Goal: Task Accomplishment & Management: Manage account settings

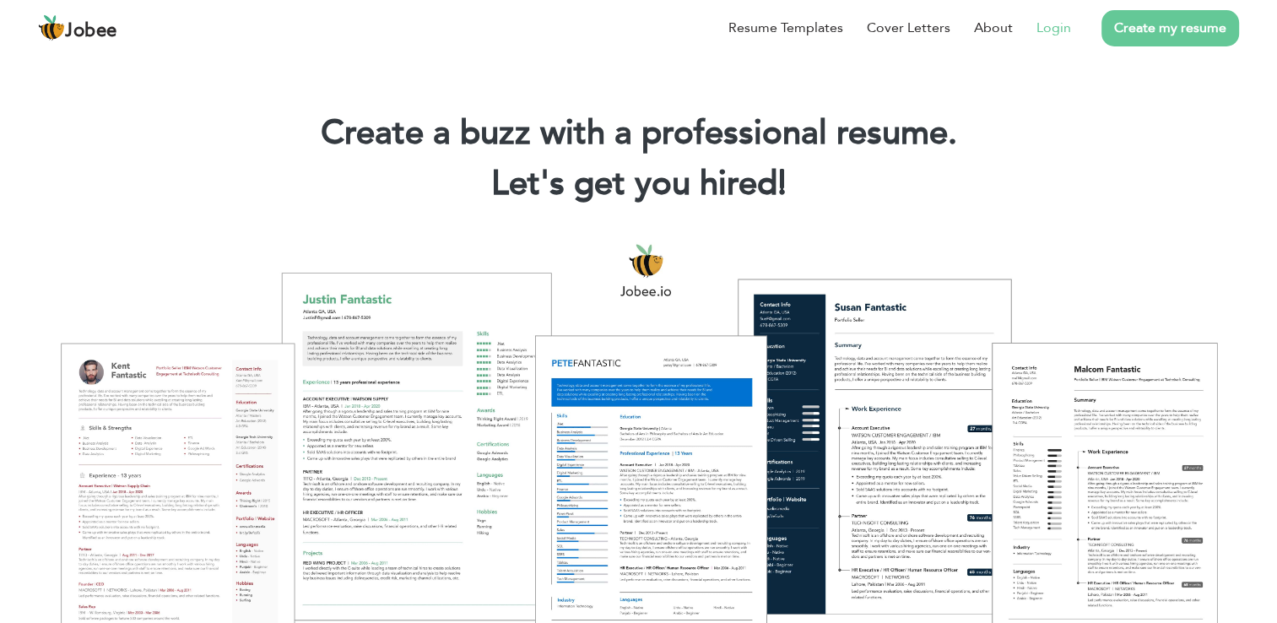
click at [1063, 31] on link "Login" at bounding box center [1053, 28] width 35 height 20
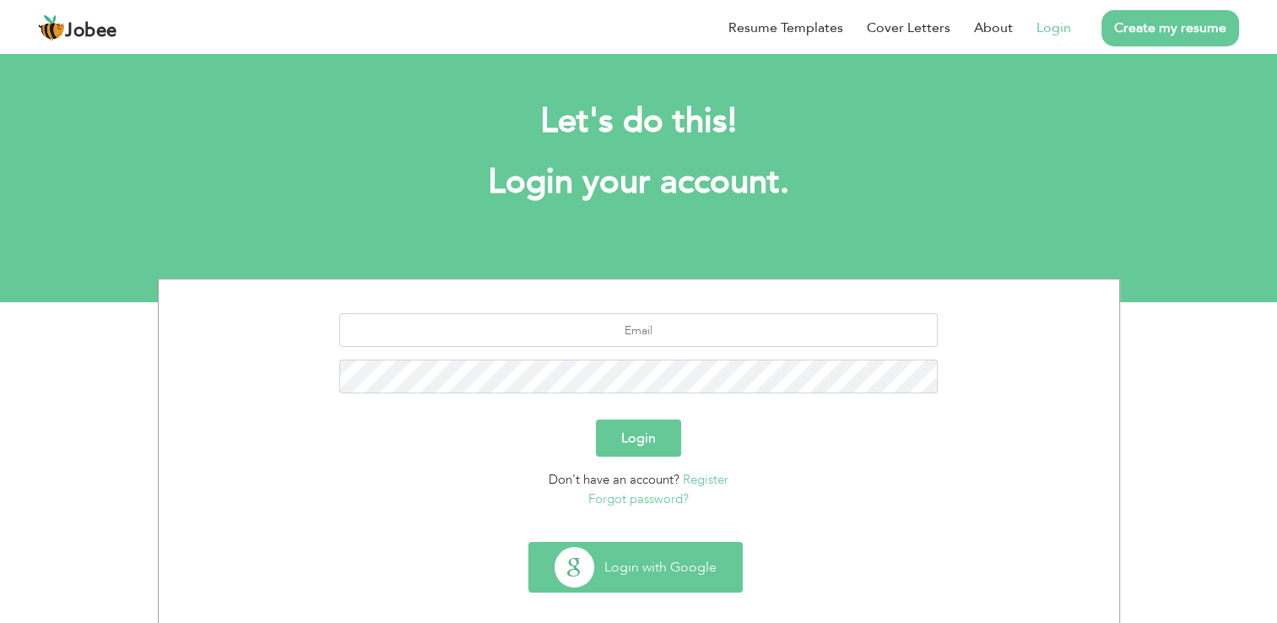
click at [666, 584] on button "Login with Google" at bounding box center [635, 567] width 213 height 49
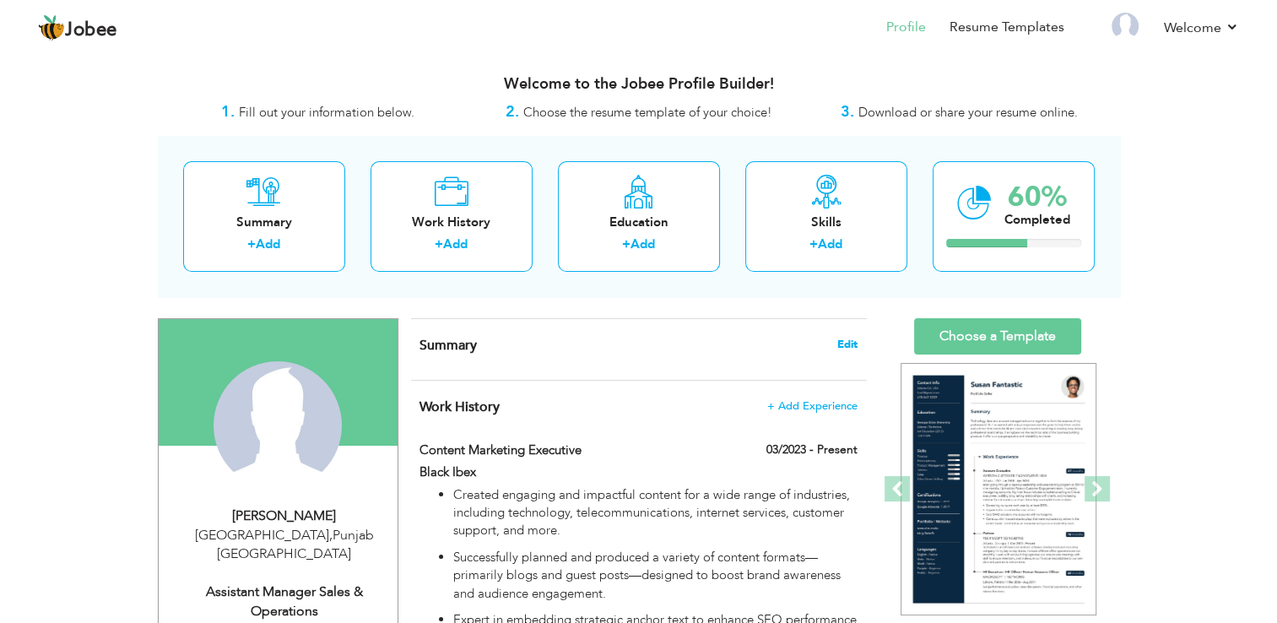
click at [841, 349] on span "Edit" at bounding box center [847, 344] width 20 height 12
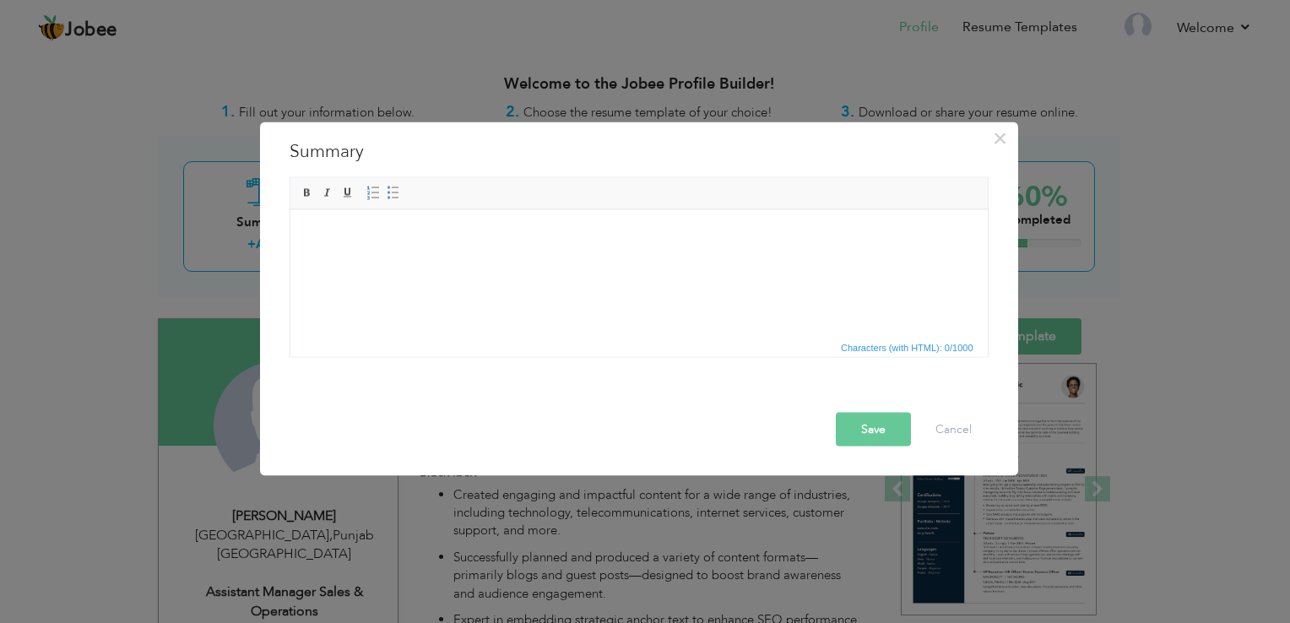
click at [505, 261] on html at bounding box center [637, 234] width 697 height 51
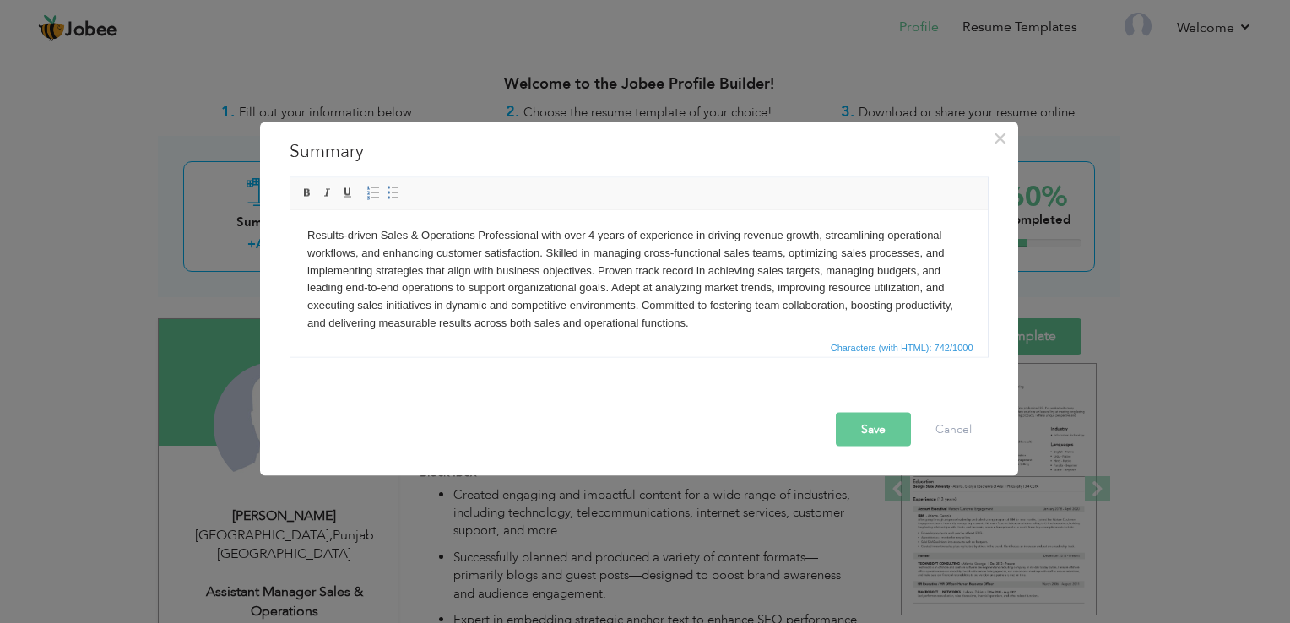
click at [859, 433] on button "Save" at bounding box center [873, 430] width 75 height 34
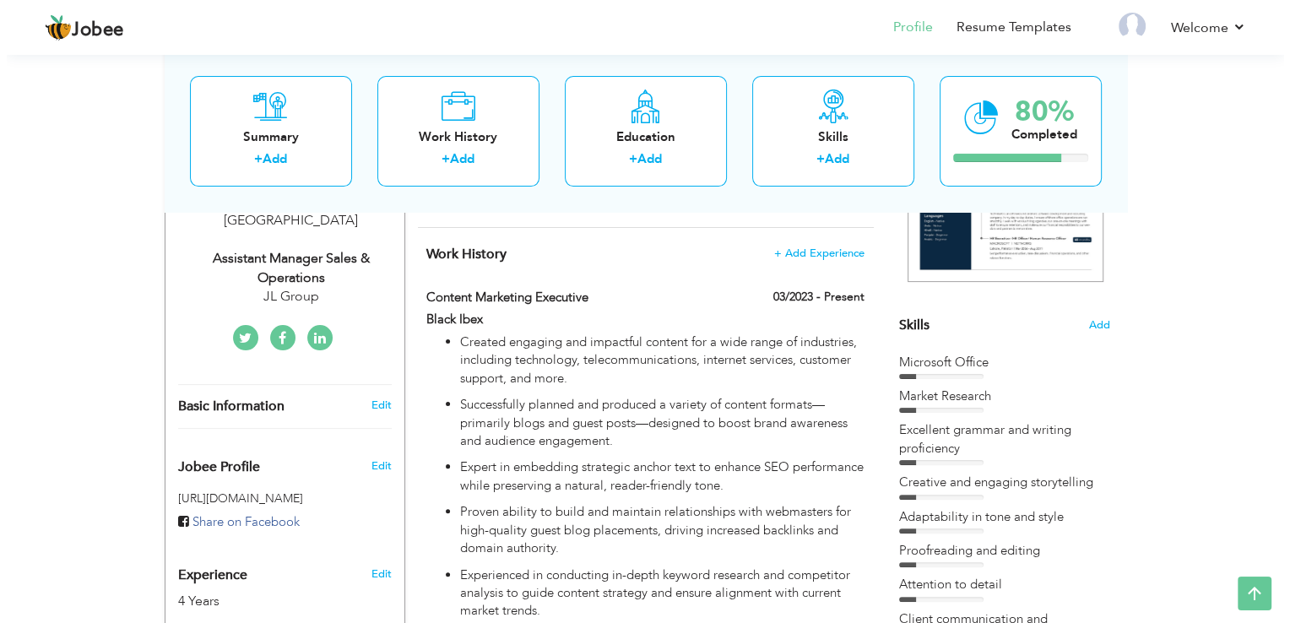
scroll to position [338, 0]
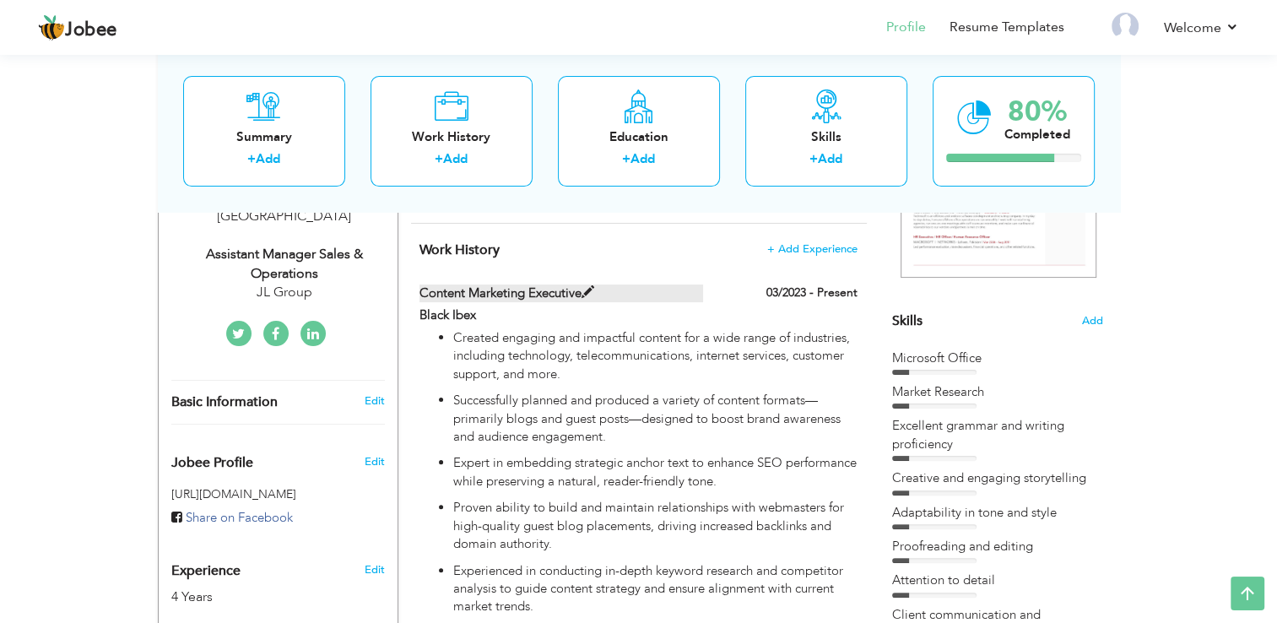
click at [513, 302] on label "Content Marketing Executive" at bounding box center [561, 293] width 284 height 18
type input "Content Marketing Executive"
type input "Black Ibex"
type input "03/2023"
checkbox input "true"
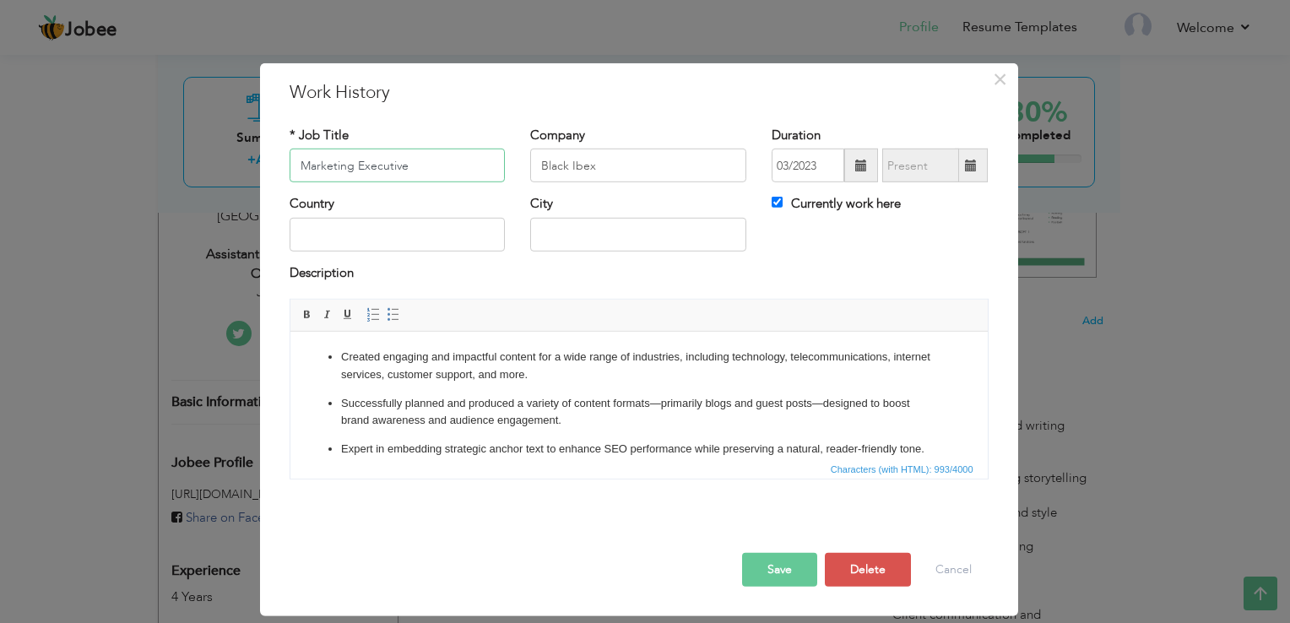
type input "Marketing Executive"
click at [495, 387] on ul "Created engaging and impactful content for a wide range of industries, includin…" at bounding box center [637, 473] width 663 height 248
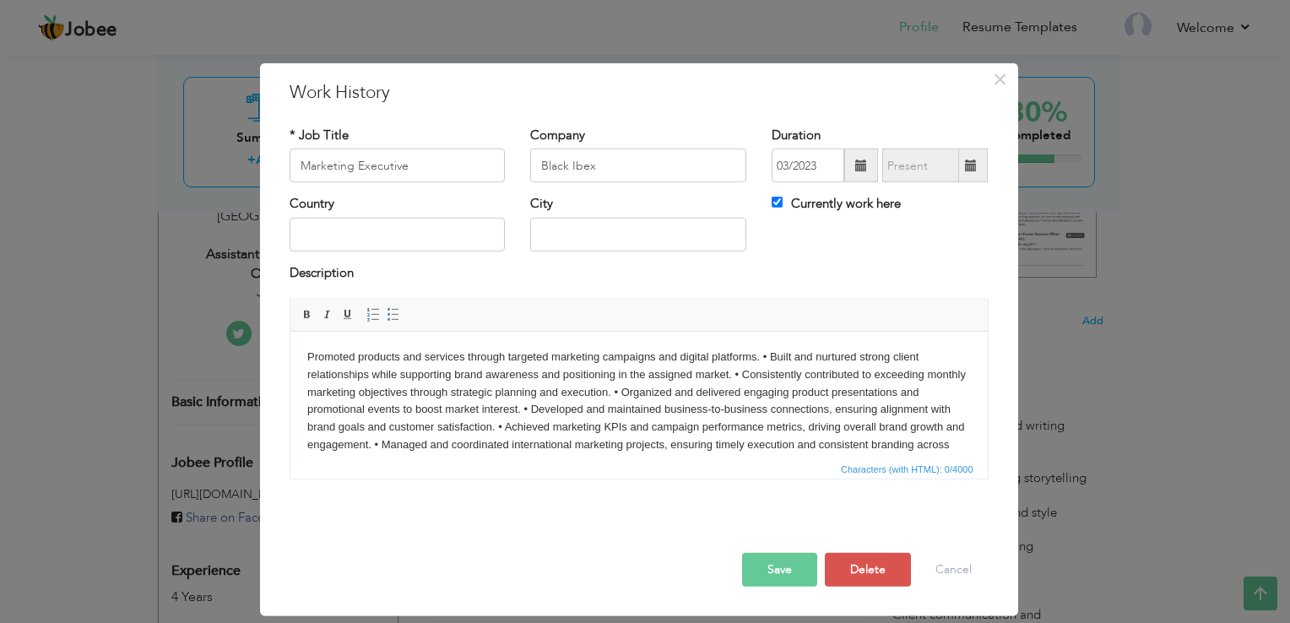
scroll to position [10, 0]
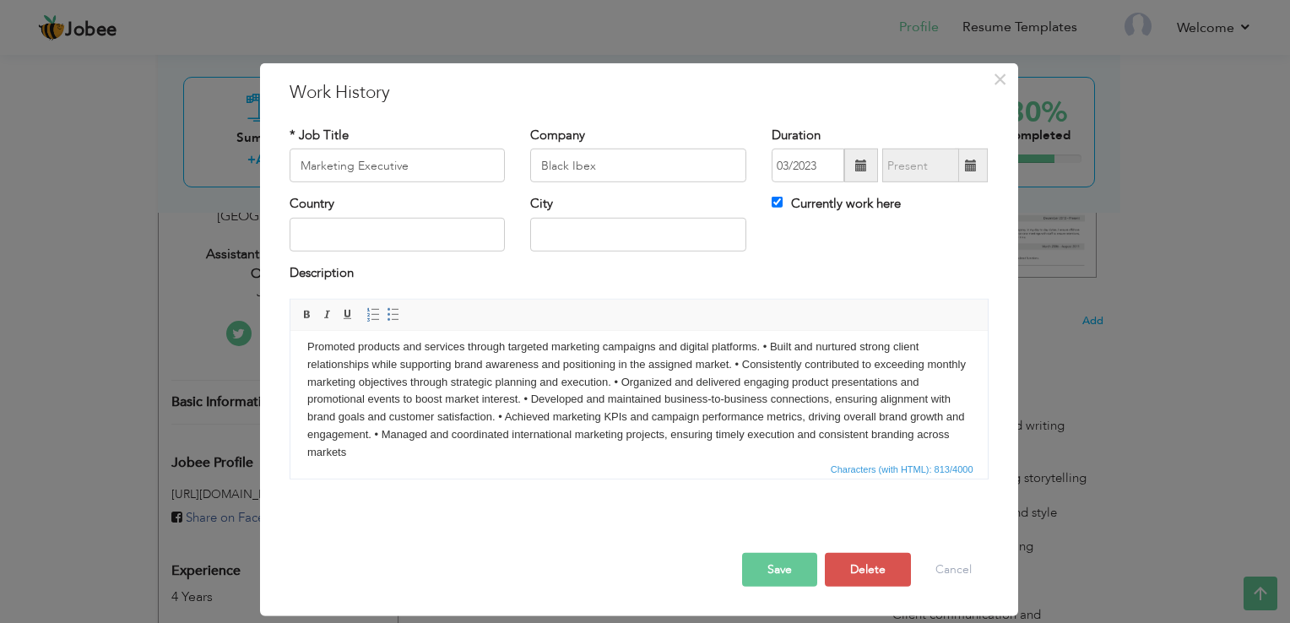
click at [762, 343] on body "​​​​​​​ Promoted products and services through targeted marketing campaigns and…" at bounding box center [637, 399] width 663 height 123
click at [891, 366] on body "Promoted products and services through targeted marketing campaigns and digital…" at bounding box center [637, 399] width 663 height 123
click at [848, 381] on body "Promoted products and services through targeted marketing campaigns and digital…" at bounding box center [637, 399] width 663 height 123
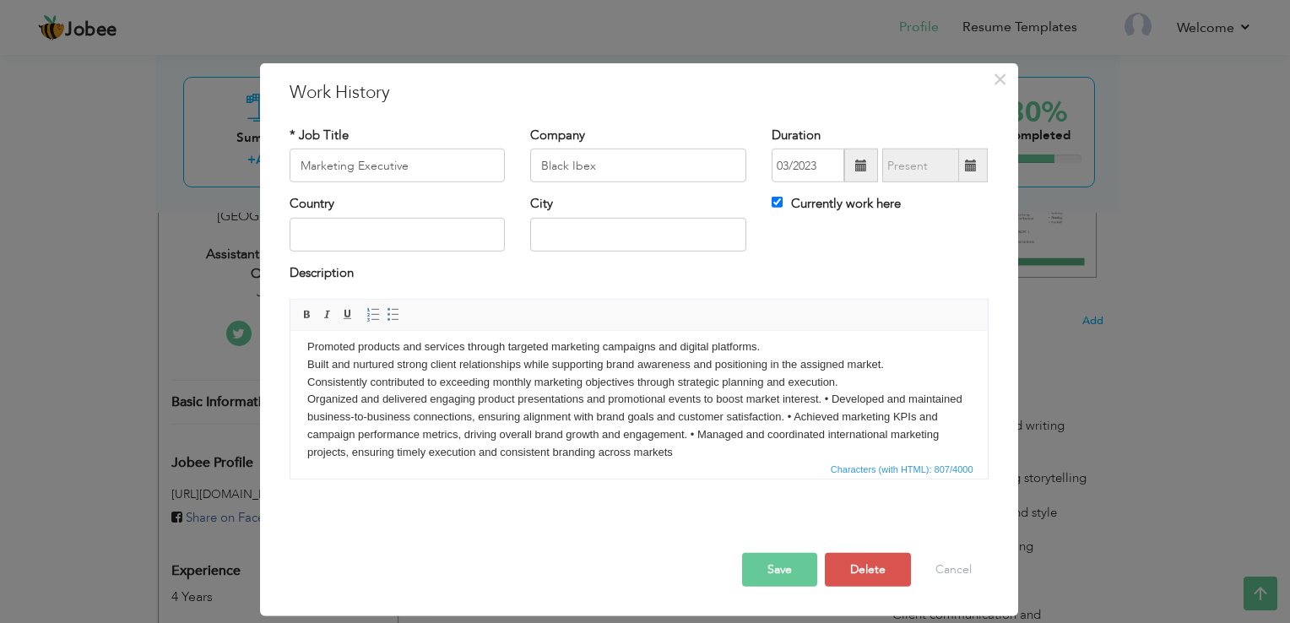
click at [830, 394] on body "Promoted products and services through targeted marketing campaigns and digital…" at bounding box center [637, 399] width 663 height 123
click at [306, 430] on body "Promoted products and services through targeted marketing campaigns and digital…" at bounding box center [637, 399] width 663 height 123
click at [844, 441] on body "Promoted products and services through targeted marketing campaigns and digital…" at bounding box center [637, 399] width 663 height 123
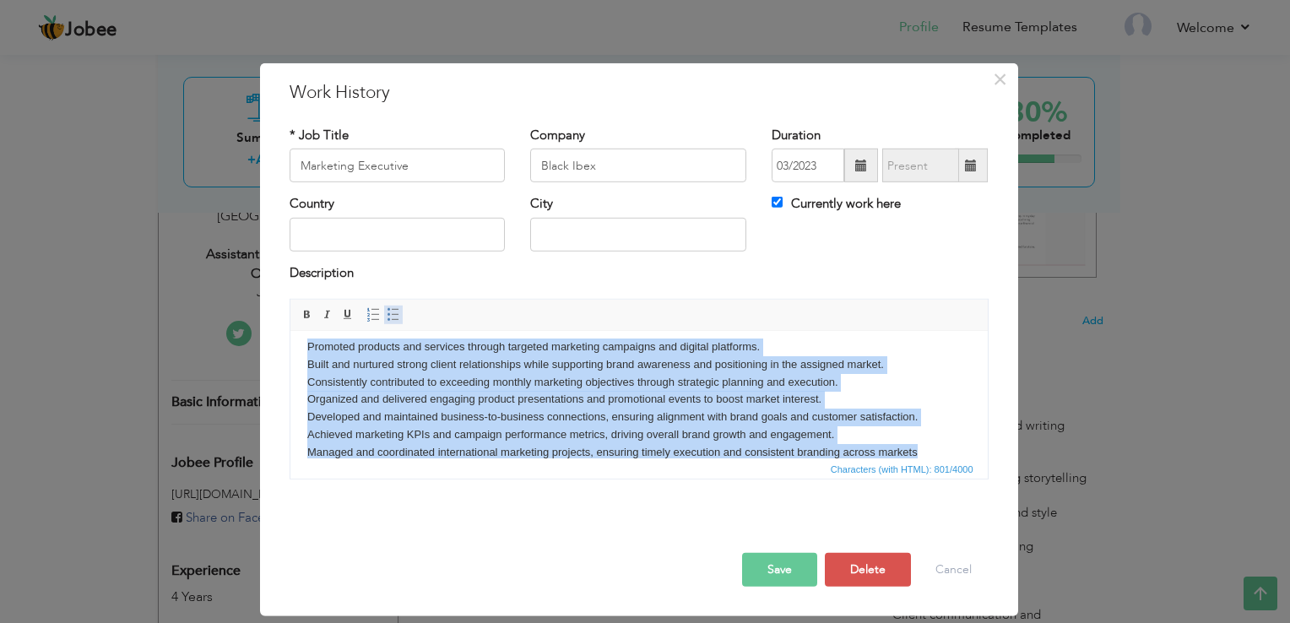
click at [388, 320] on span at bounding box center [394, 315] width 14 height 14
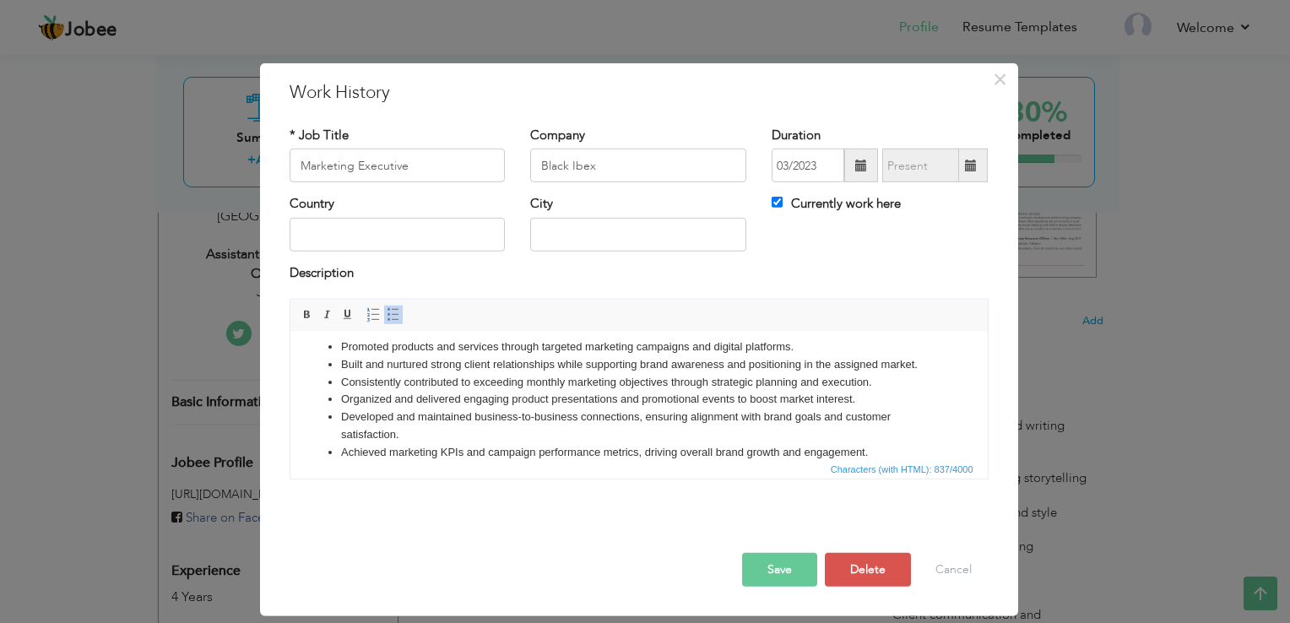
click at [340, 360] on li "Built and nurtured strong client relationships while supporting brand awareness…" at bounding box center [638, 365] width 596 height 18
click at [311, 362] on ul "Promoted products and services through targeted marketing campaigns and digital…" at bounding box center [637, 417] width 663 height 158
click at [340, 358] on li "Built and nurtured strong client relationships while supporting brand awareness…" at bounding box center [638, 365] width 596 height 18
click at [340, 362] on li "Built and nurtured strong client relationships while supporting brand awareness…" at bounding box center [638, 365] width 596 height 18
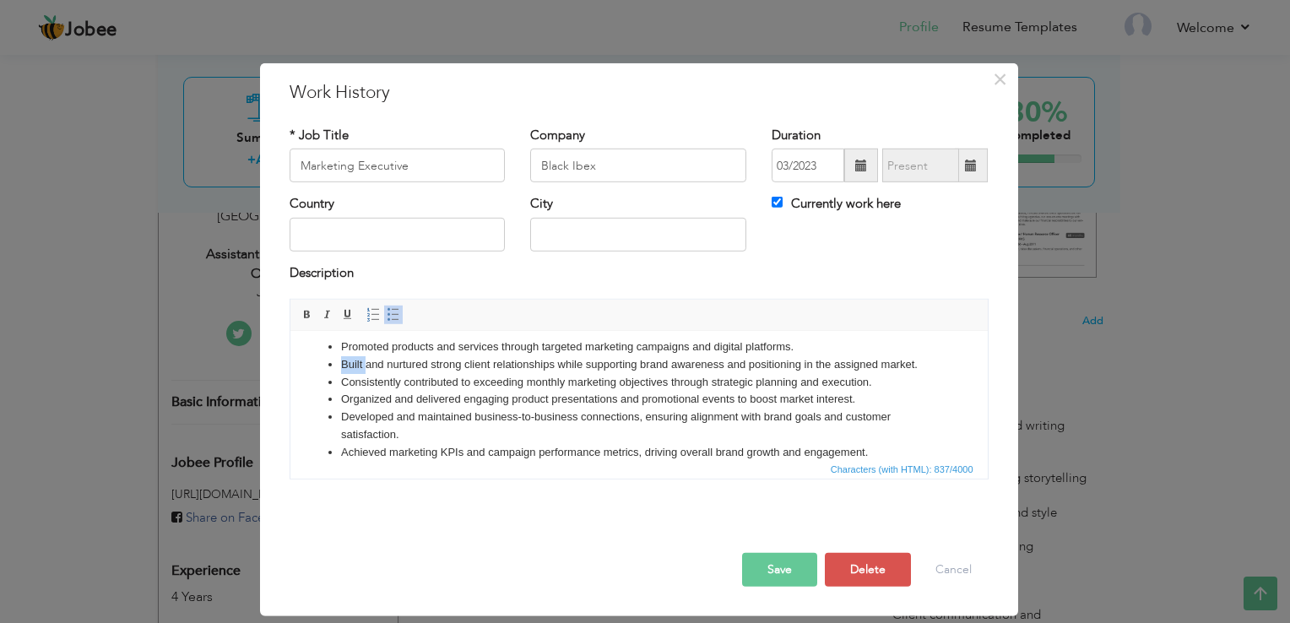
click at [340, 362] on li "Built and nurtured strong client relationships while supporting brand awareness…" at bounding box center [638, 365] width 596 height 18
click at [857, 173] on span at bounding box center [861, 166] width 34 height 34
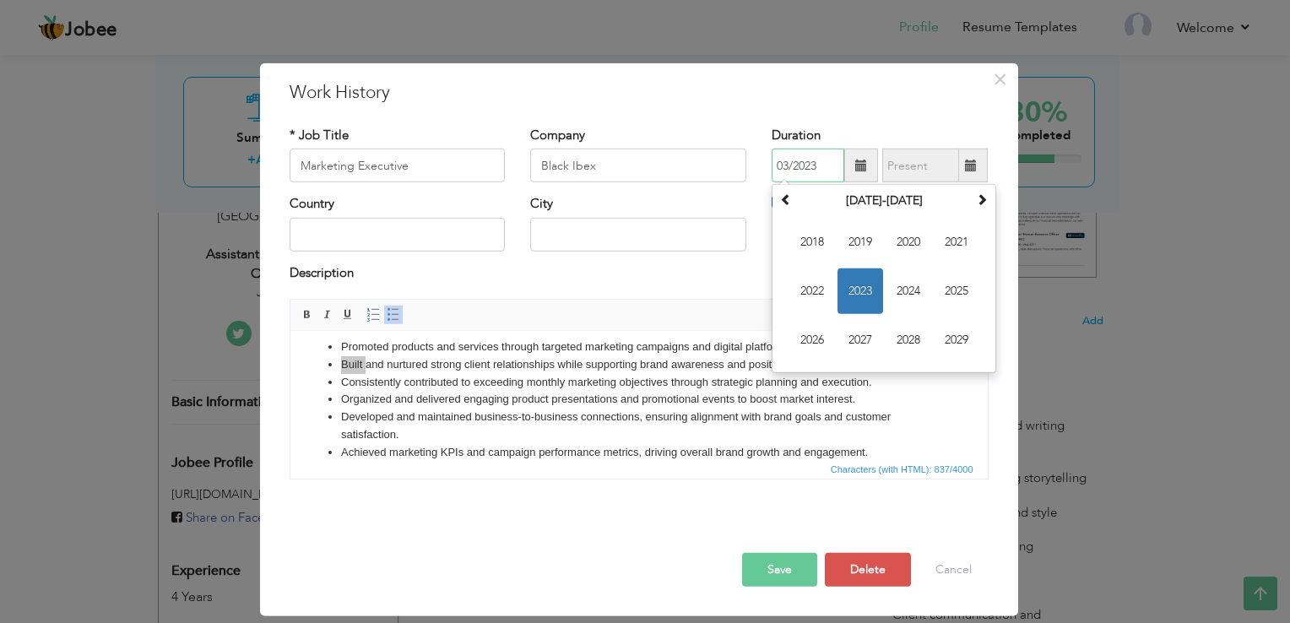
click at [847, 297] on span "2023" at bounding box center [860, 291] width 46 height 46
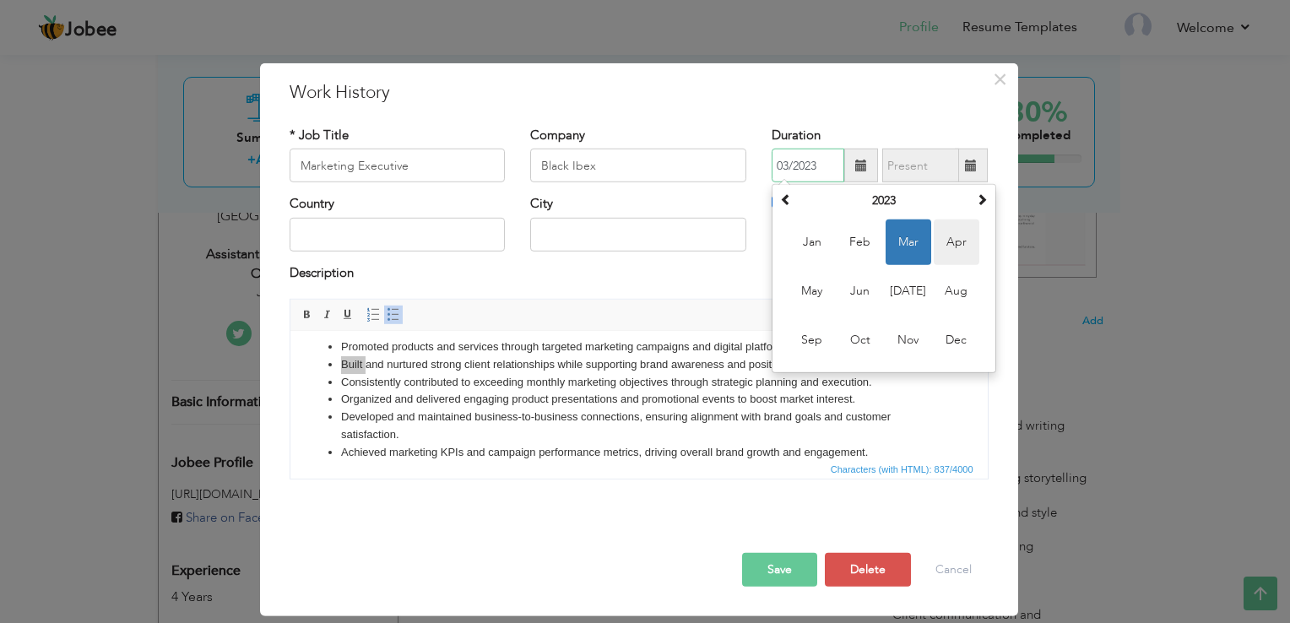
click at [953, 235] on span "Apr" at bounding box center [956, 242] width 46 height 46
type input "04/2023"
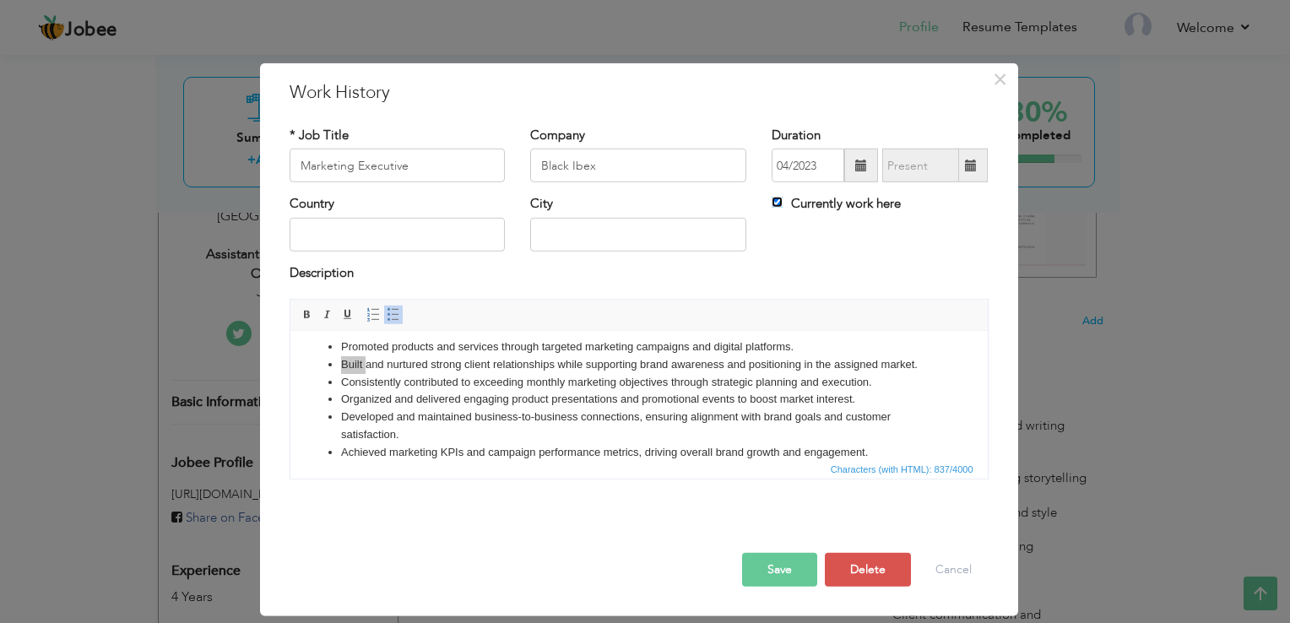
click at [776, 204] on input "Currently work here" at bounding box center [776, 202] width 11 height 11
checkbox input "false"
click at [966, 171] on span at bounding box center [971, 166] width 12 height 12
type input "09/2025"
click at [819, 167] on input "04/2023" at bounding box center [807, 166] width 73 height 34
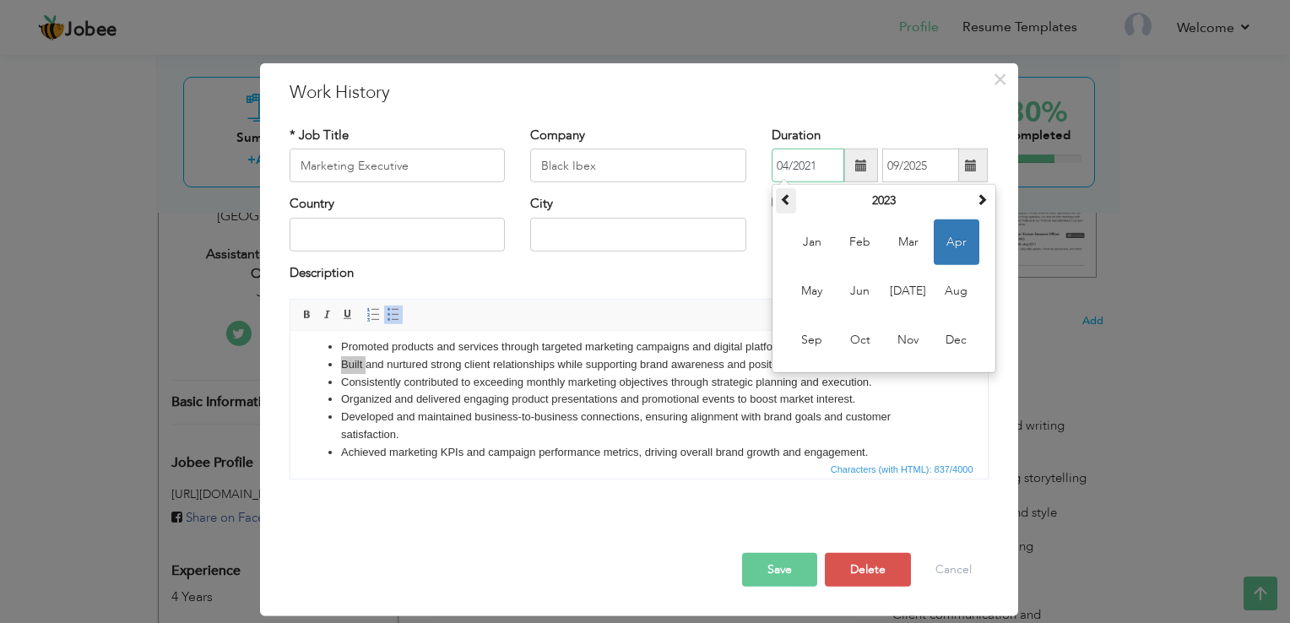
click at [776, 208] on th at bounding box center [786, 200] width 20 height 25
type input "04/2021"
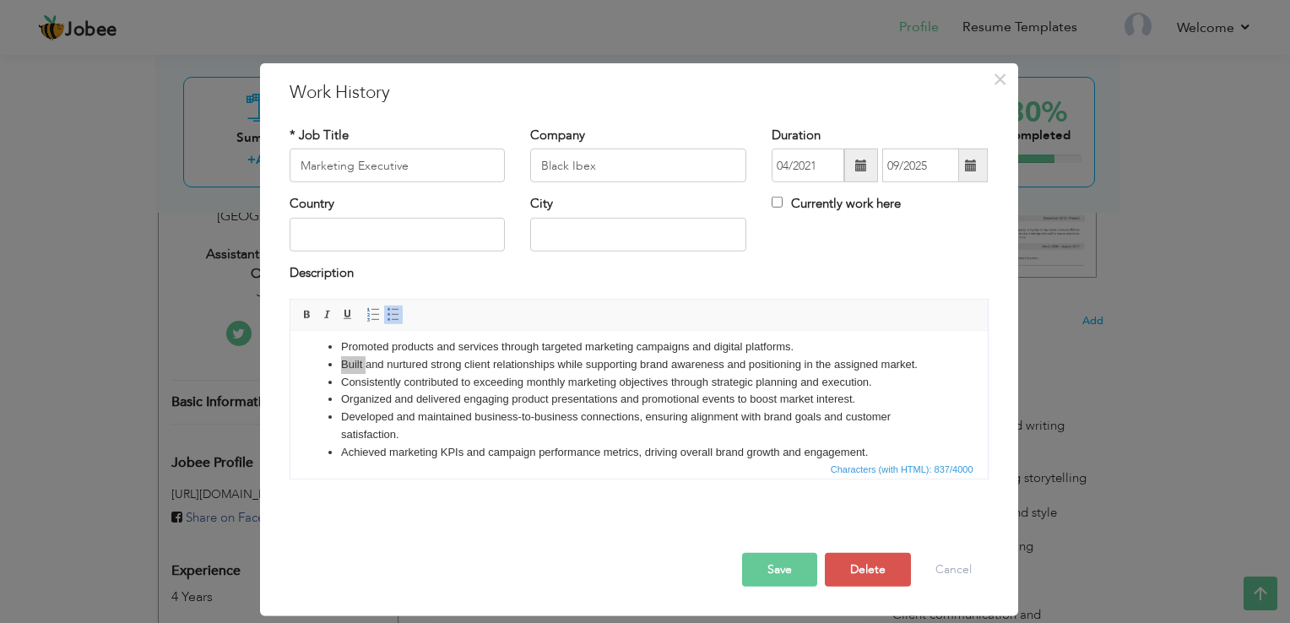
click at [972, 181] on span at bounding box center [971, 166] width 33 height 34
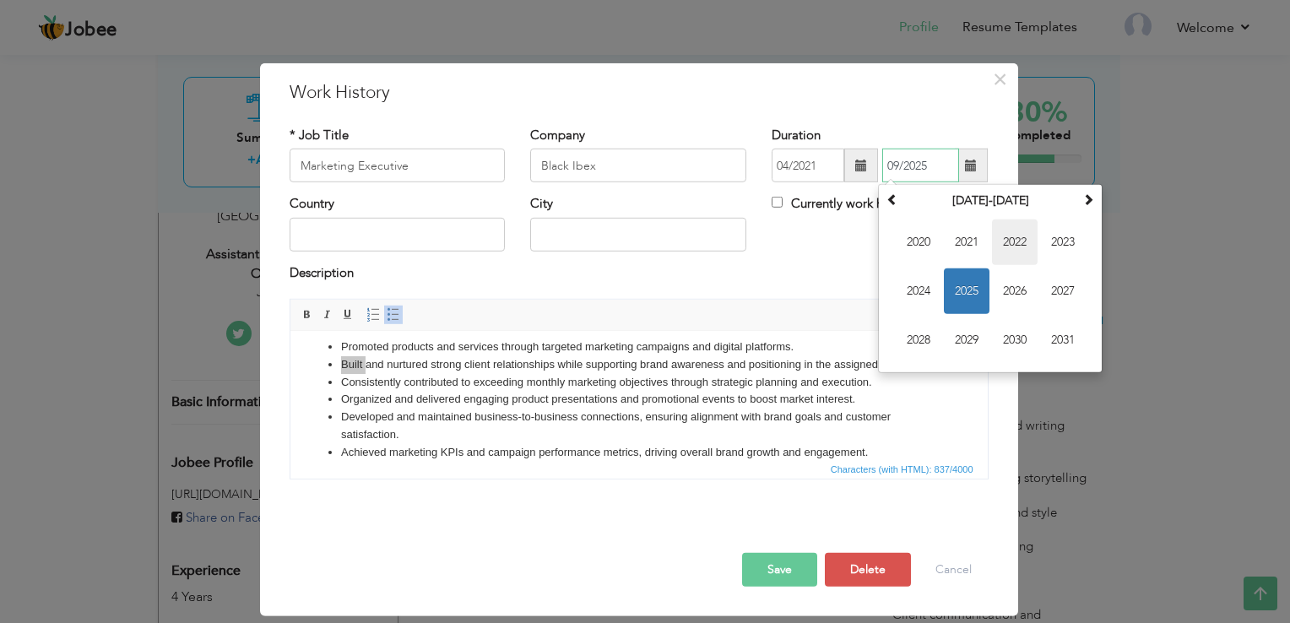
click at [1003, 241] on span "2022" at bounding box center [1015, 242] width 46 height 46
click at [925, 245] on span "Jan" at bounding box center [918, 242] width 46 height 46
type input "01/2022"
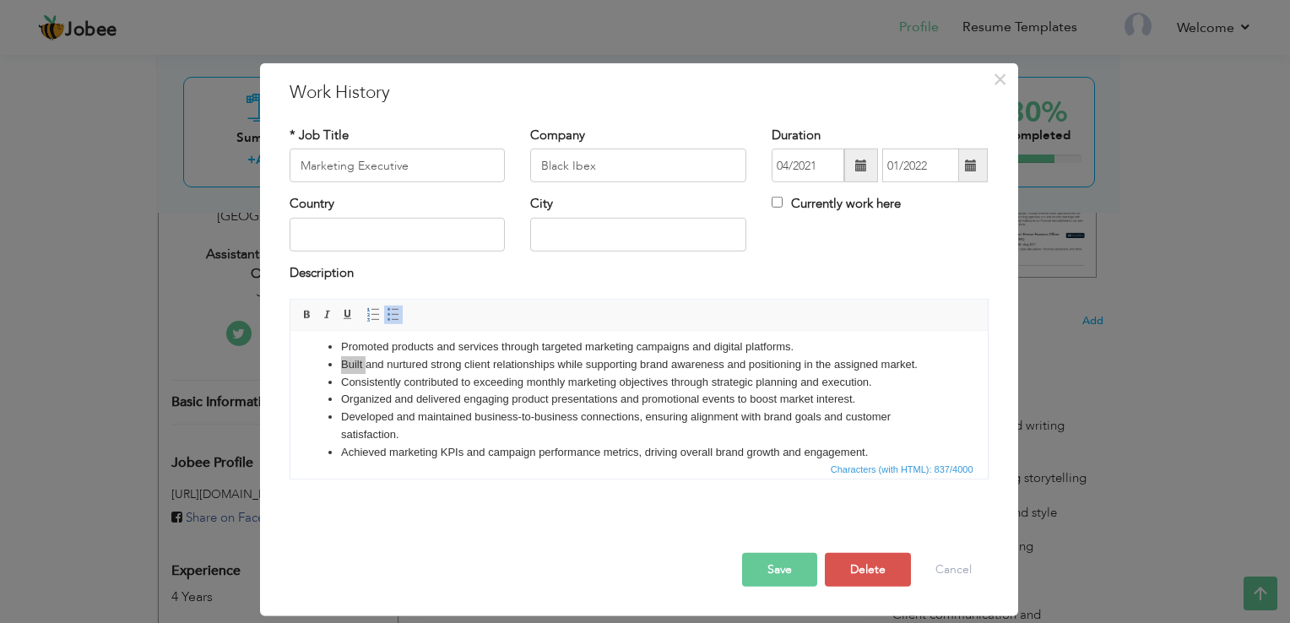
click at [776, 573] on button "Save" at bounding box center [779, 570] width 75 height 34
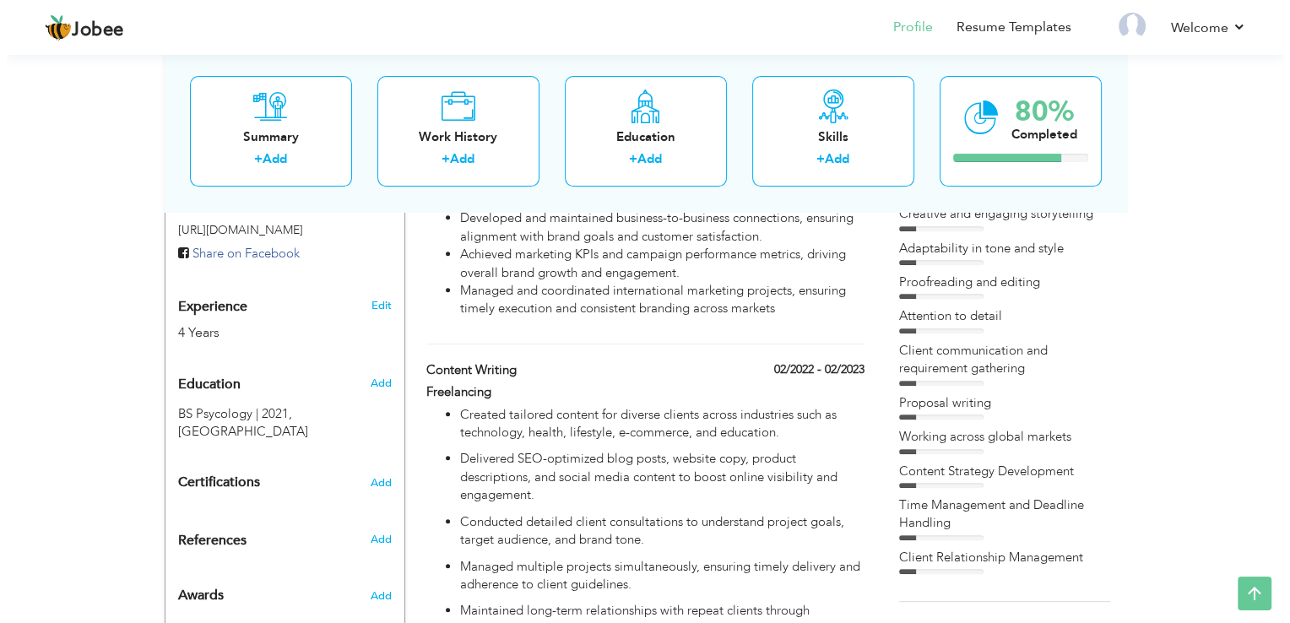
scroll to position [608, 0]
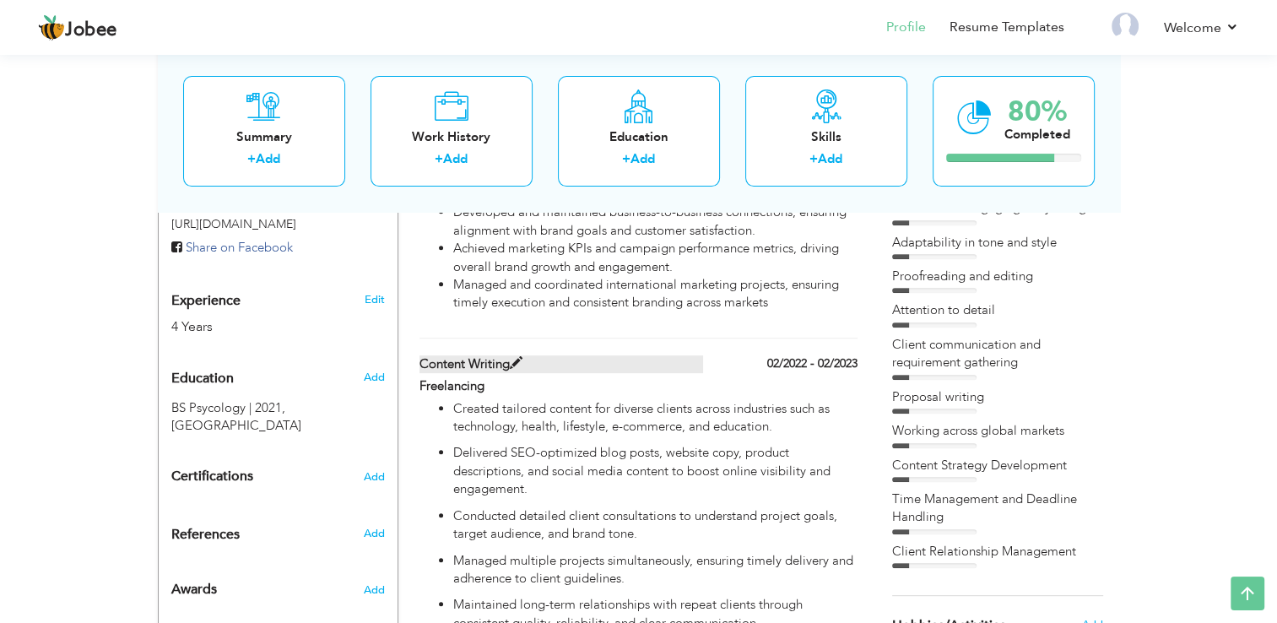
click at [517, 370] on span at bounding box center [516, 363] width 13 height 13
type input "Content writing"
type input "Freelancing"
type input "02/2022"
type input "02/2023"
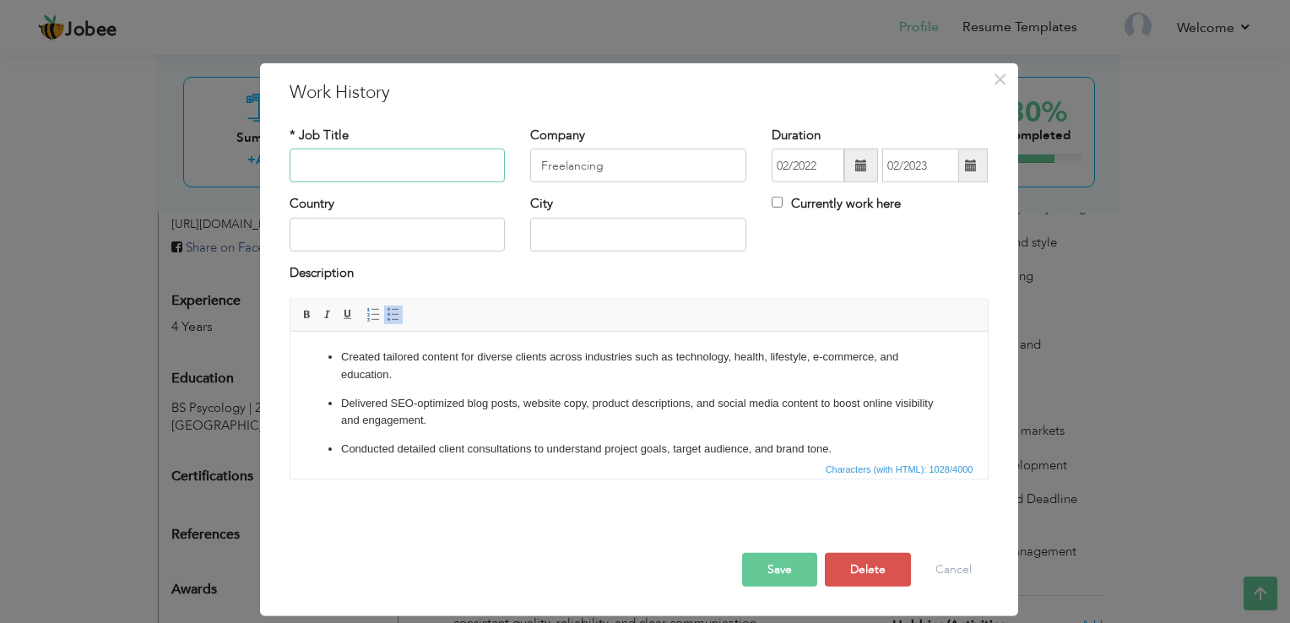
paste input "Marketing & Sales Executive"
type input "Marketing & Sales Executive"
click at [573, 151] on input "Freelancing" at bounding box center [638, 166] width 216 height 34
paste input "SUBHAN TRADERS"
type input "SUBHAN TRADERS"
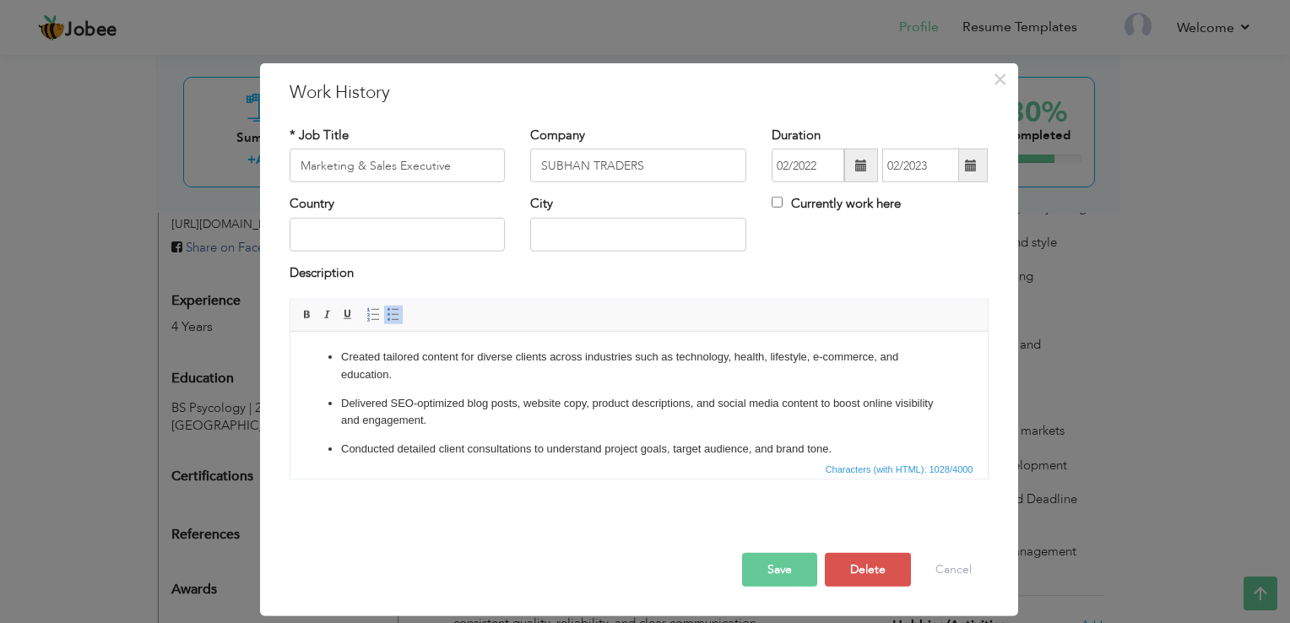
click at [864, 176] on span at bounding box center [861, 166] width 34 height 34
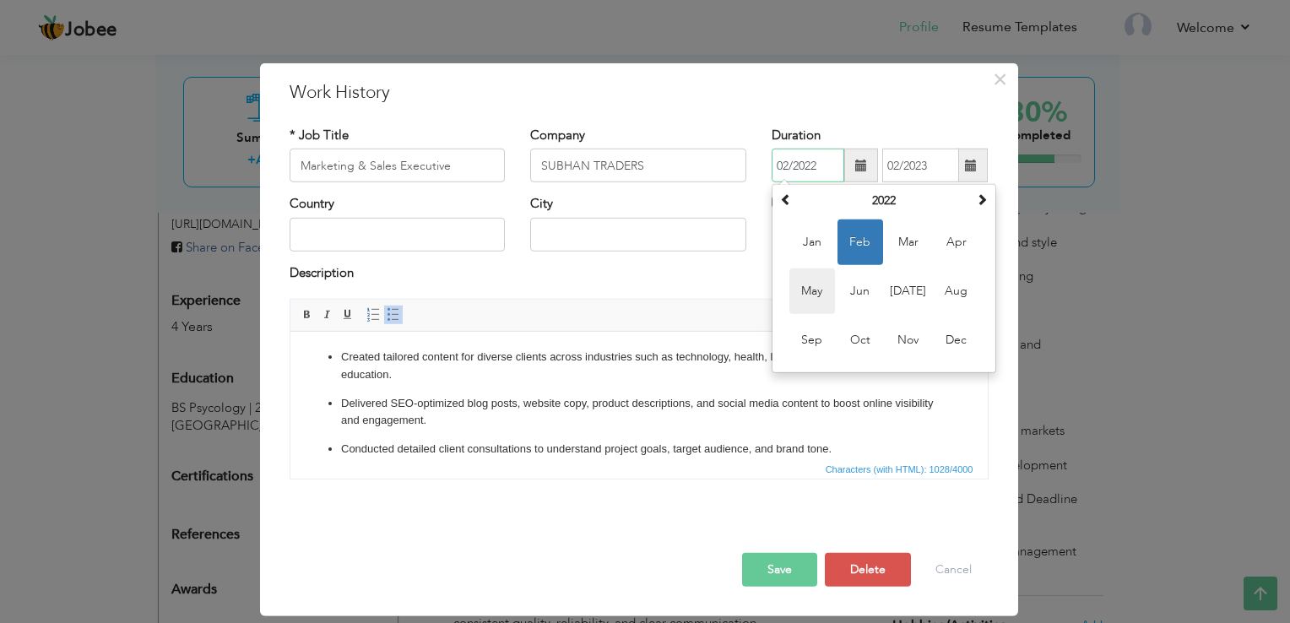
click at [810, 294] on span "May" at bounding box center [812, 291] width 46 height 46
type input "05/2022"
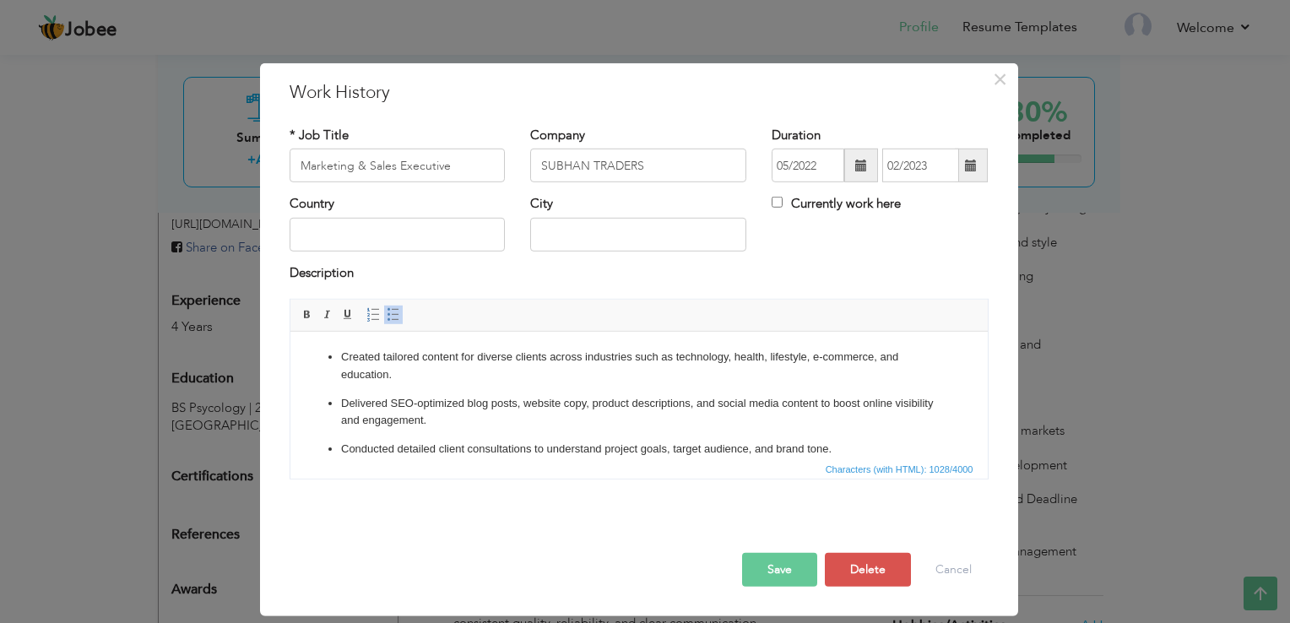
click at [962, 171] on span at bounding box center [971, 166] width 33 height 34
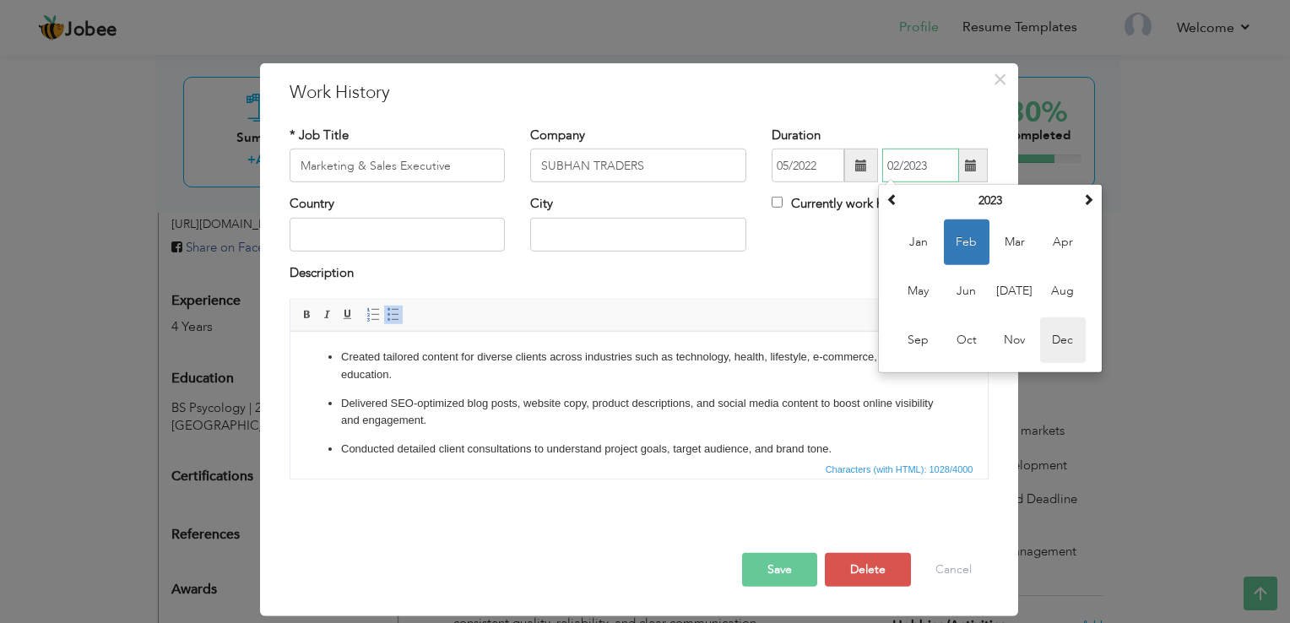
click at [1063, 339] on span "Dec" at bounding box center [1063, 340] width 46 height 46
click at [928, 161] on input "12/2023" at bounding box center [920, 166] width 77 height 34
type input "12/2024"
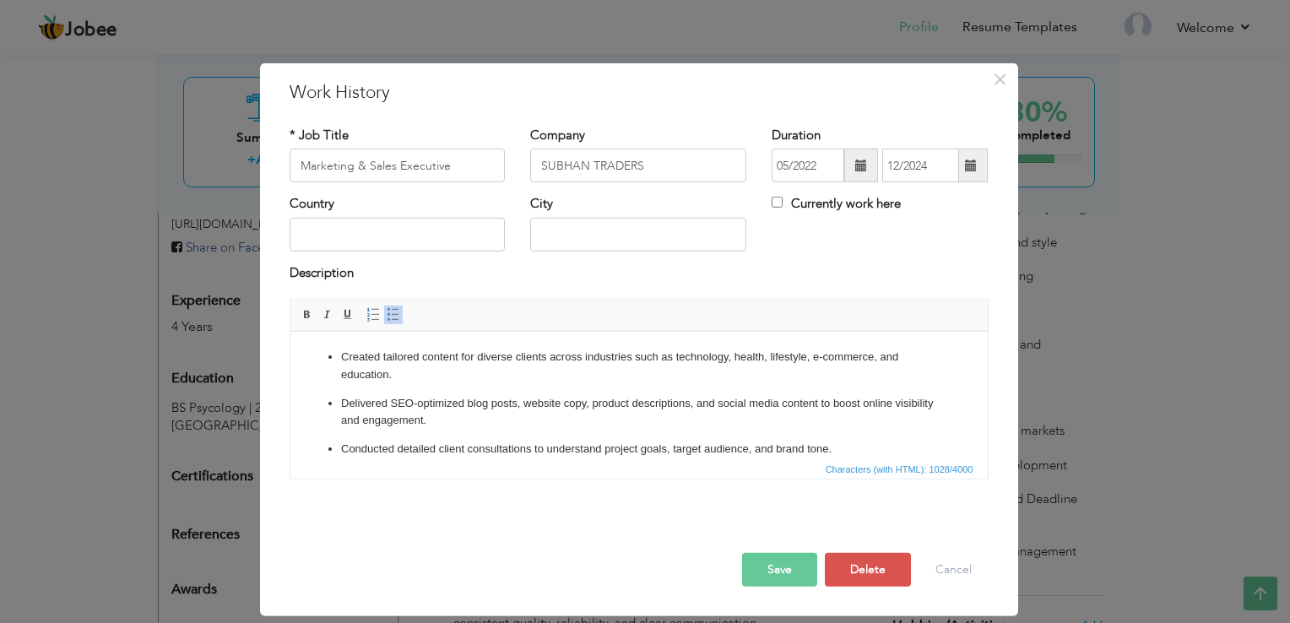
click at [942, 106] on div "× Work History * Job Title Marketing & Sales Executive Company SUBHAN TRADERS D…" at bounding box center [639, 339] width 758 height 553
click at [633, 240] on input "text" at bounding box center [638, 235] width 216 height 34
type input "[GEOGRAPHIC_DATA]"
click at [539, 376] on p "Created tailored content for diverse clients across industries such as technolo…" at bounding box center [638, 366] width 596 height 35
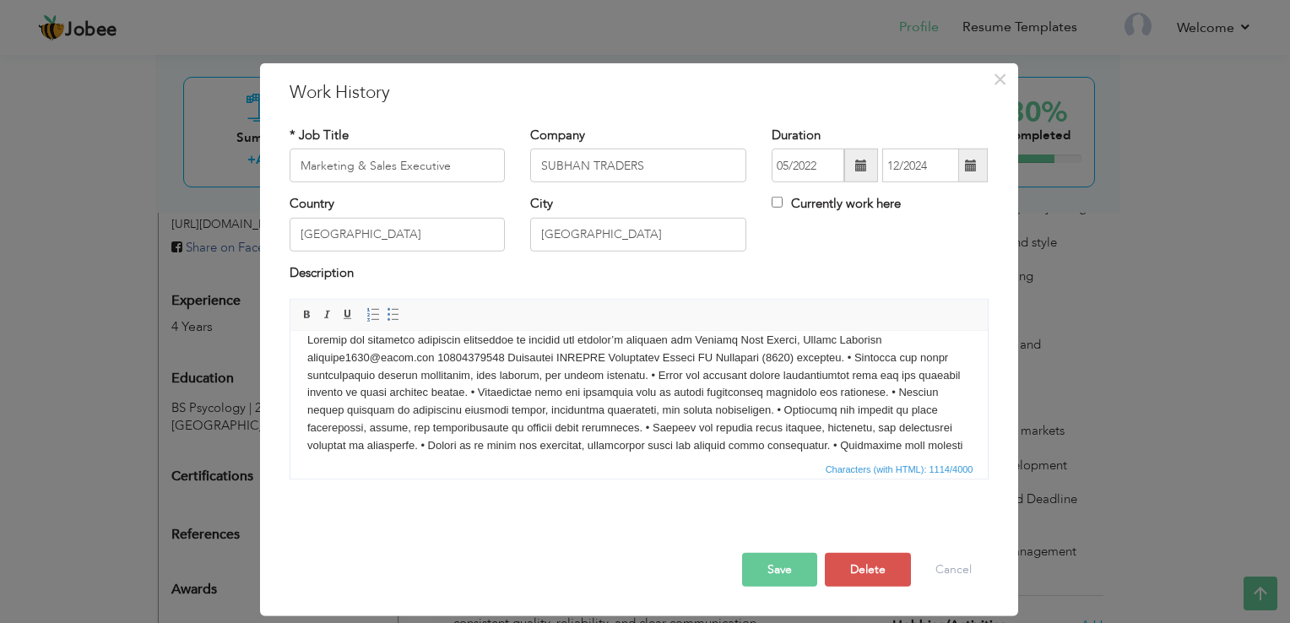
scroll to position [0, 0]
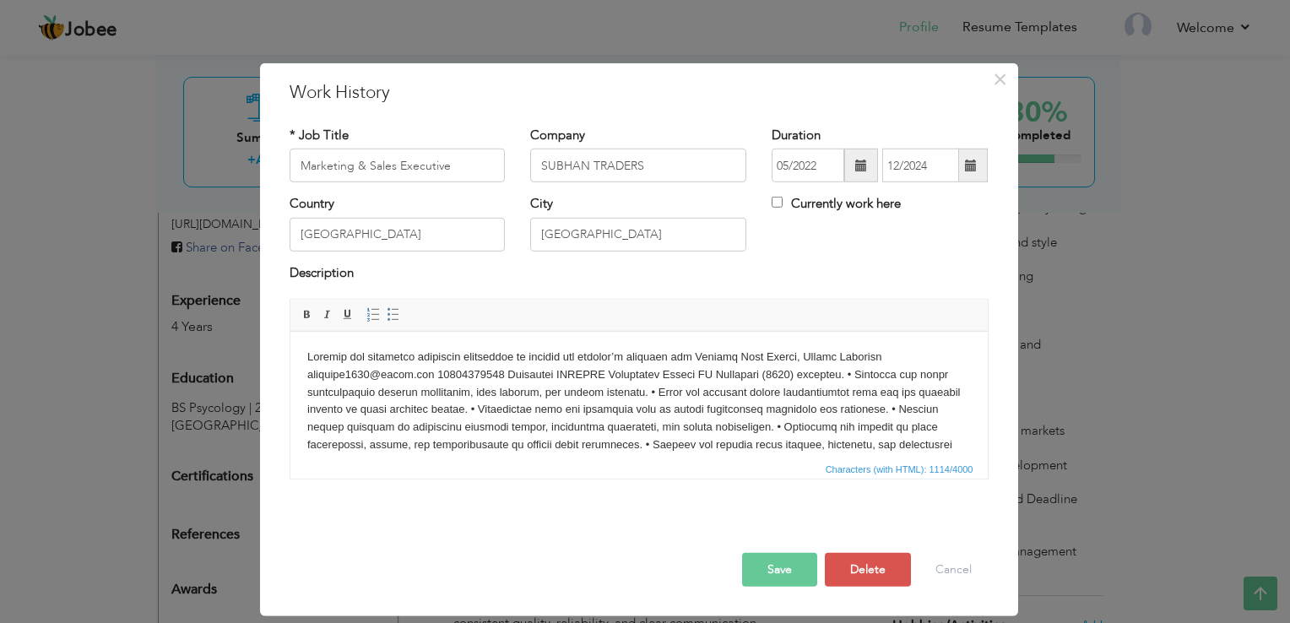
click at [720, 354] on body at bounding box center [637, 428] width 663 height 158
click at [771, 357] on body "Develop and implement marketing strategies to promote the company’s products an…" at bounding box center [637, 410] width 663 height 123
click at [735, 376] on body "Develop and implement marketing strategies to promote the company’s products an…" at bounding box center [637, 419] width 663 height 140
click at [773, 393] on body "Develop and implement marketing strategies to promote the company’s products an…" at bounding box center [637, 419] width 663 height 140
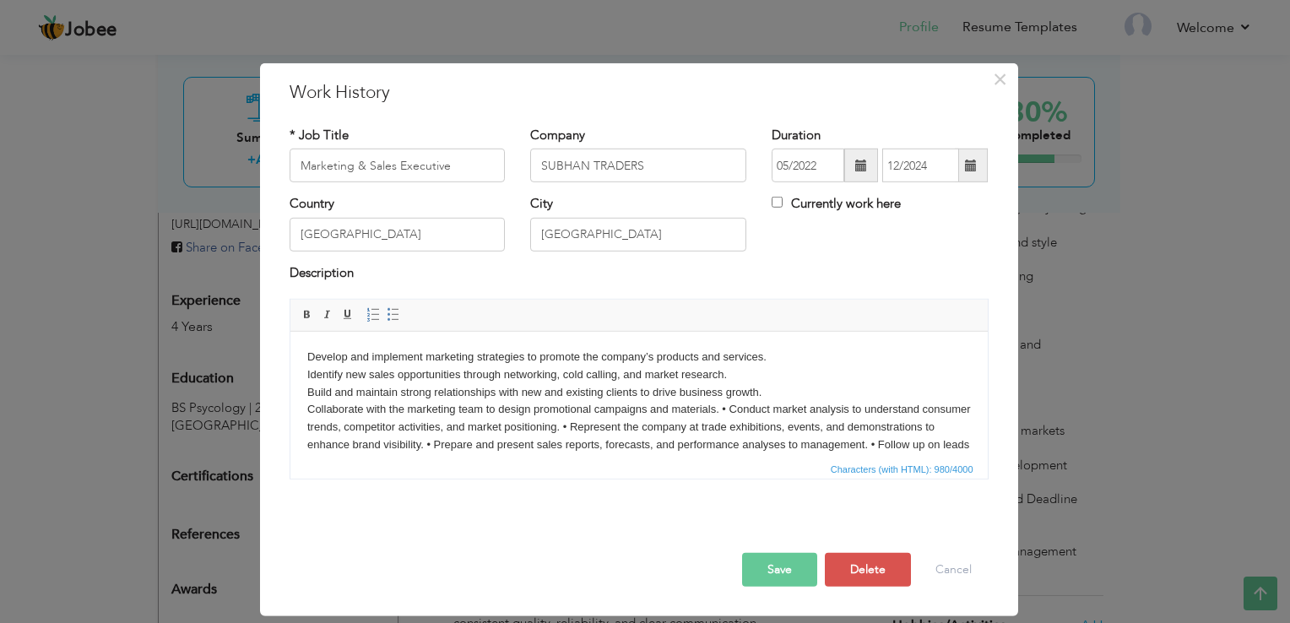
click at [733, 407] on body "Develop and implement marketing strategies to promote the company’s products an…" at bounding box center [637, 419] width 663 height 140
click at [813, 431] on body "Develop and implement marketing strategies to promote the company’s products an…" at bounding box center [637, 428] width 663 height 158
click at [799, 443] on body "Develop and implement marketing strategies to promote the company’s products an…" at bounding box center [637, 428] width 663 height 158
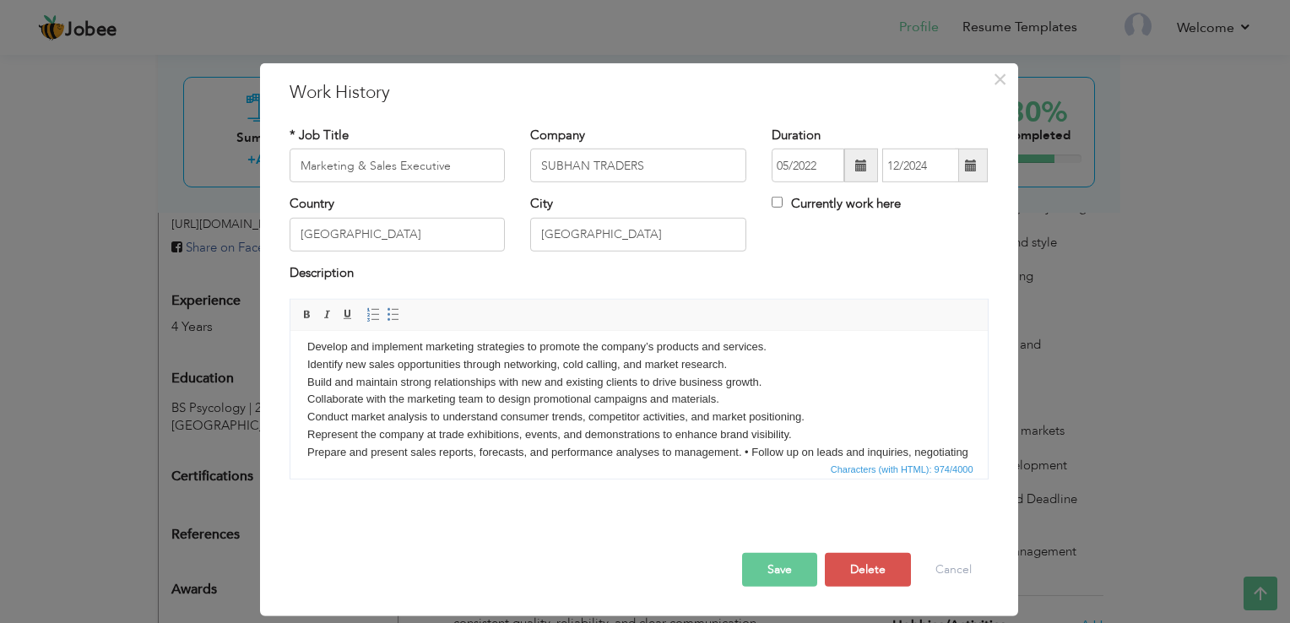
click at [750, 451] on body "Develop and implement marketing strategies to promote the company’s products an…" at bounding box center [637, 417] width 663 height 158
click at [707, 454] on body "Develop and implement marketing strategies to promote the company’s products an…" at bounding box center [637, 401] width 663 height 158
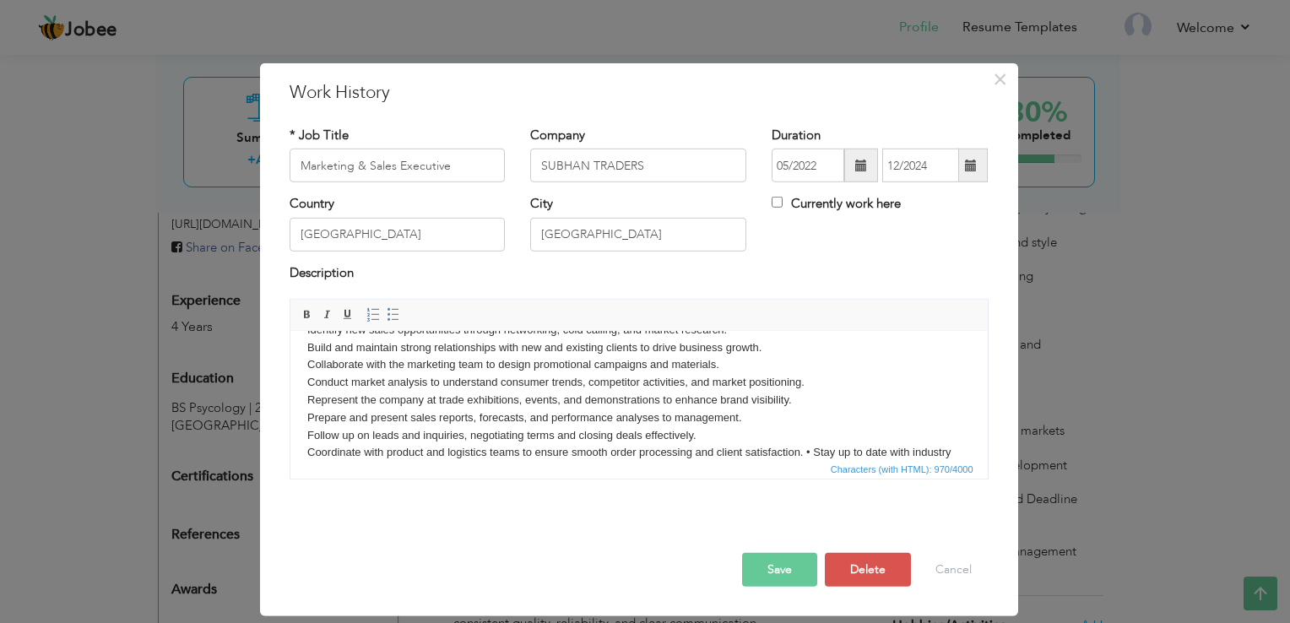
click at [811, 451] on body "Develop and implement marketing strategies to promote the company’s products an…" at bounding box center [637, 392] width 663 height 176
click at [397, 316] on span at bounding box center [394, 315] width 14 height 14
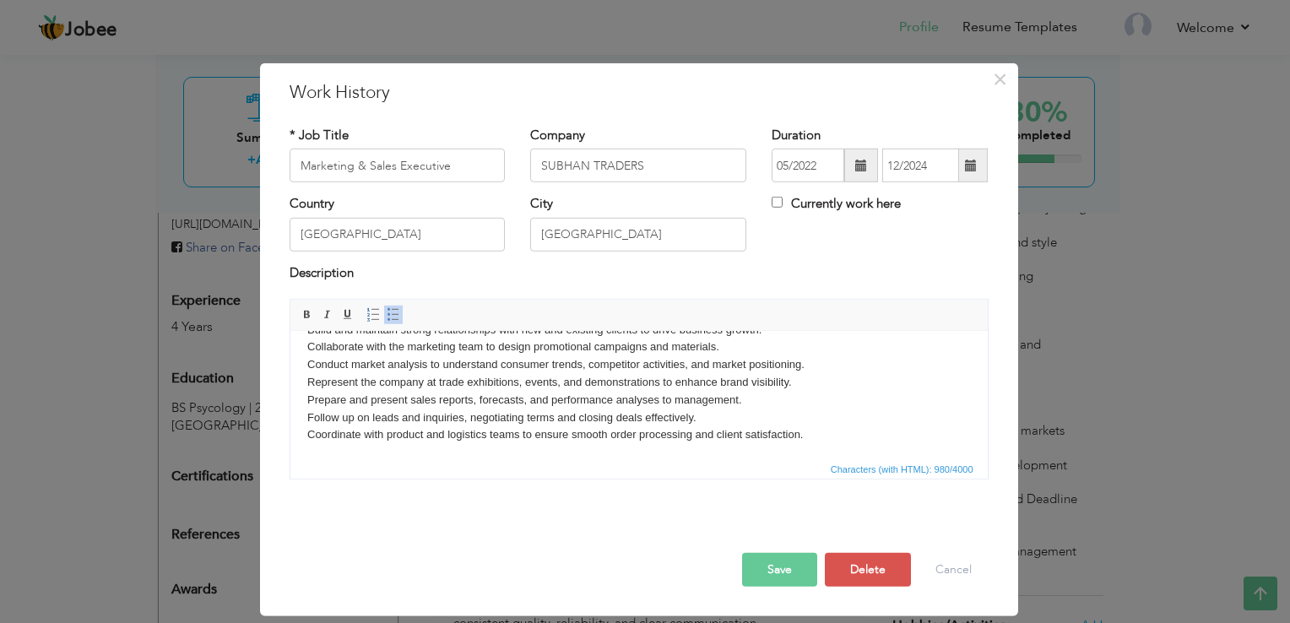
click at [403, 414] on body "Develop and implement marketing strategies to promote the company’s products an…" at bounding box center [637, 379] width 663 height 187
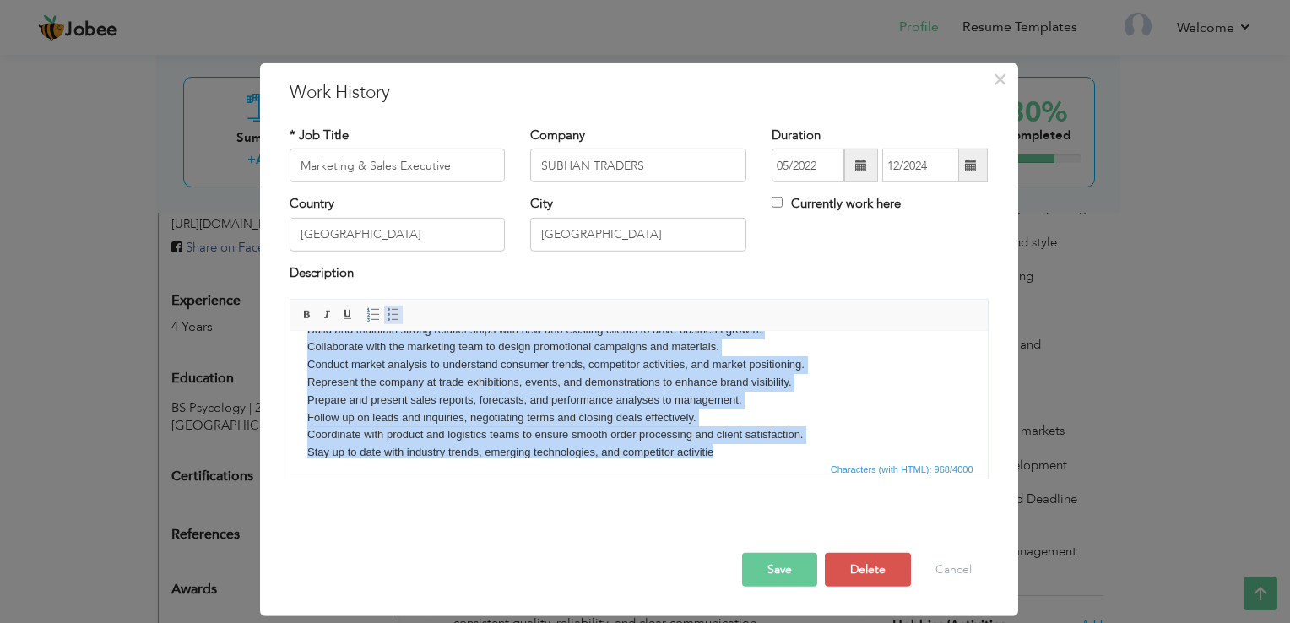
click at [390, 311] on span at bounding box center [394, 315] width 14 height 14
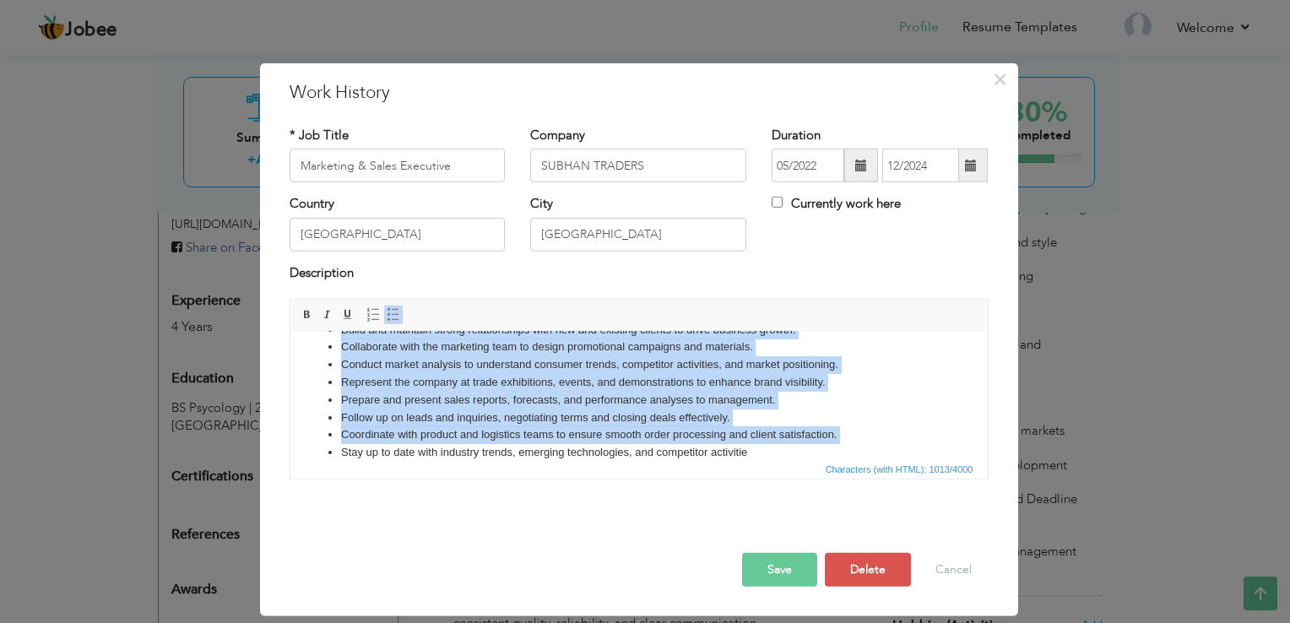
click at [942, 392] on ul "Develop and implement marketing strategies to promote the company’s products an…" at bounding box center [637, 374] width 663 height 176
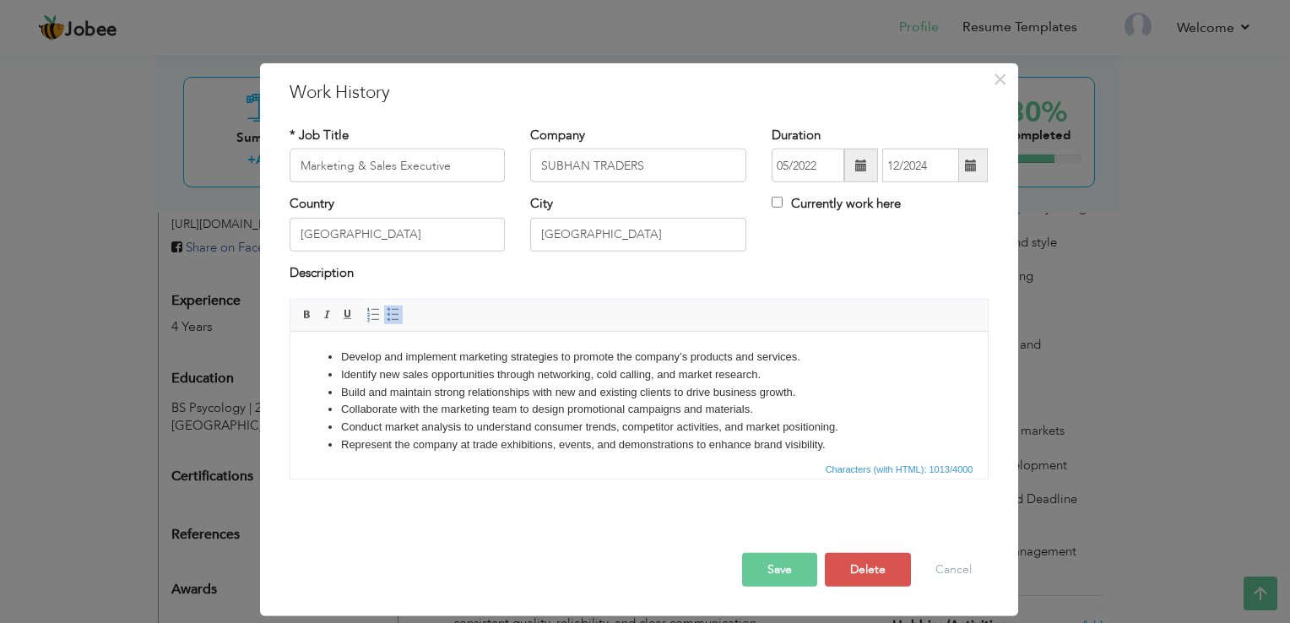
scroll to position [82, 0]
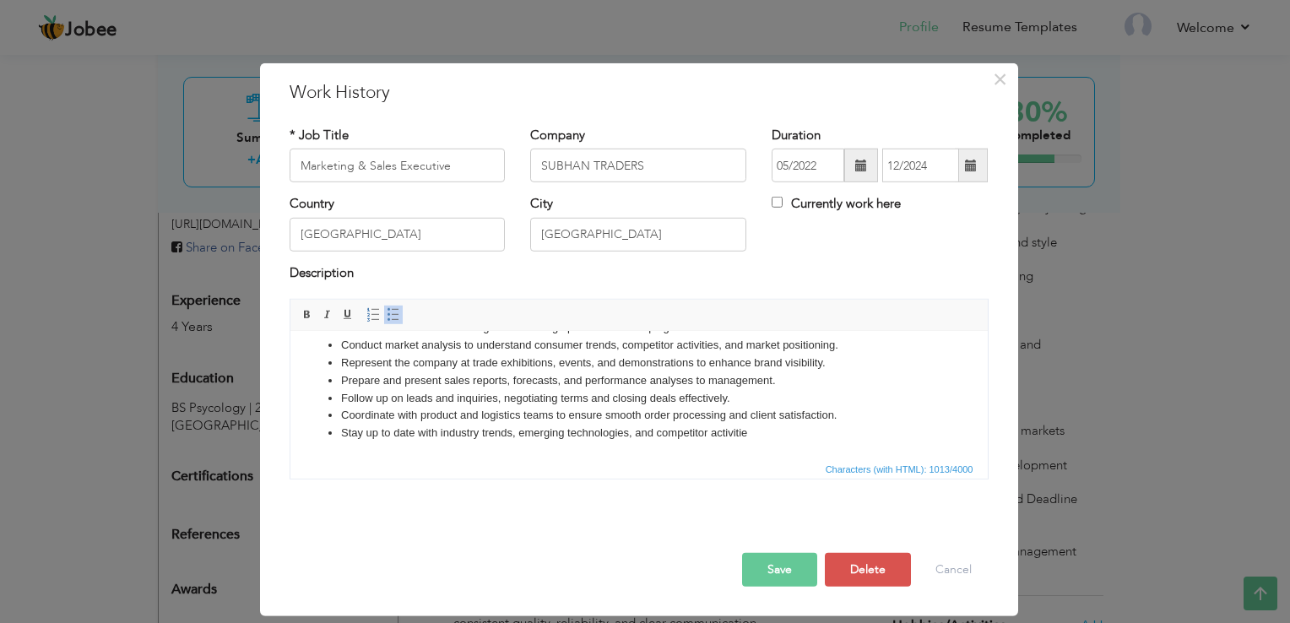
click at [789, 437] on li "Stay up to date with industry trends, emerging technologies, and competitor act…" at bounding box center [638, 434] width 596 height 18
click at [795, 574] on button "Save" at bounding box center [779, 570] width 75 height 34
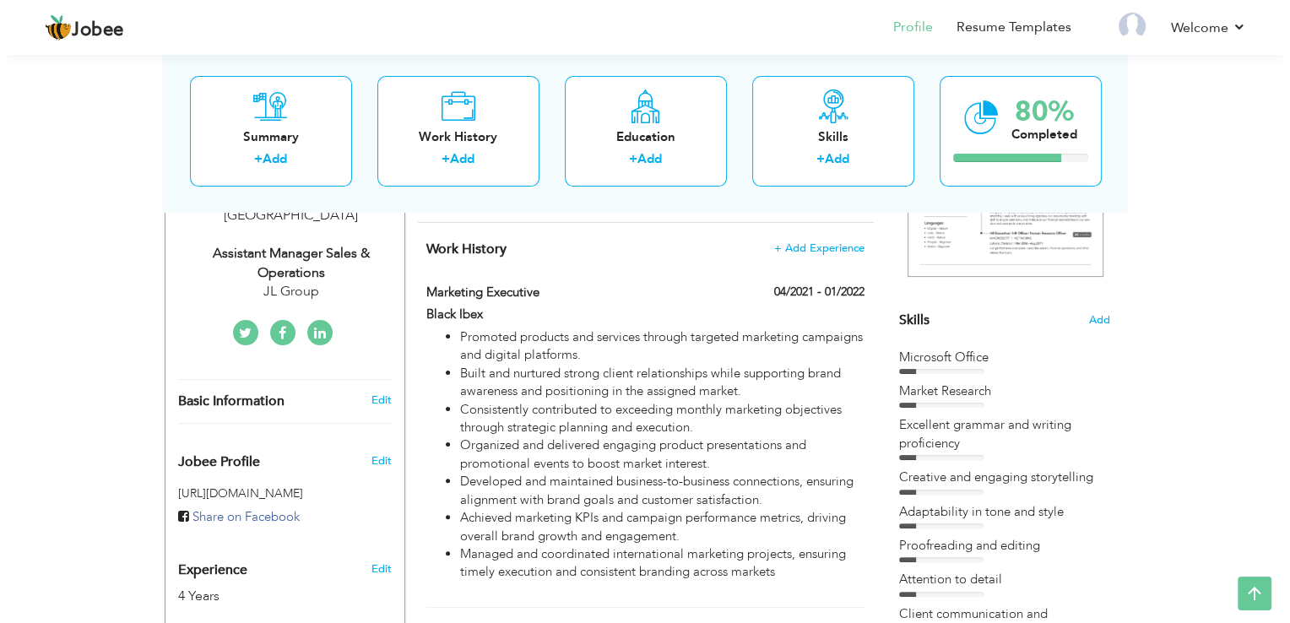
scroll to position [338, 0]
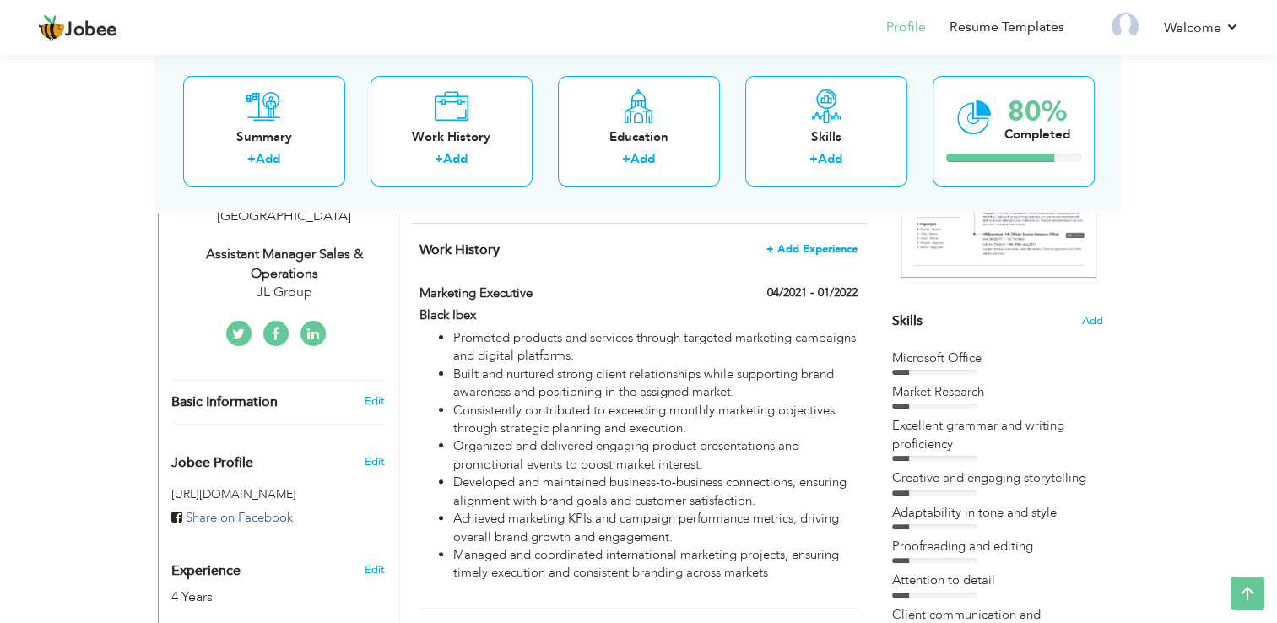
click at [832, 255] on span "+ Add Experience" at bounding box center [811, 249] width 91 height 12
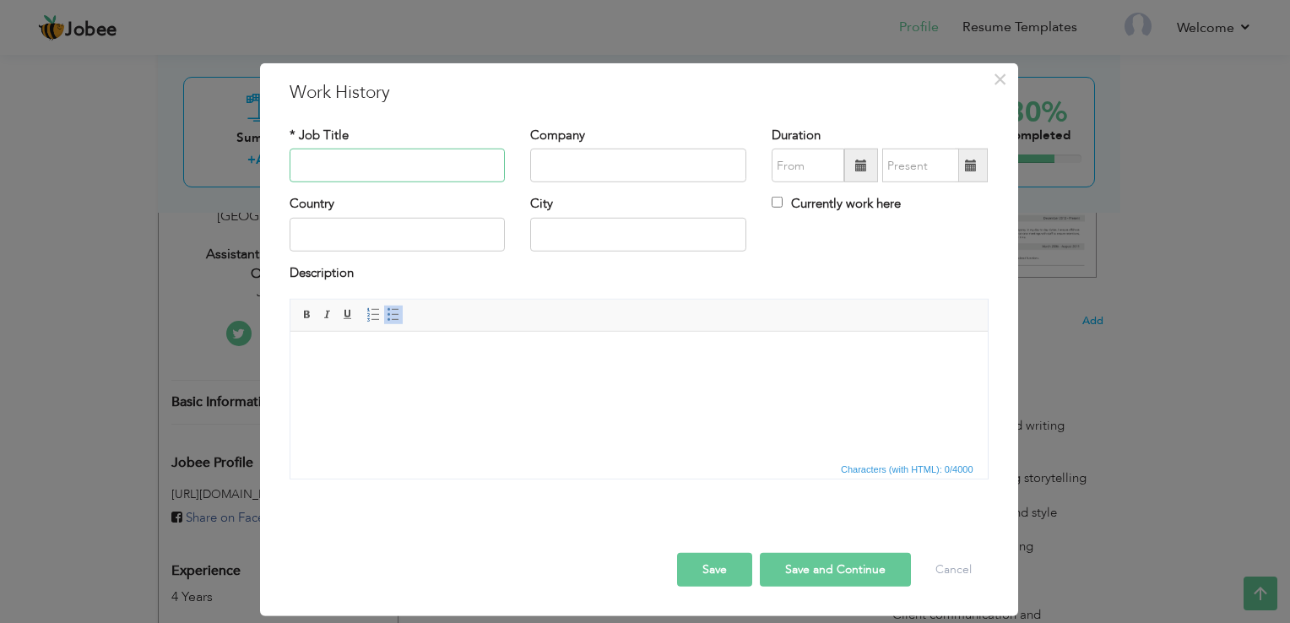
paste input "Assistant Manager Sales & Operations"
type input "Assistant Manager Sales & Operations"
click at [613, 161] on input "text" at bounding box center [638, 166] width 216 height 34
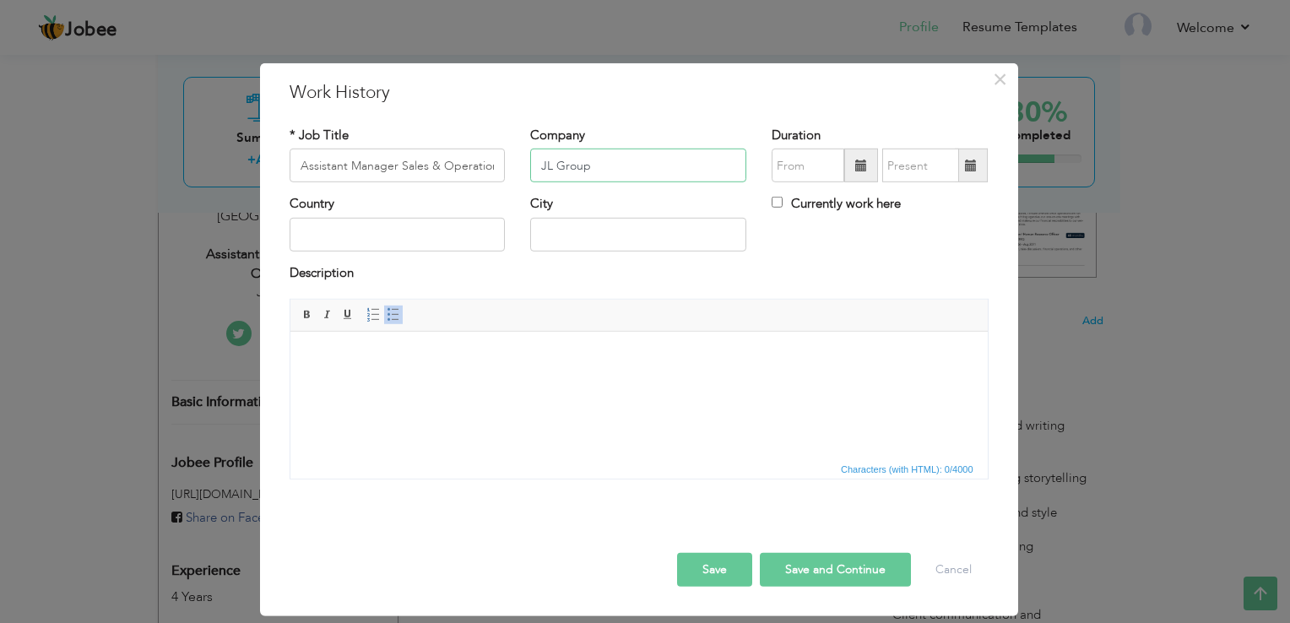
type input "JL Group"
click at [511, 383] on html at bounding box center [637, 357] width 697 height 51
paste body
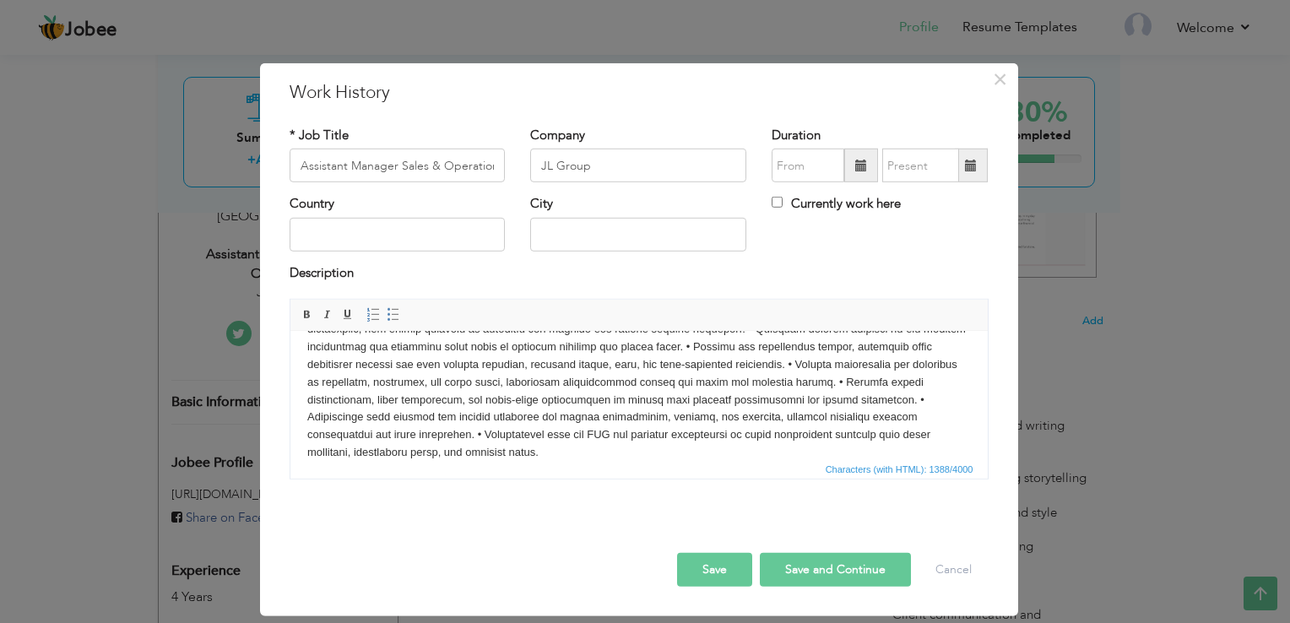
click at [471, 433] on body at bounding box center [637, 364] width 663 height 193
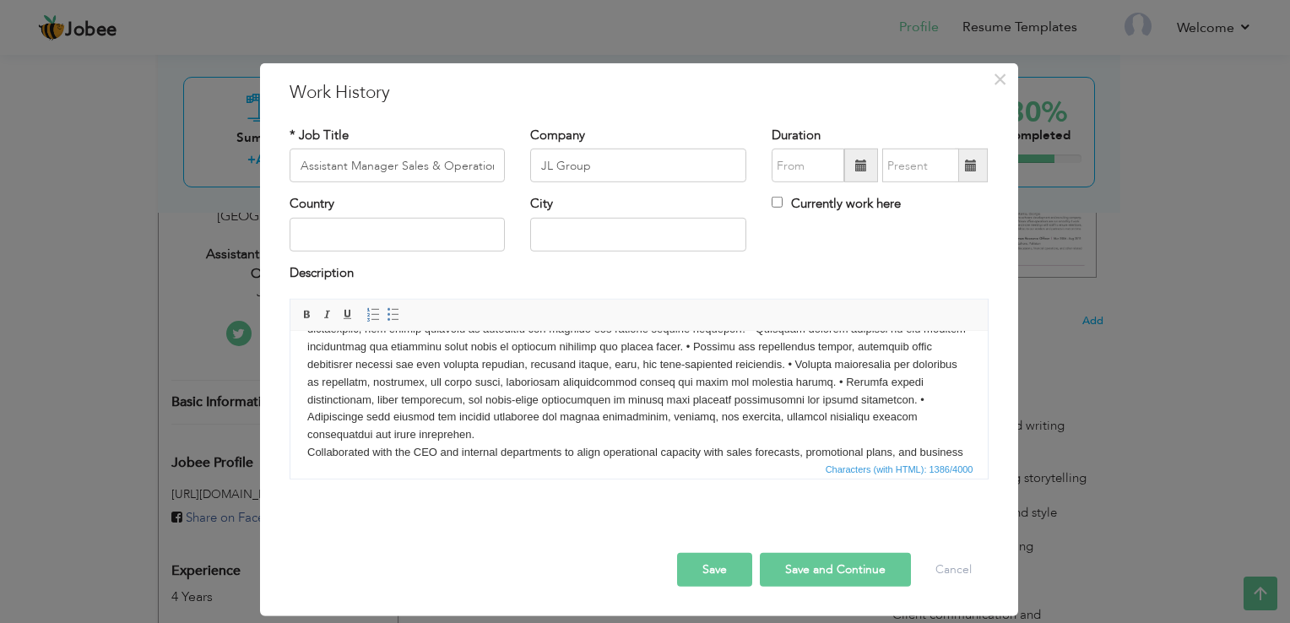
click at [364, 416] on body "​​​​​​​ Collaborated with the CEO and internal departments to align operational…" at bounding box center [637, 373] width 663 height 211
click at [313, 397] on body "​​​​​​​ Coordinated with vendors and service providers for timely maintenance, …" at bounding box center [637, 373] width 663 height 211
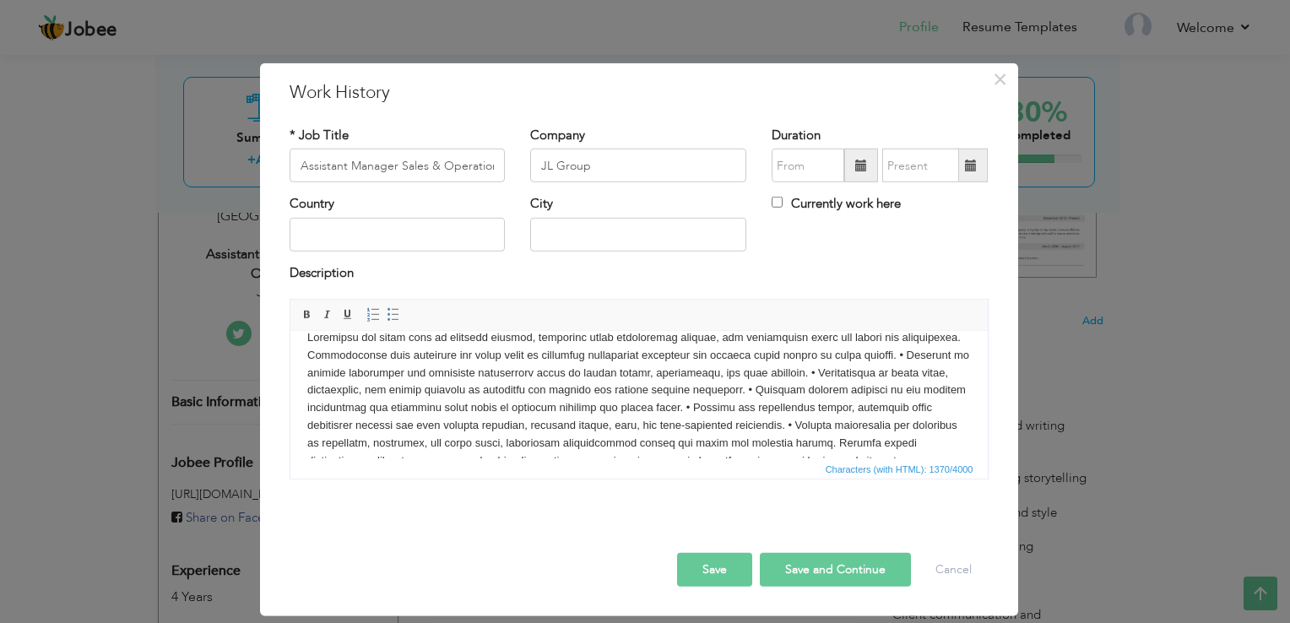
click at [305, 373] on html "Coordinated with vendors and service providers for timely maintenance, repairs,…" at bounding box center [637, 434] width 697 height 245
click at [867, 371] on body "Supported the sales team by tracking targets, preparing sales performance repor…" at bounding box center [637, 434] width 663 height 211
click at [890, 393] on body "Supported the sales team by tracking targets, preparing sales performance repor…" at bounding box center [637, 434] width 663 height 211
click at [310, 425] on body "Supported the sales team by tracking targets, preparing sales performance repor…" at bounding box center [637, 443] width 663 height 228
click at [414, 441] on body "Supported the sales team by tracking targets, preparing sales performance repor…" at bounding box center [637, 443] width 663 height 228
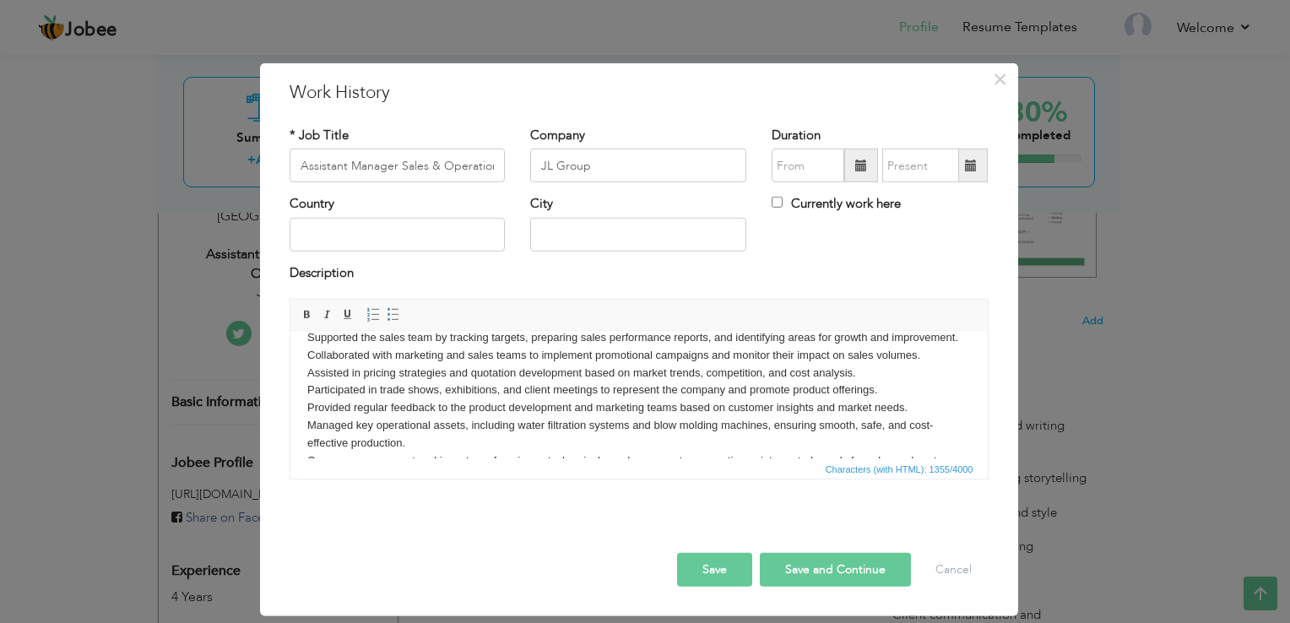
scroll to position [27, 0]
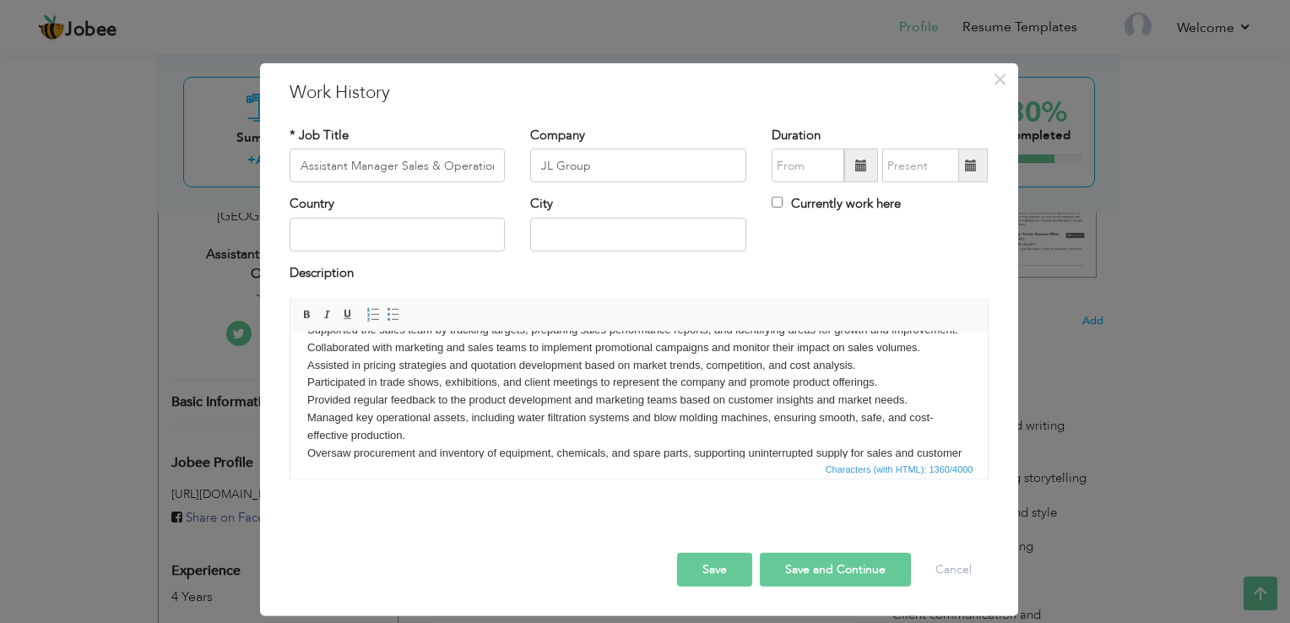
click at [722, 453] on body "Supported the sales team by tracking targets, preparing sales performance repor…" at bounding box center [637, 445] width 663 height 246
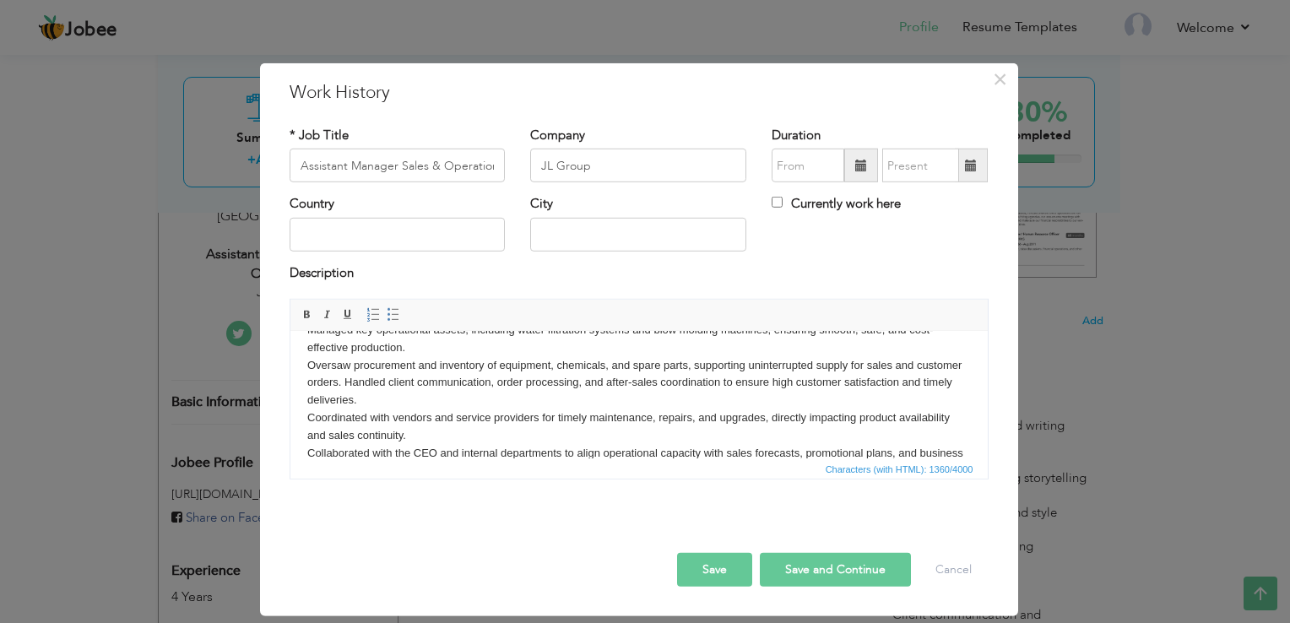
scroll to position [133, 0]
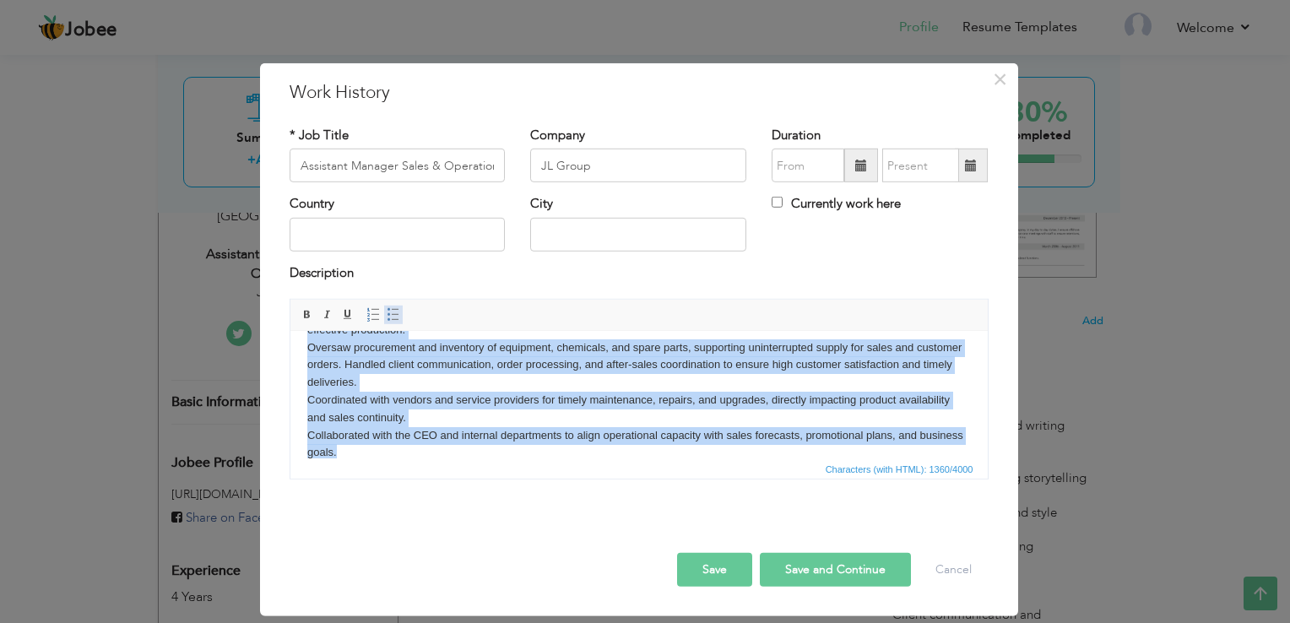
click at [384, 316] on link "Insert/Remove Bulleted List" at bounding box center [393, 315] width 19 height 19
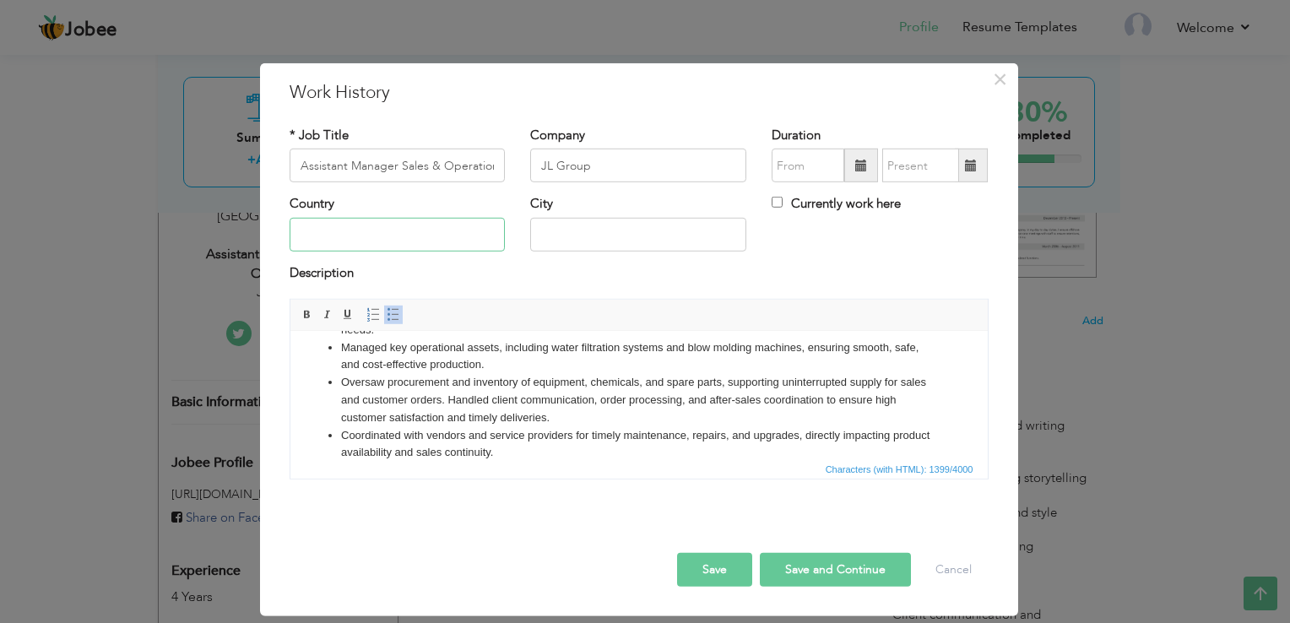
click at [468, 230] on input "text" at bounding box center [397, 235] width 216 height 34
click at [555, 227] on input "text" at bounding box center [638, 235] width 216 height 34
type input "[GEOGRAPHIC_DATA]"
click at [854, 167] on span at bounding box center [861, 166] width 34 height 34
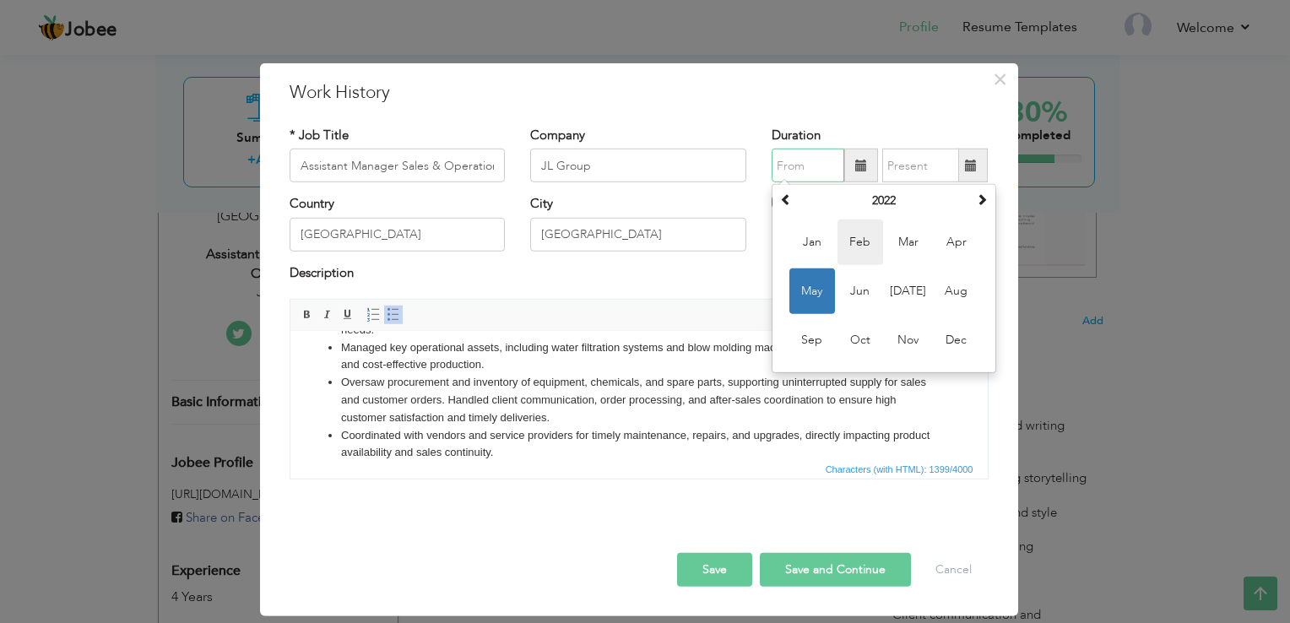
click at [854, 251] on span "Feb" at bounding box center [860, 242] width 46 height 46
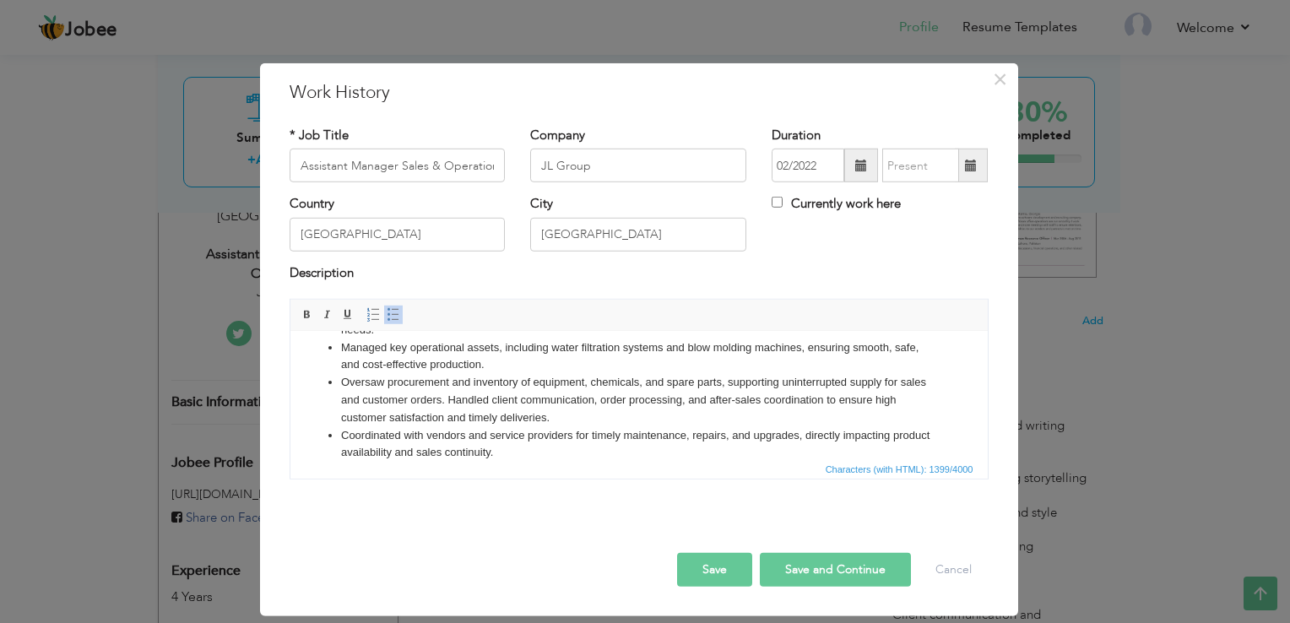
click at [854, 171] on span at bounding box center [861, 166] width 34 height 34
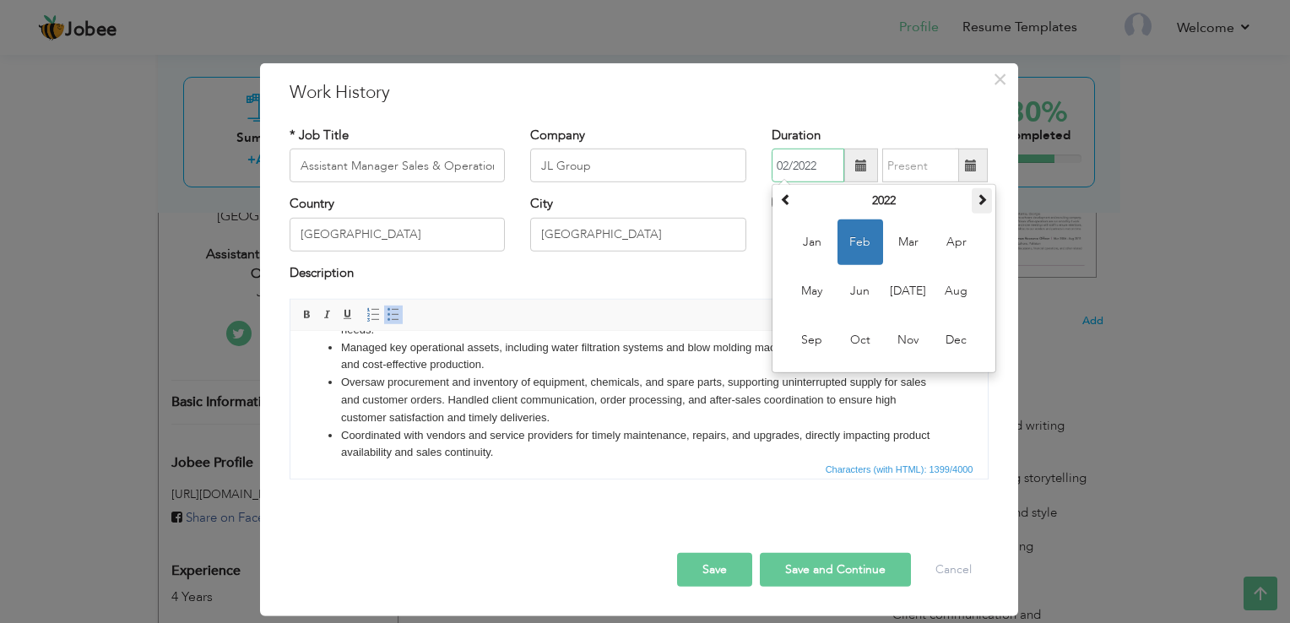
click at [989, 210] on th at bounding box center [981, 200] width 20 height 25
click at [982, 200] on span at bounding box center [982, 199] width 12 height 12
click at [868, 298] on span "Jun" at bounding box center [860, 291] width 46 height 46
type input "06/2025"
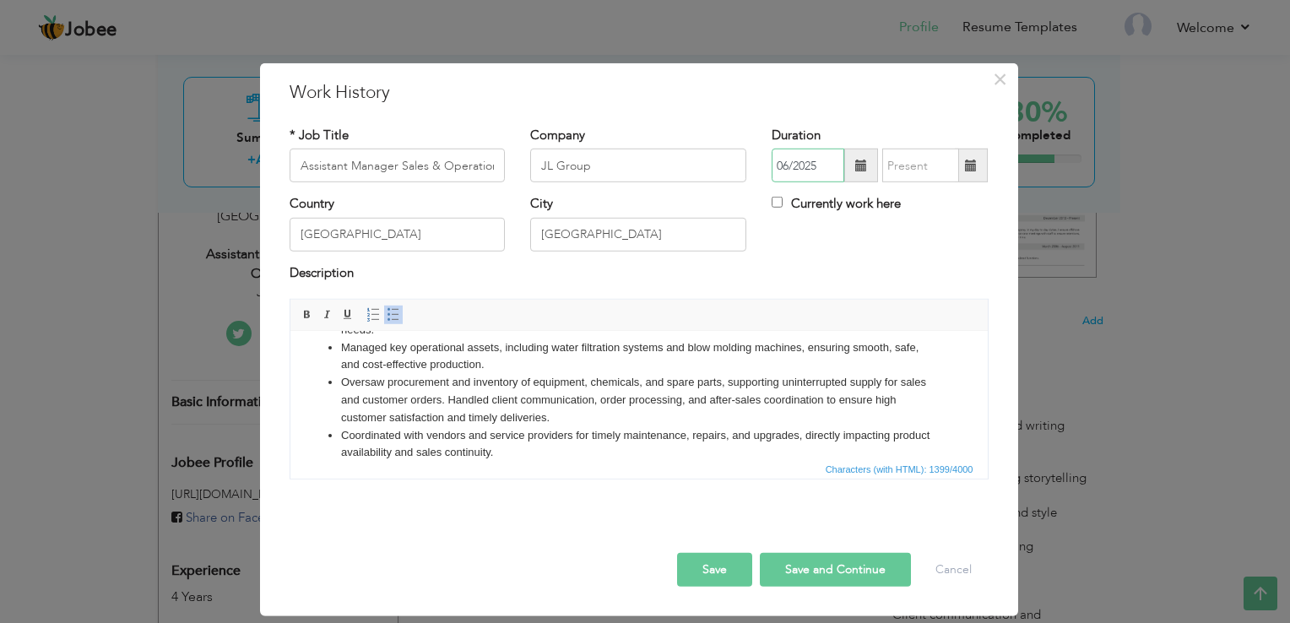
click at [823, 167] on input "06/2025" at bounding box center [807, 166] width 73 height 34
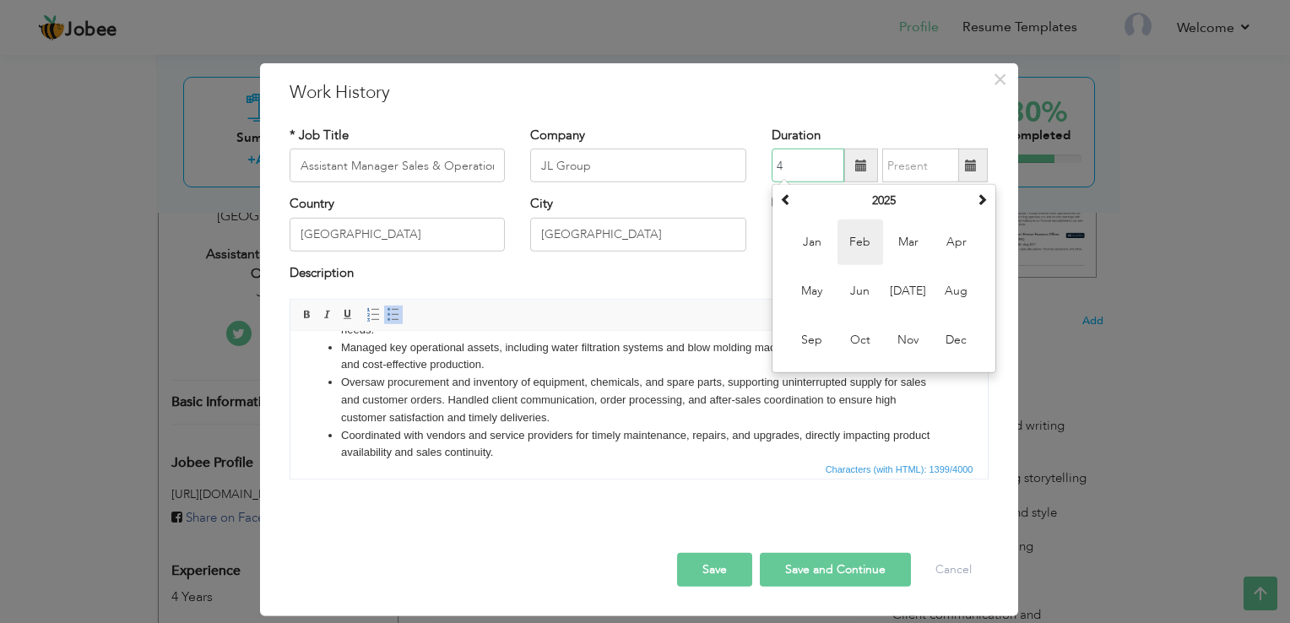
click at [852, 241] on span "Feb" at bounding box center [860, 242] width 46 height 46
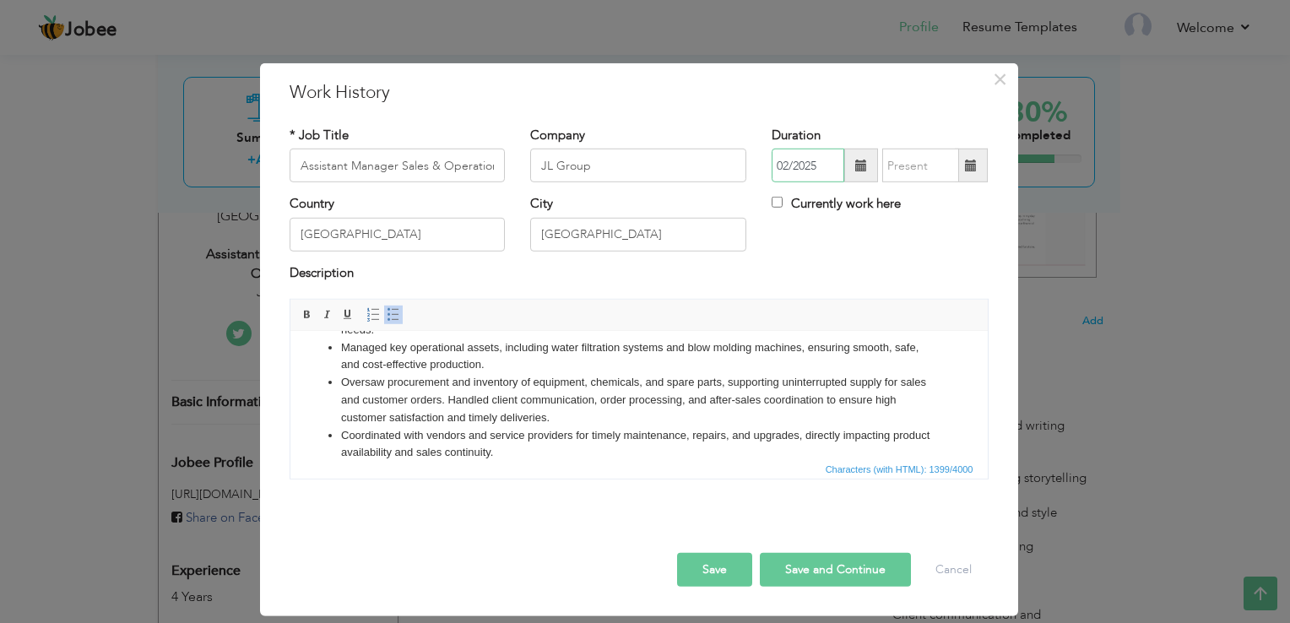
click at [833, 171] on input "02/2025" at bounding box center [807, 166] width 73 height 34
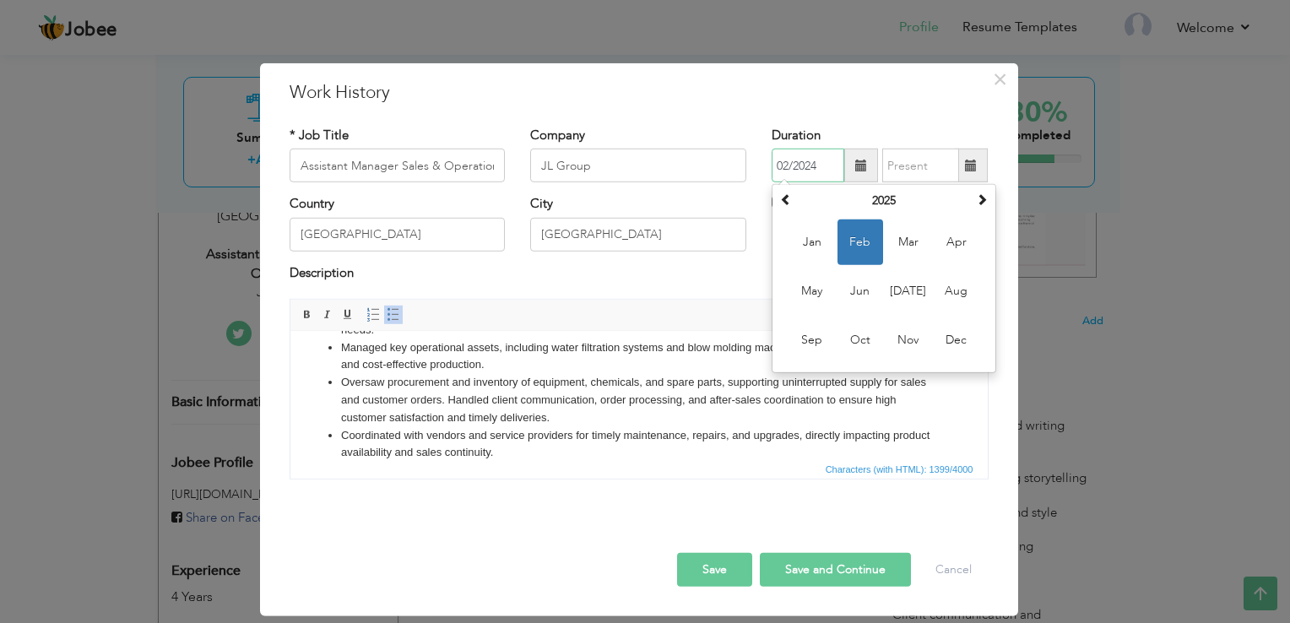
type input "02/2024"
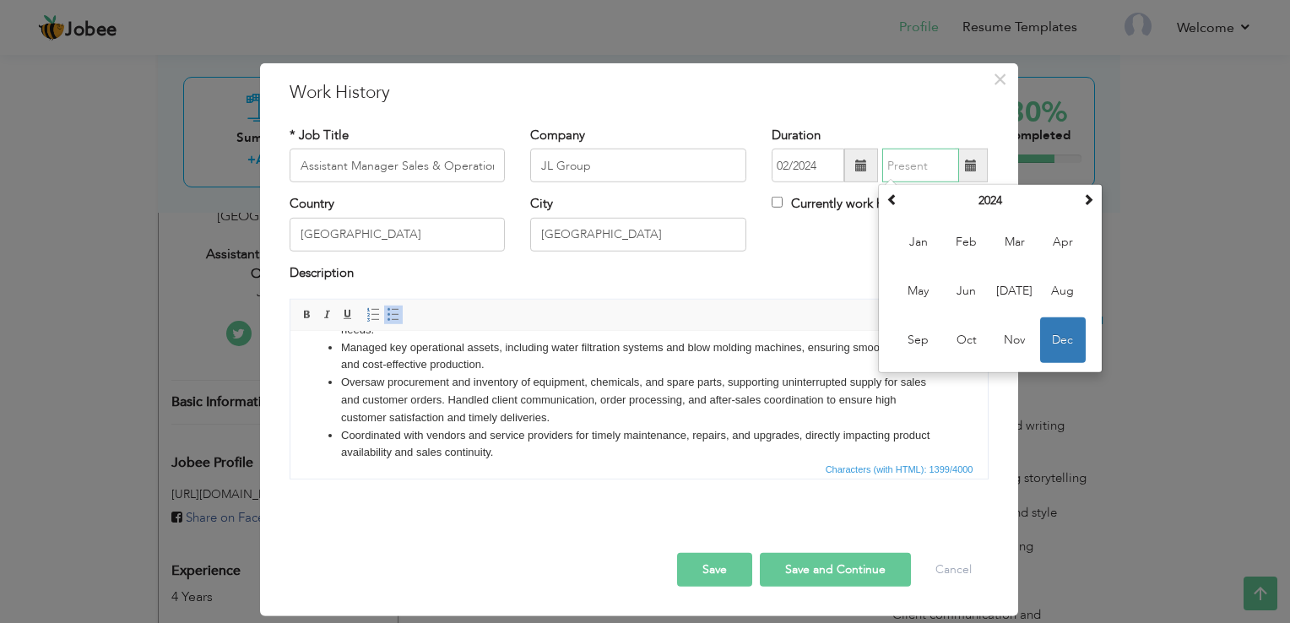
click at [932, 173] on input "text" at bounding box center [920, 166] width 77 height 34
click at [963, 295] on span "Jun" at bounding box center [967, 291] width 46 height 46
click at [938, 166] on input "06/2024" at bounding box center [920, 166] width 77 height 34
type input "06/2025"
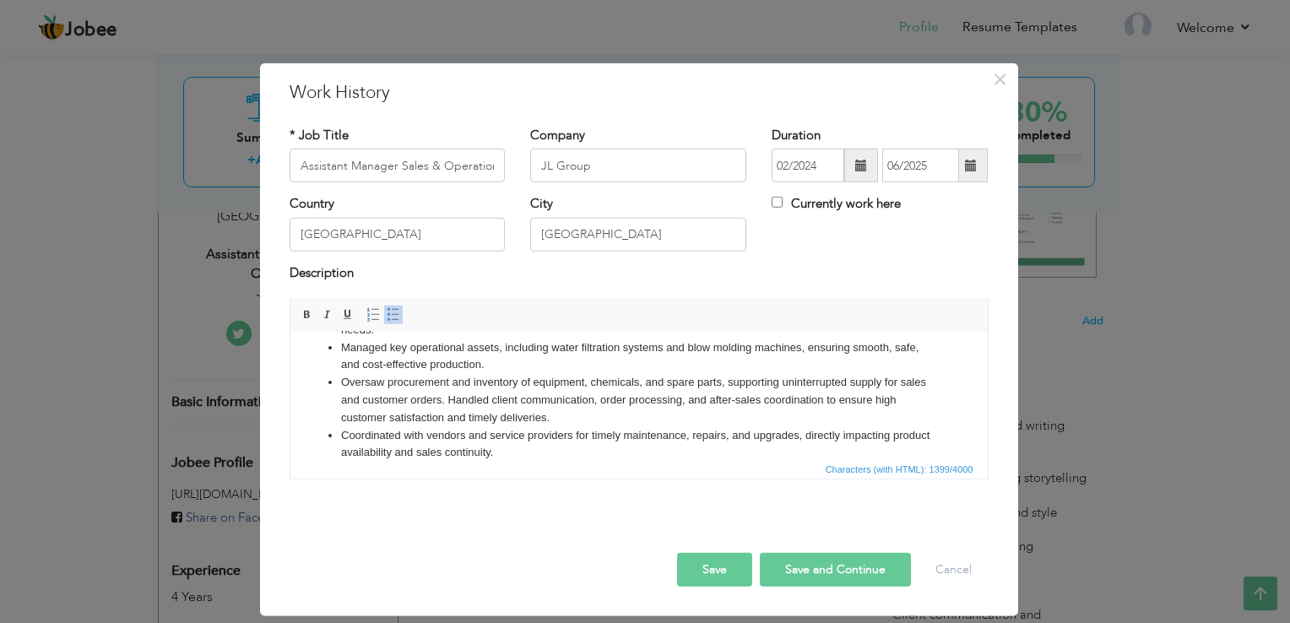
click at [782, 265] on div "Description" at bounding box center [638, 275] width 699 height 22
click at [598, 424] on li "Oversaw procurement and inventory of equipment, chemicals, and spare parts, sup…" at bounding box center [638, 400] width 596 height 52
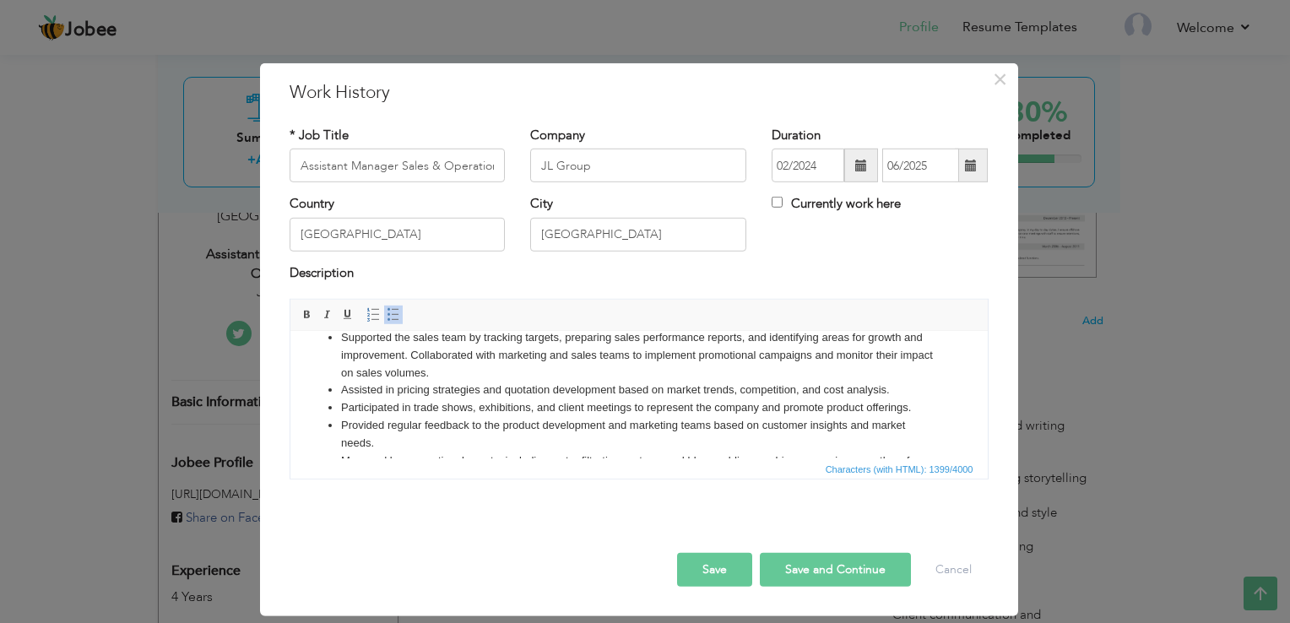
click at [411, 359] on li "Supported the sales team by tracking targets, preparing sales performance repor…" at bounding box center [638, 355] width 596 height 52
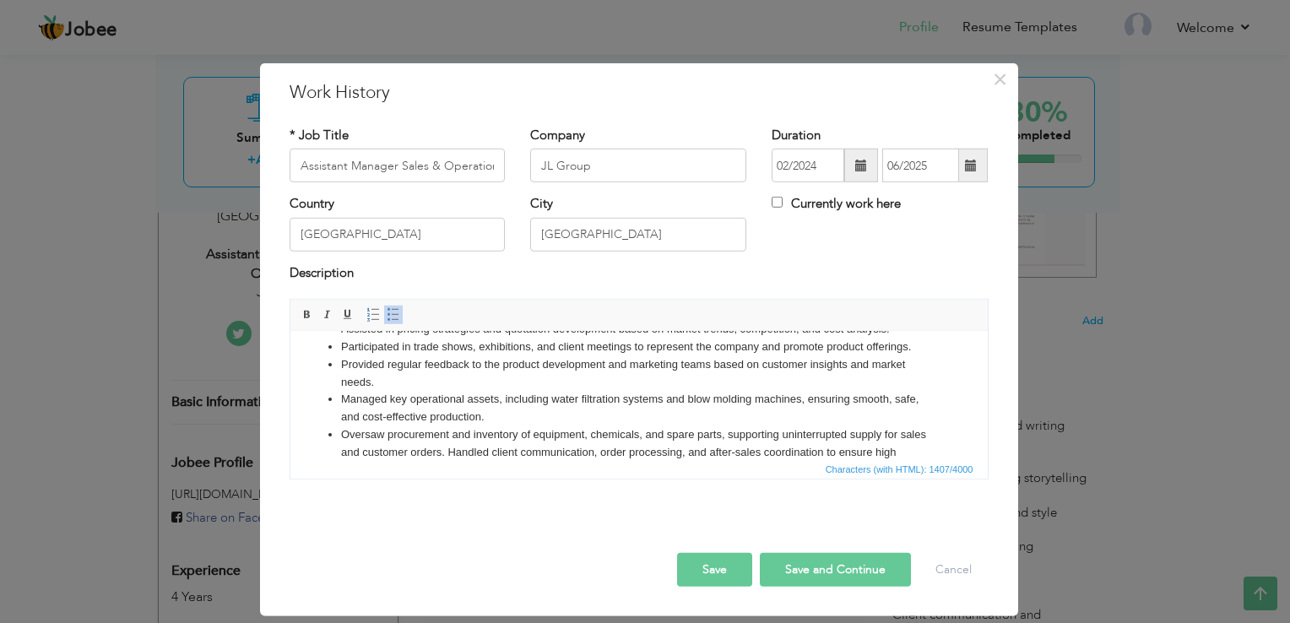
scroll to position [115, 0]
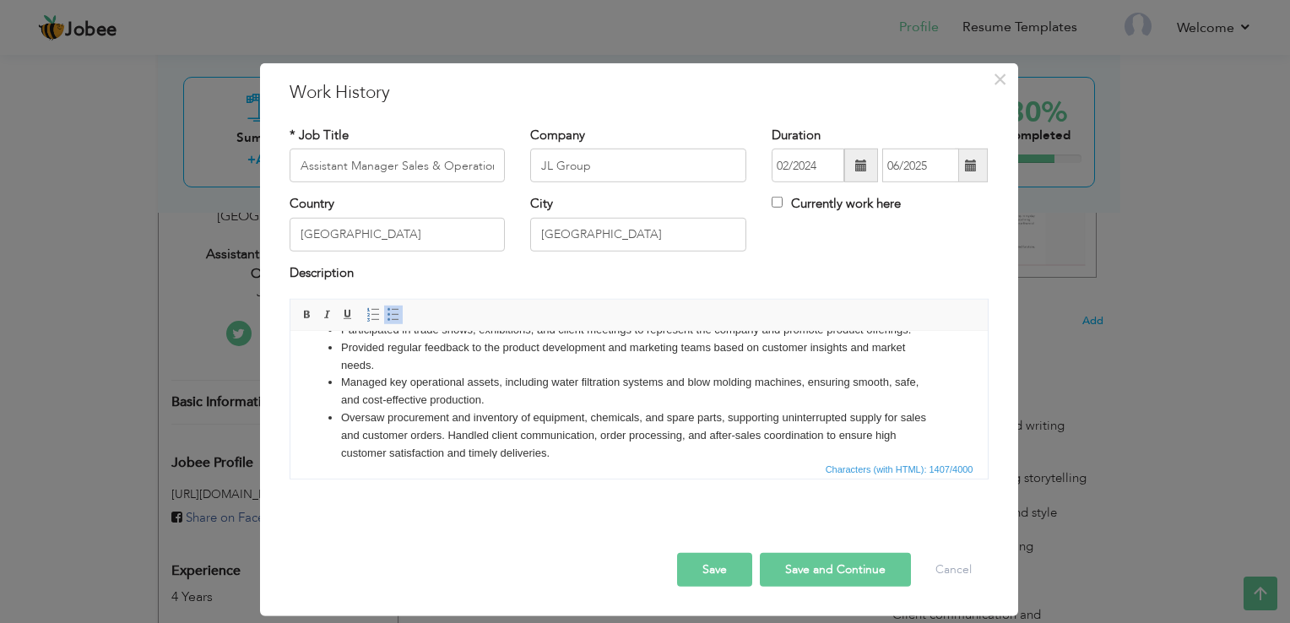
click at [479, 427] on li "Oversaw procurement and inventory of equipment, chemicals, and spare parts, sup…" at bounding box center [638, 435] width 596 height 52
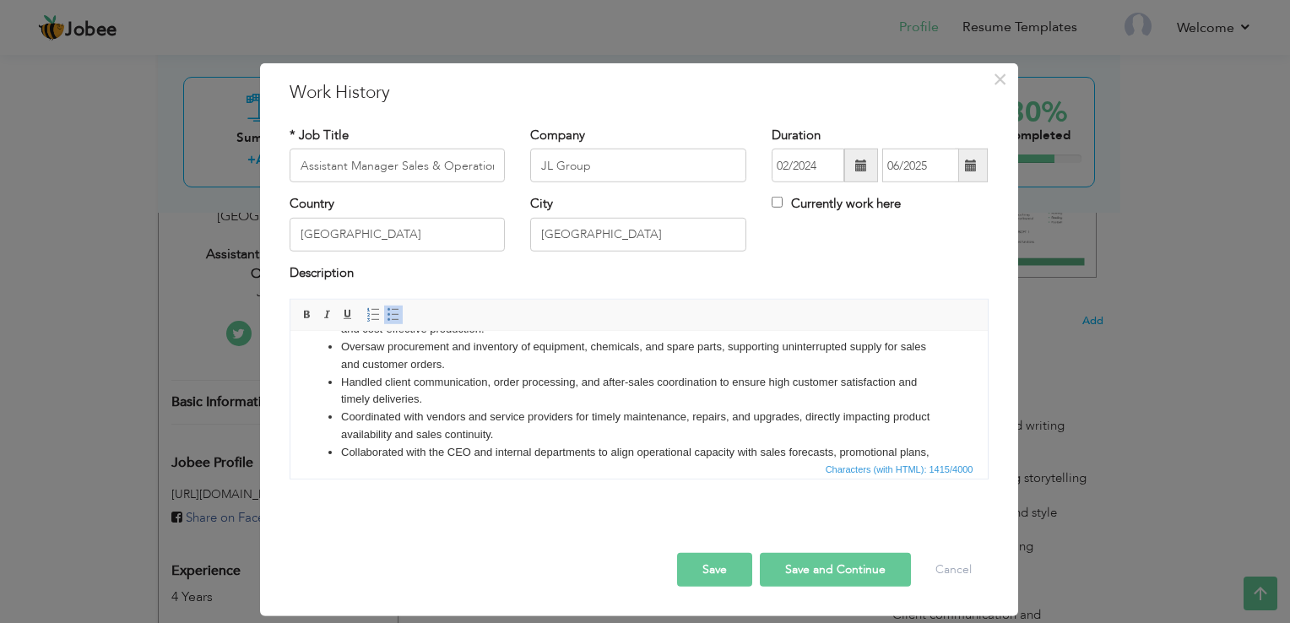
scroll to position [203, 0]
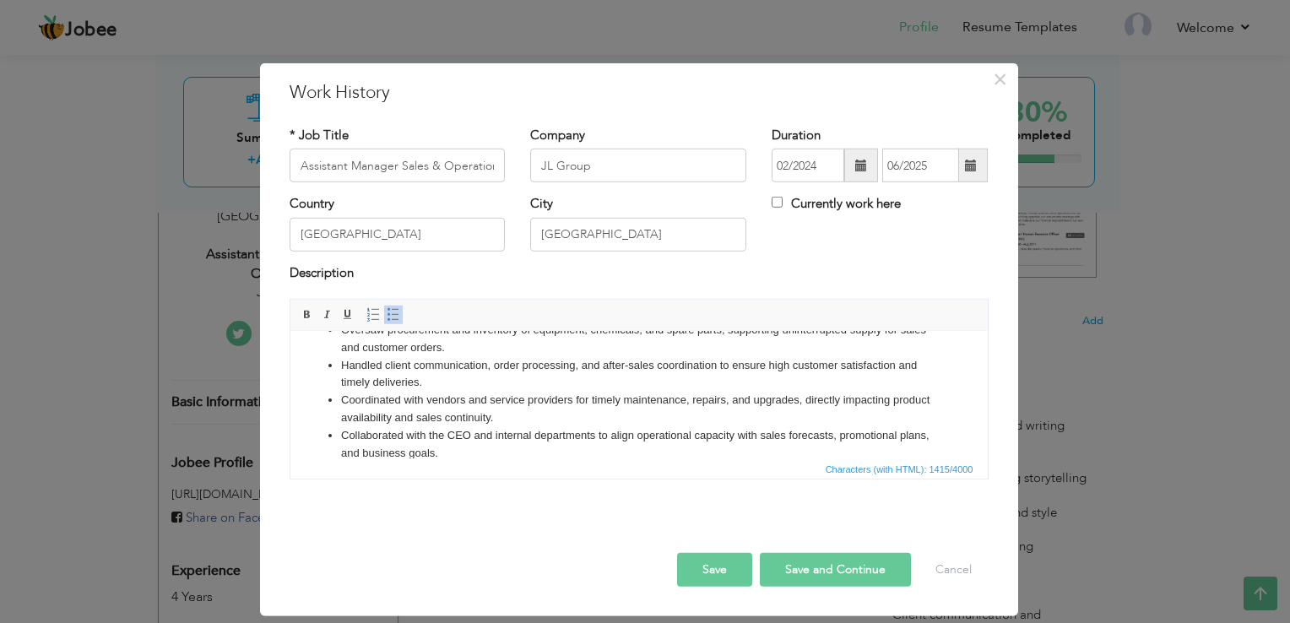
click at [706, 575] on button "Save" at bounding box center [714, 570] width 75 height 34
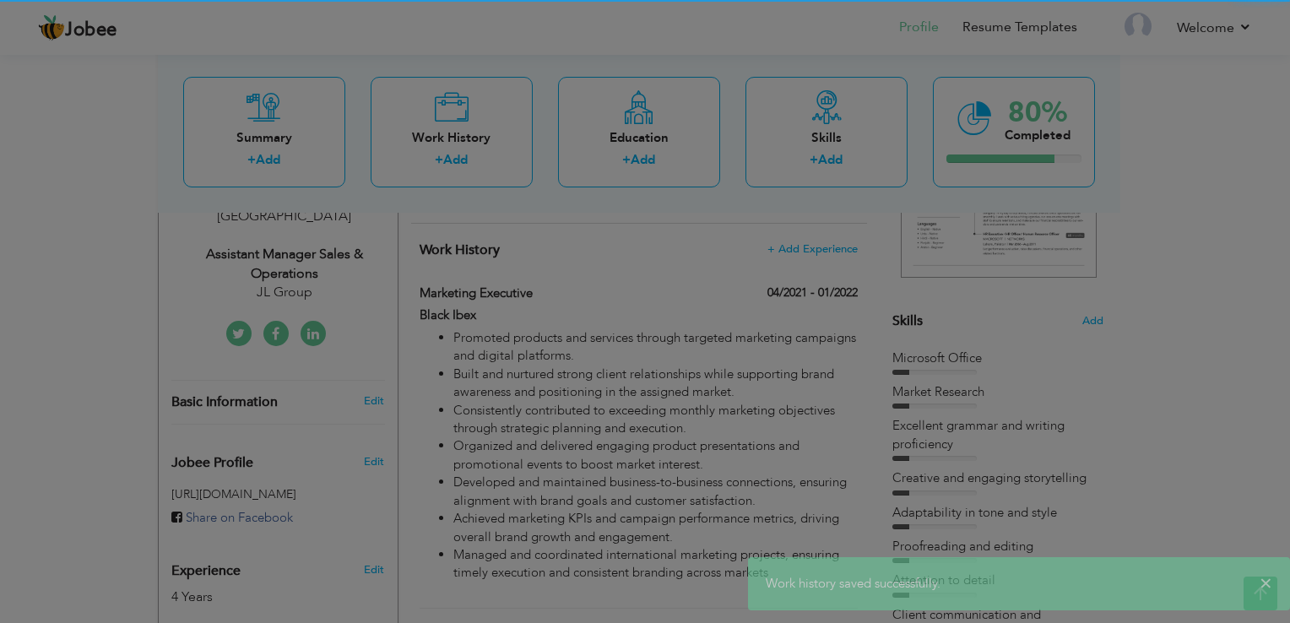
scroll to position [0, 0]
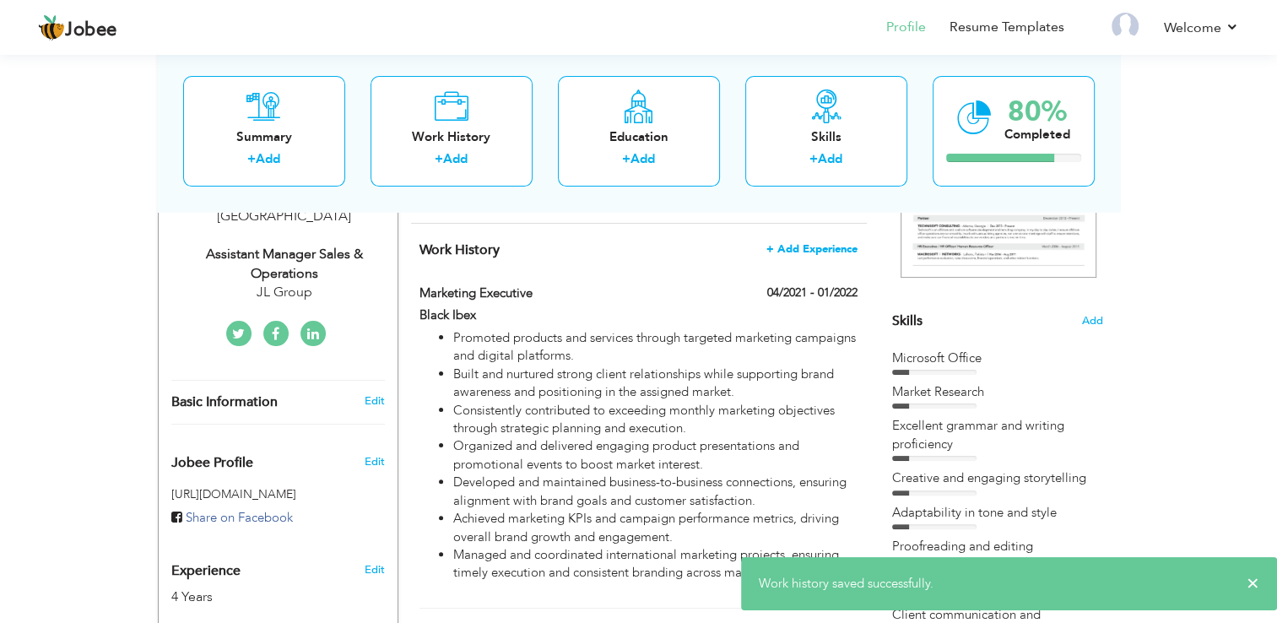
click at [809, 255] on span "+ Add Experience" at bounding box center [811, 249] width 91 height 12
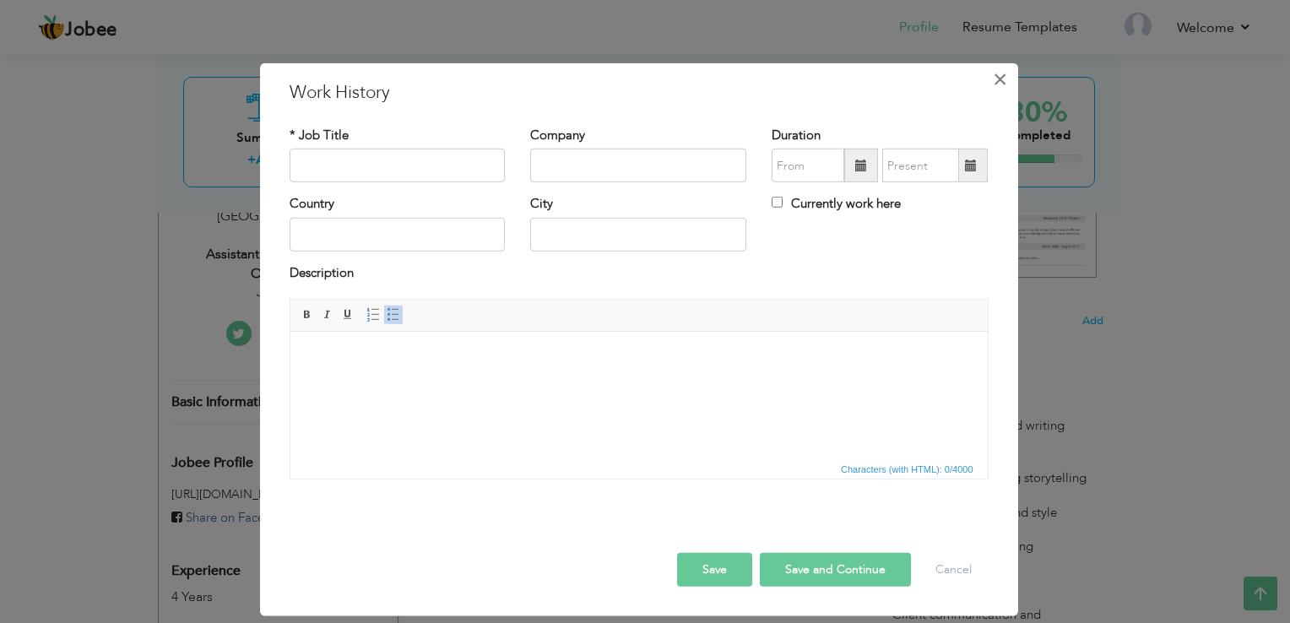
click at [1002, 86] on span "×" at bounding box center [1000, 79] width 14 height 30
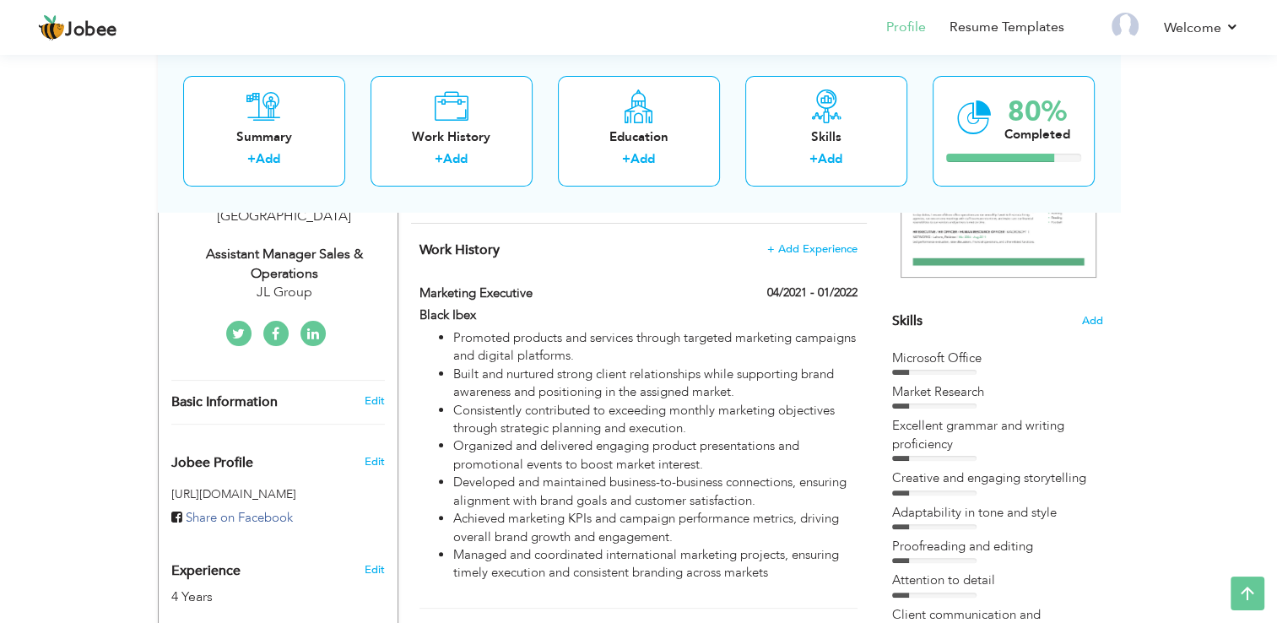
click at [300, 283] on div "JL Group" at bounding box center [284, 292] width 226 height 19
type input "Jahanzaib"
type input "Khan"
type input "03035071553"
type input "Punjab"
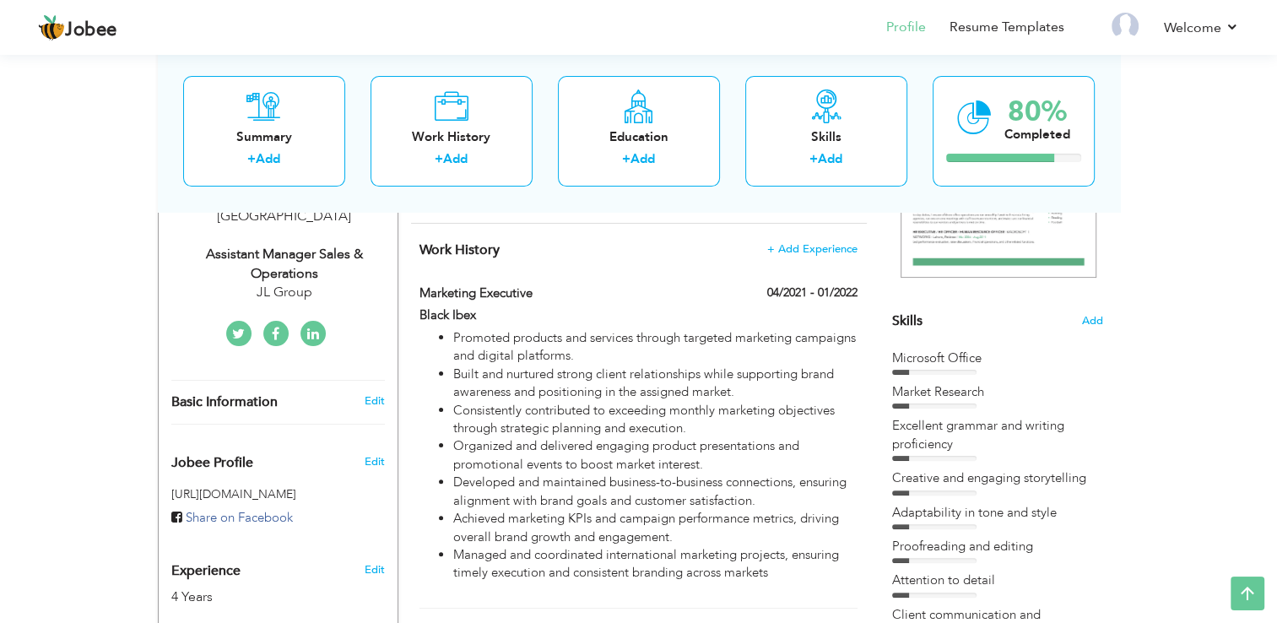
type input "[GEOGRAPHIC_DATA]"
select select "number:6"
type input "JL Group"
type input "Assistant Manager Sales & Operations"
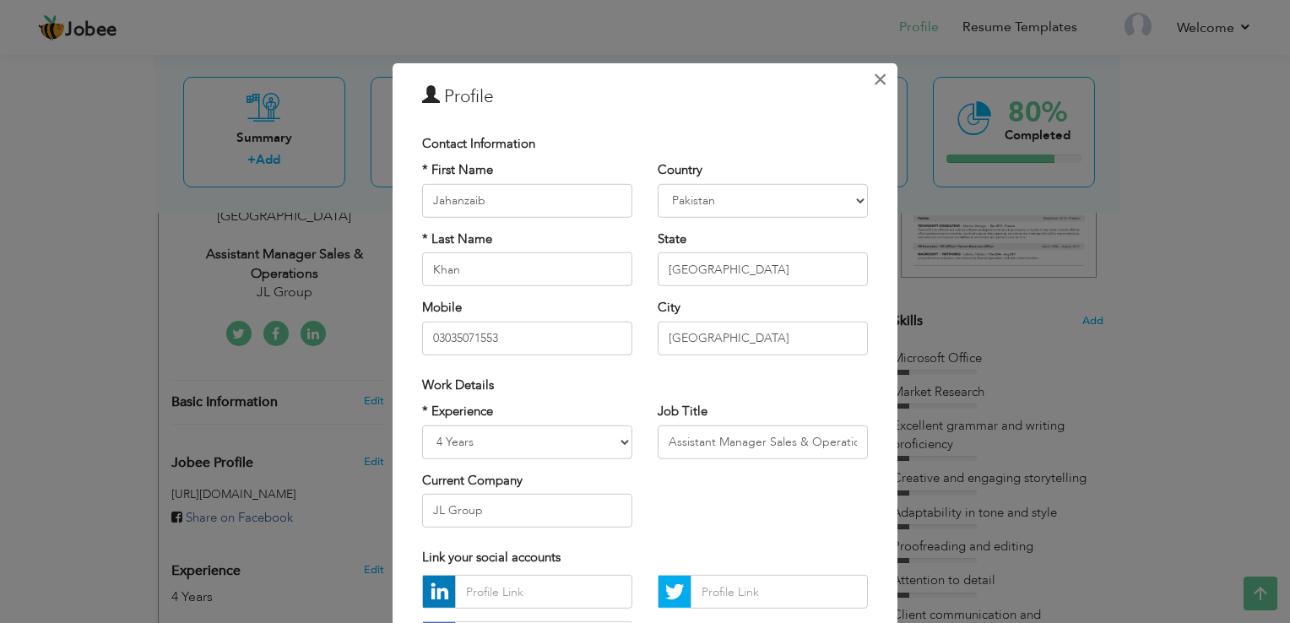
click at [873, 81] on span "×" at bounding box center [880, 79] width 14 height 30
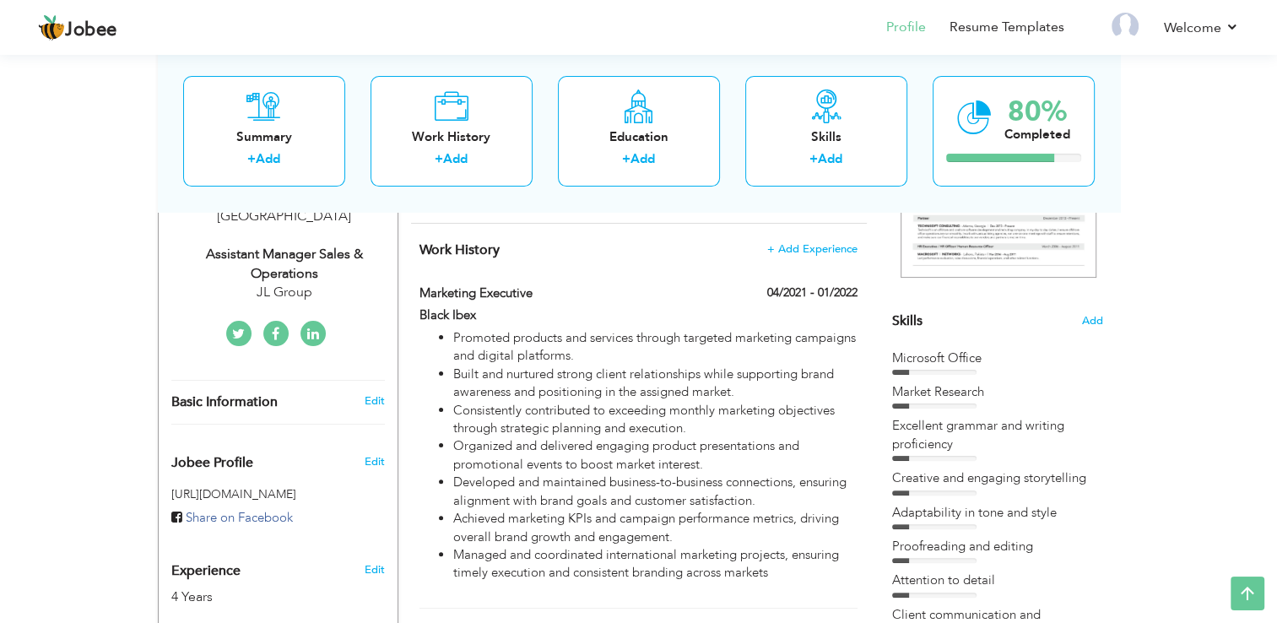
click at [798, 258] on h4 "Work History + Add Experience" at bounding box center [637, 249] width 437 height 17
click at [1093, 325] on span "Add" at bounding box center [1092, 321] width 22 height 16
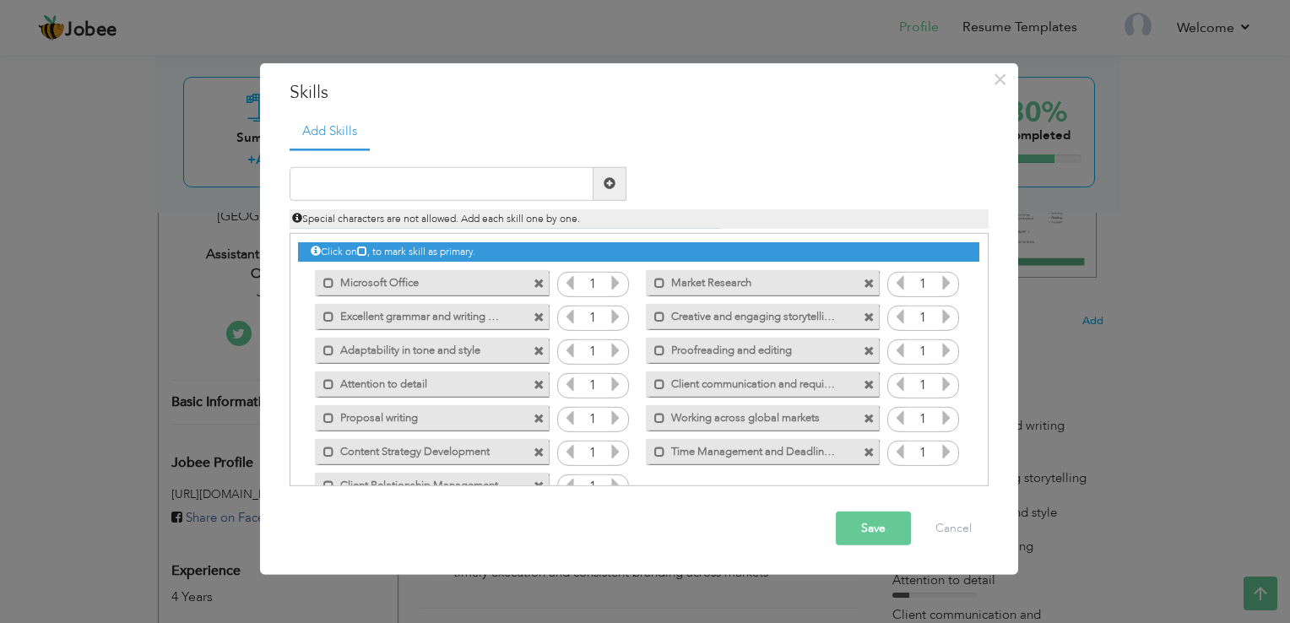
click at [540, 321] on span at bounding box center [538, 317] width 11 height 11
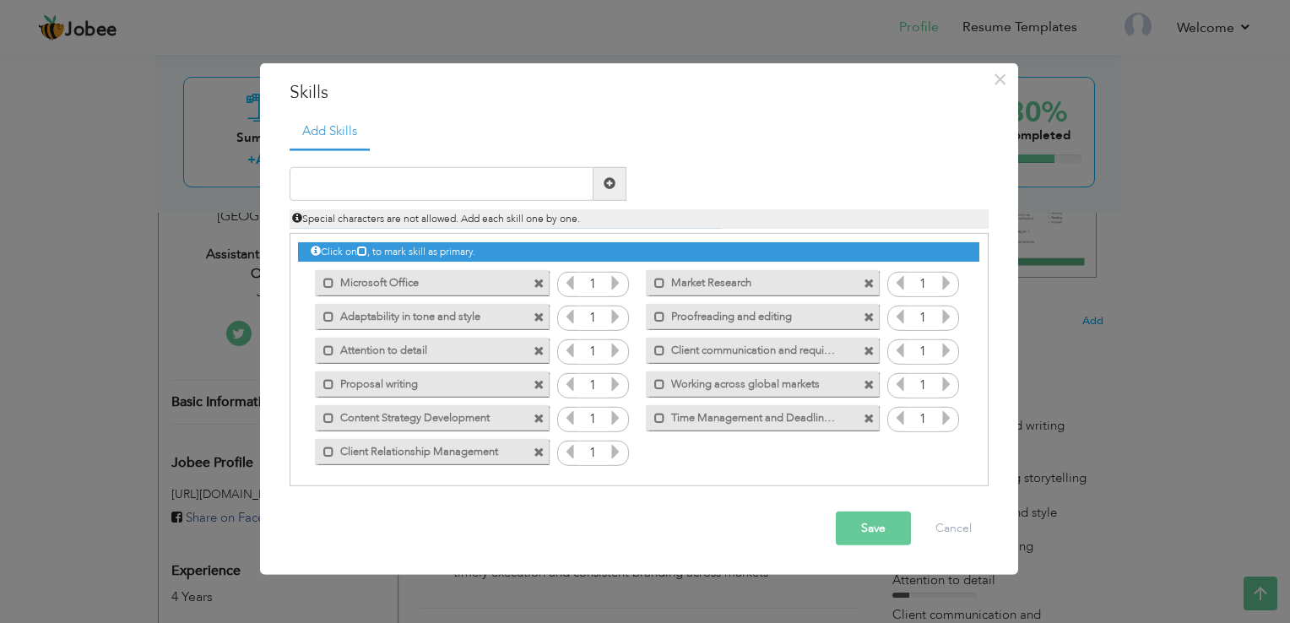
click at [540, 321] on span at bounding box center [538, 317] width 11 height 11
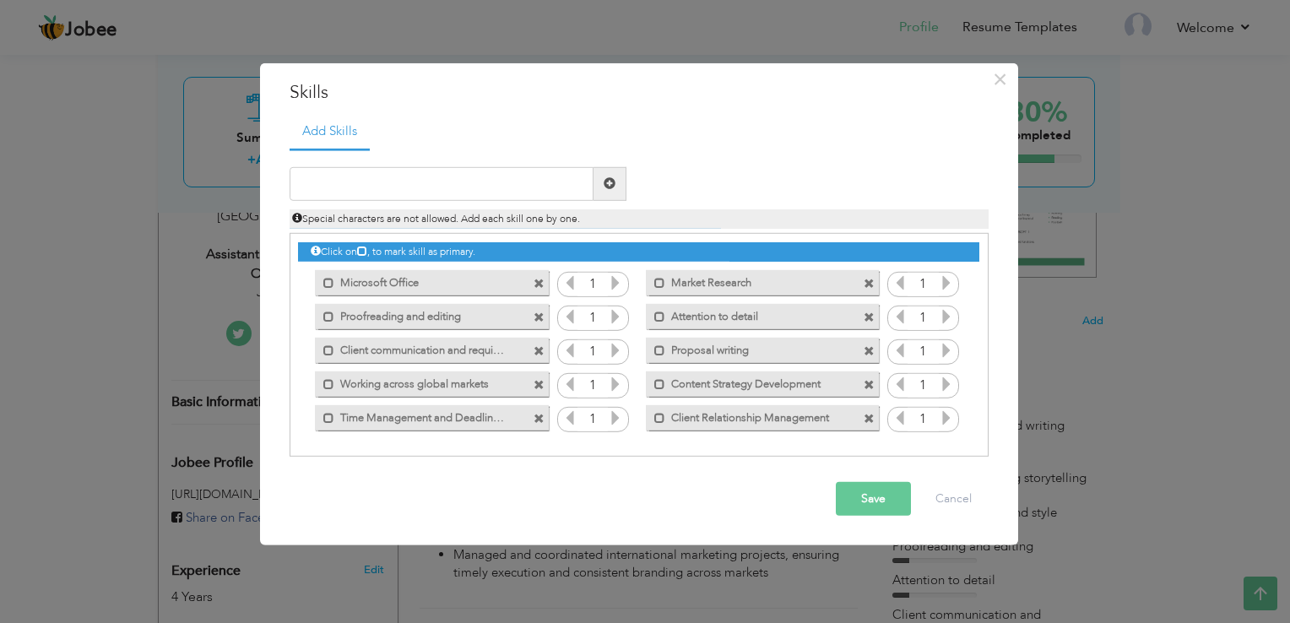
click at [540, 321] on span at bounding box center [538, 317] width 11 height 11
click at [863, 321] on span at bounding box center [870, 313] width 15 height 18
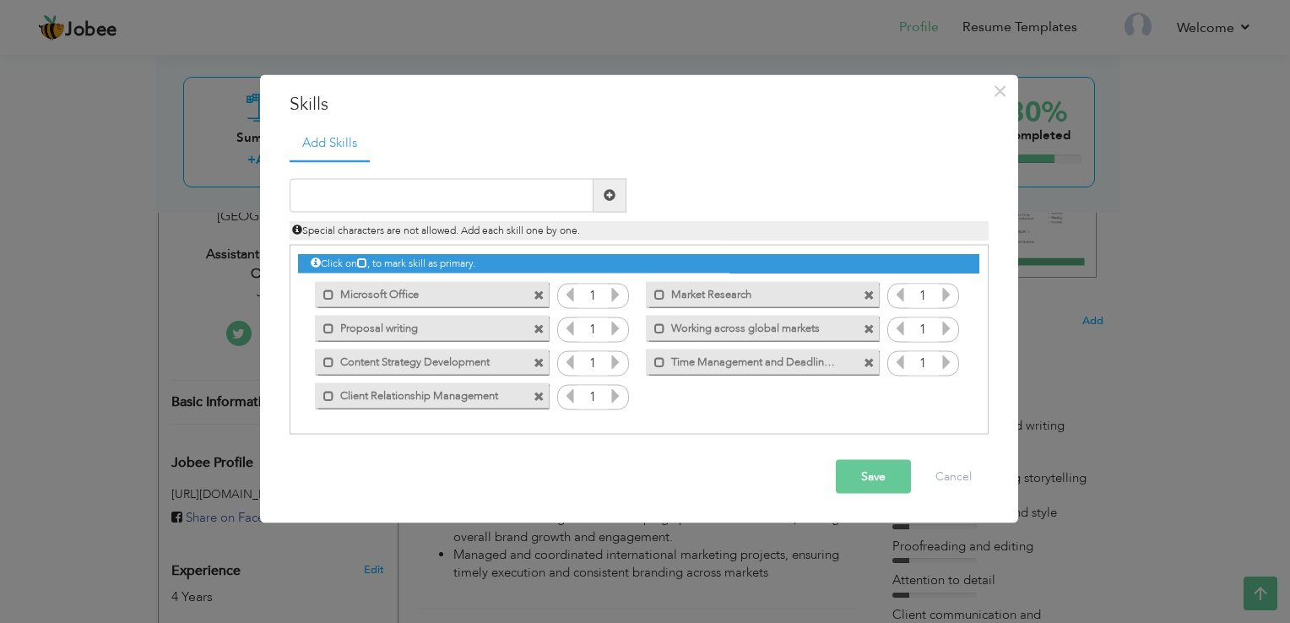
click at [540, 321] on span at bounding box center [540, 325] width 15 height 18
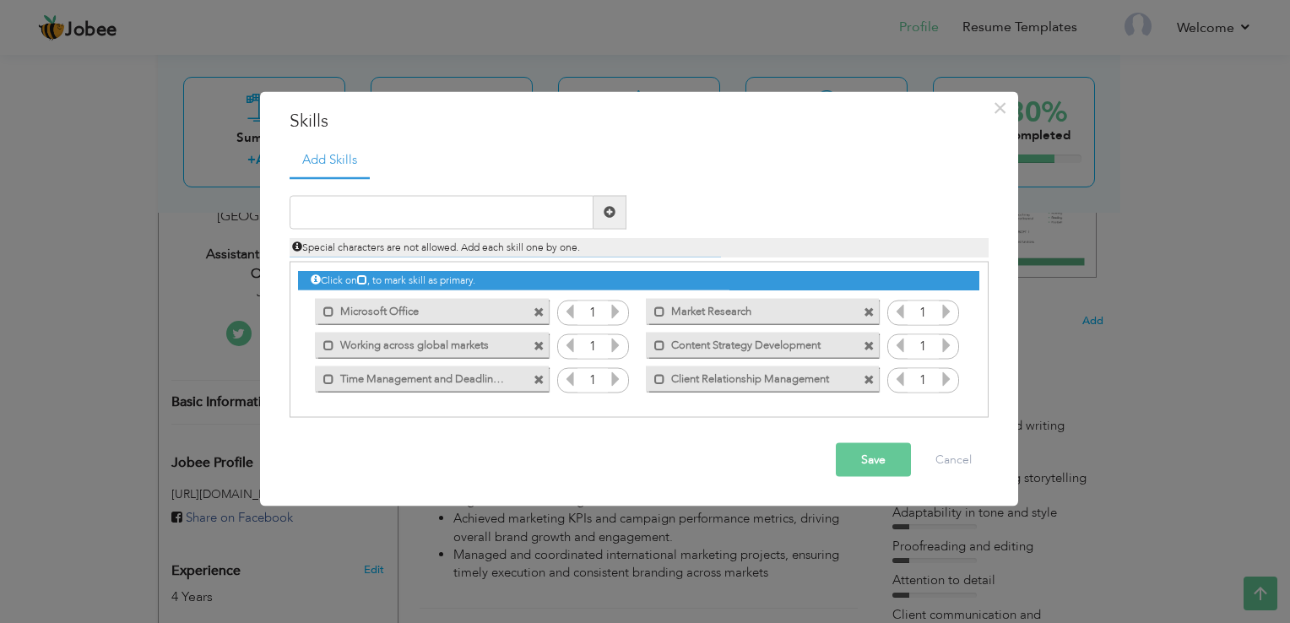
drag, startPoint x: 540, startPoint y: 321, endPoint x: 540, endPoint y: 349, distance: 27.9
click at [540, 349] on div "Click on , to mark skill as primary. Mark as primary skill. Microsoft Office 1 …" at bounding box center [638, 328] width 680 height 133
click at [540, 349] on span at bounding box center [538, 346] width 11 height 11
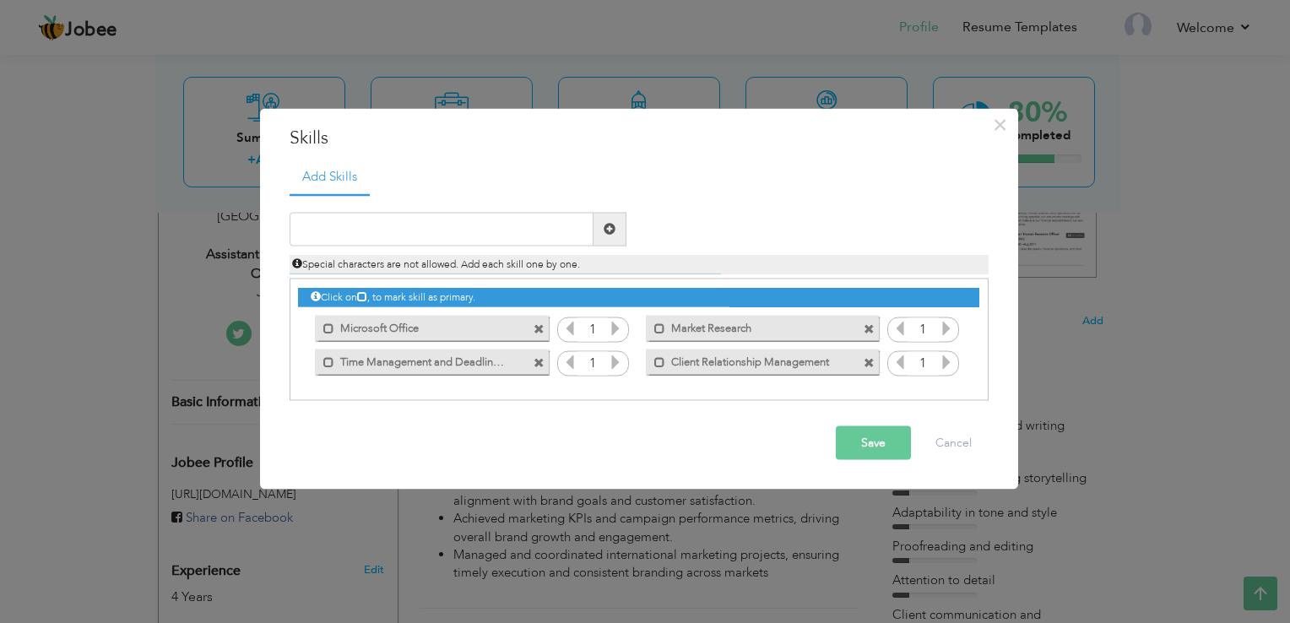
click at [540, 349] on span at bounding box center [540, 358] width 15 height 18
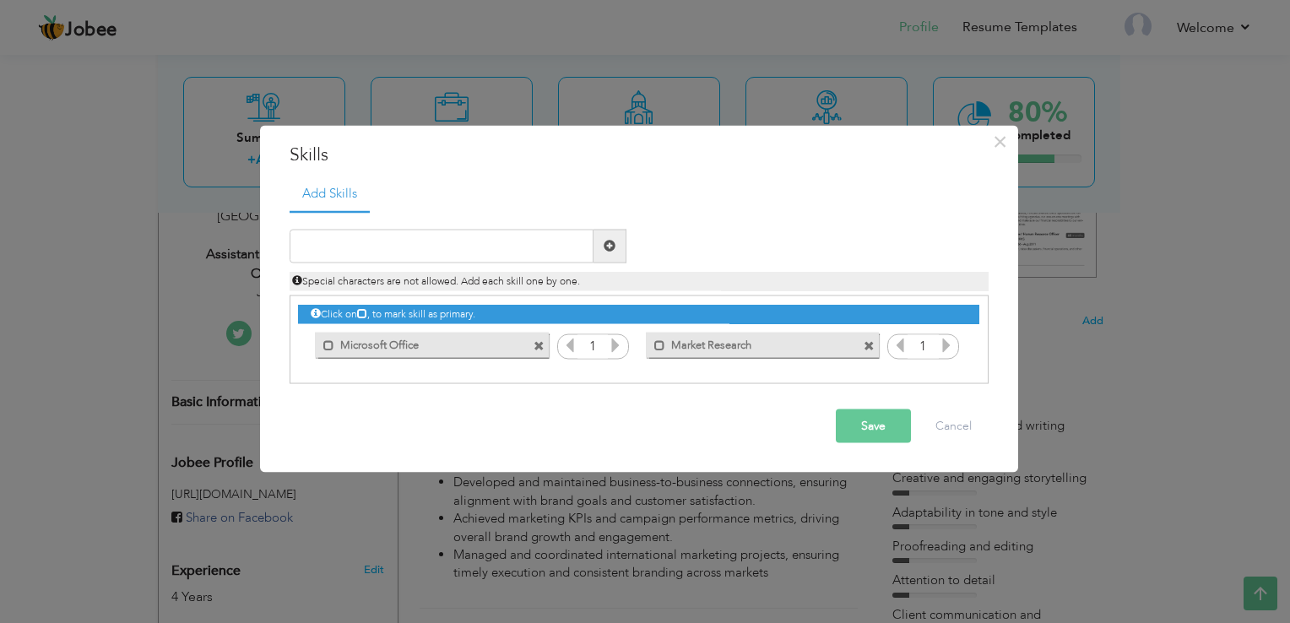
click at [865, 343] on span at bounding box center [868, 346] width 11 height 11
click at [486, 244] on input "text" at bounding box center [441, 246] width 304 height 34
type input "i"
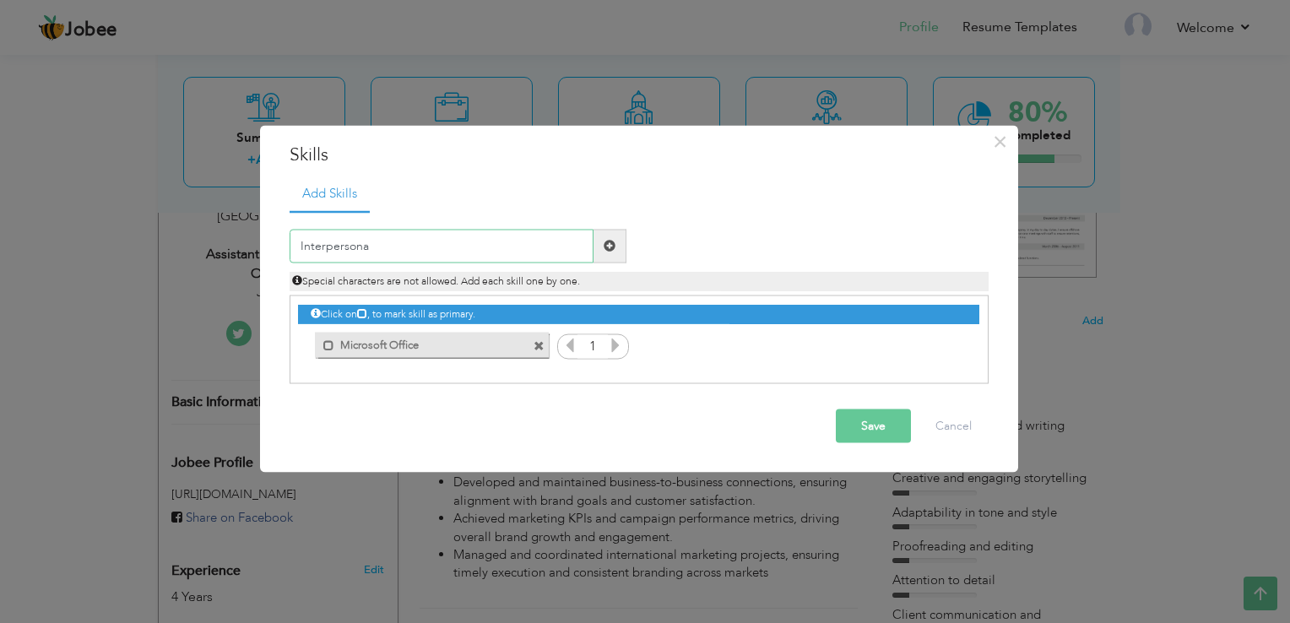
type input "Interpersonal"
paste input "Persuasion"
type input "Persuasion"
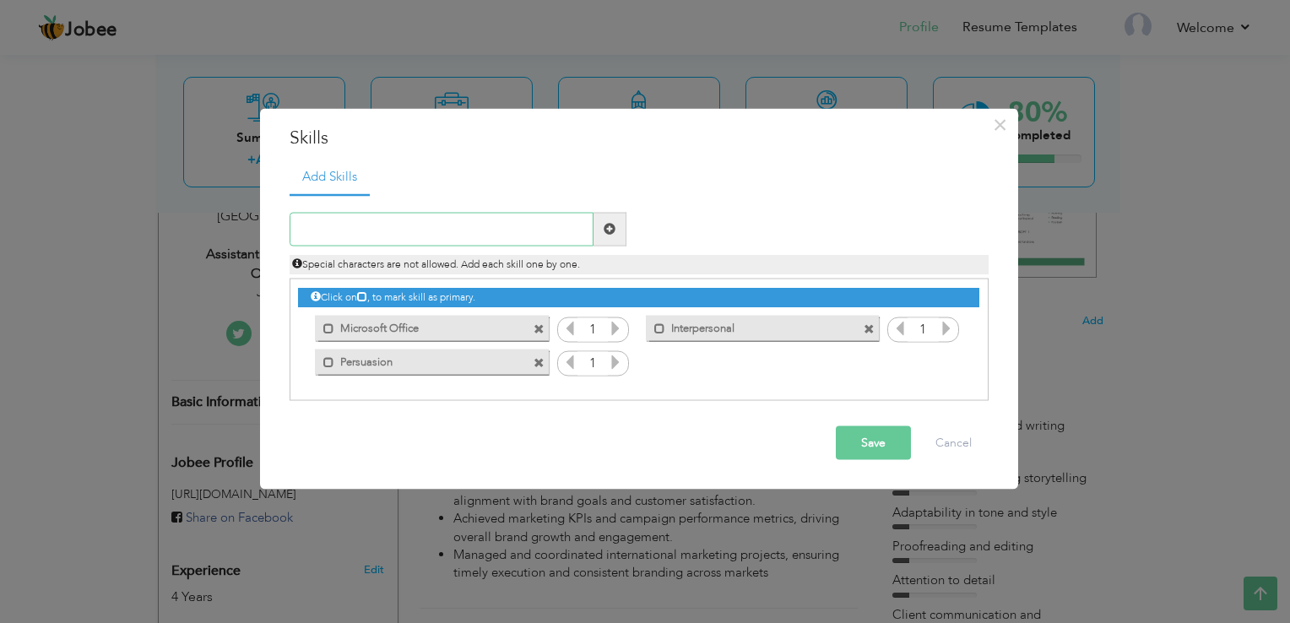
click at [316, 239] on input "text" at bounding box center [441, 229] width 304 height 34
paste input "Persuasion"
type input "Persuasion"
paste input "Objection Handling"
type input "Objection Handling"
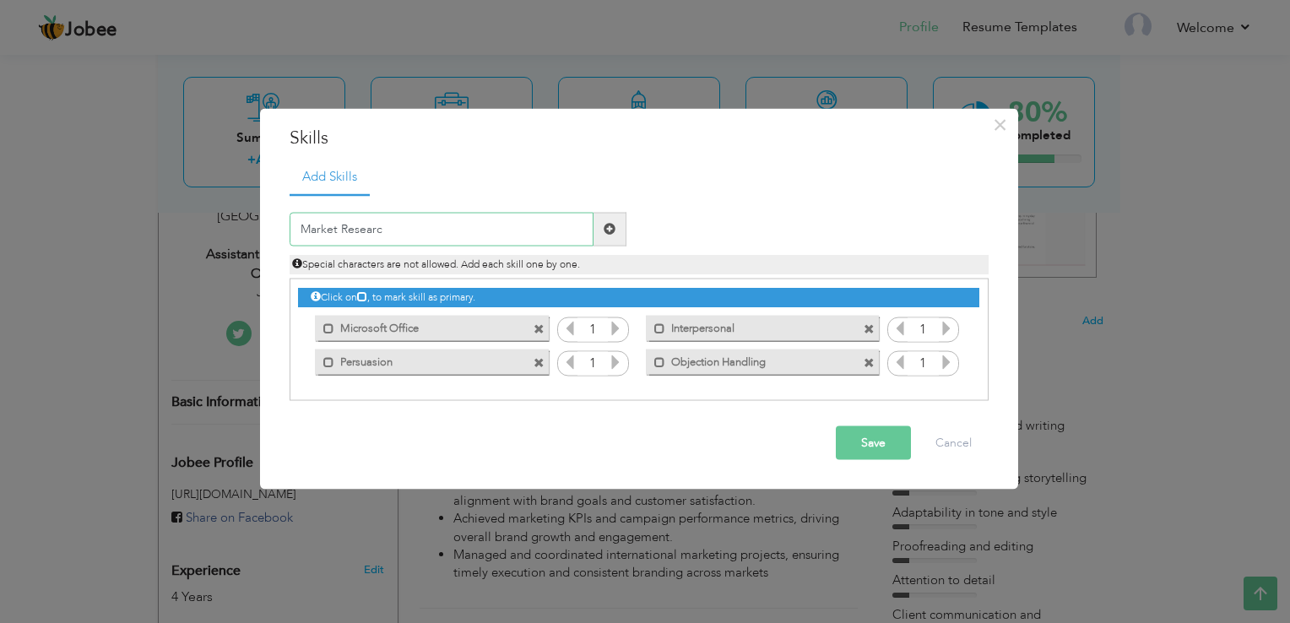
type input "Market Research"
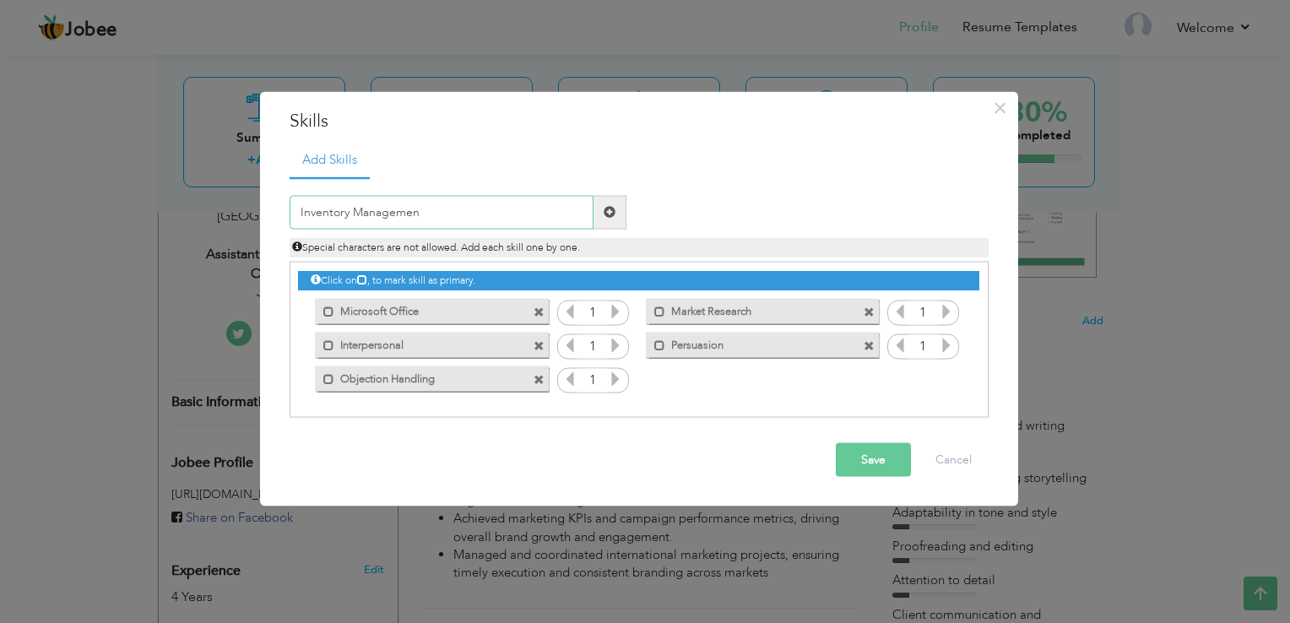
type input "Inventory Management"
paste input "Budget Management & Cost Optimization"
type input "Budget Management & Cost Optimization"
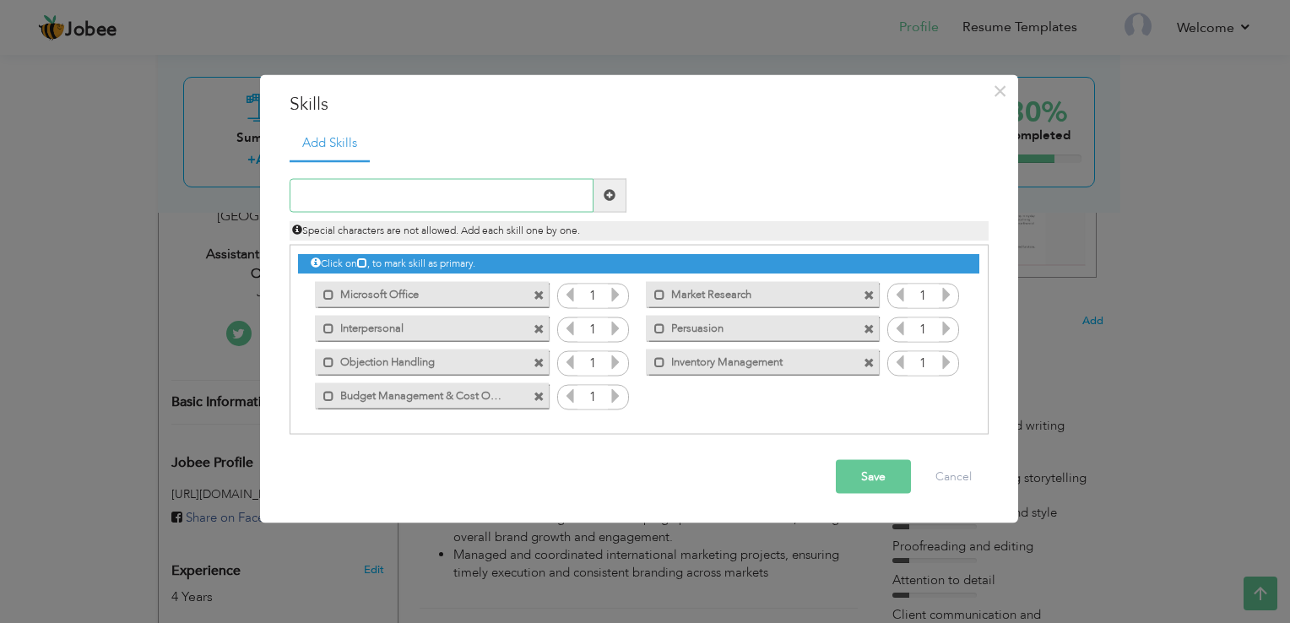
paste input "Vendor Management & Negotiation"
type input "Vendor Management & Negotiation"
paste input "Asset Tracking & Monitoring"
type input "Asset Tracking & Monitoring"
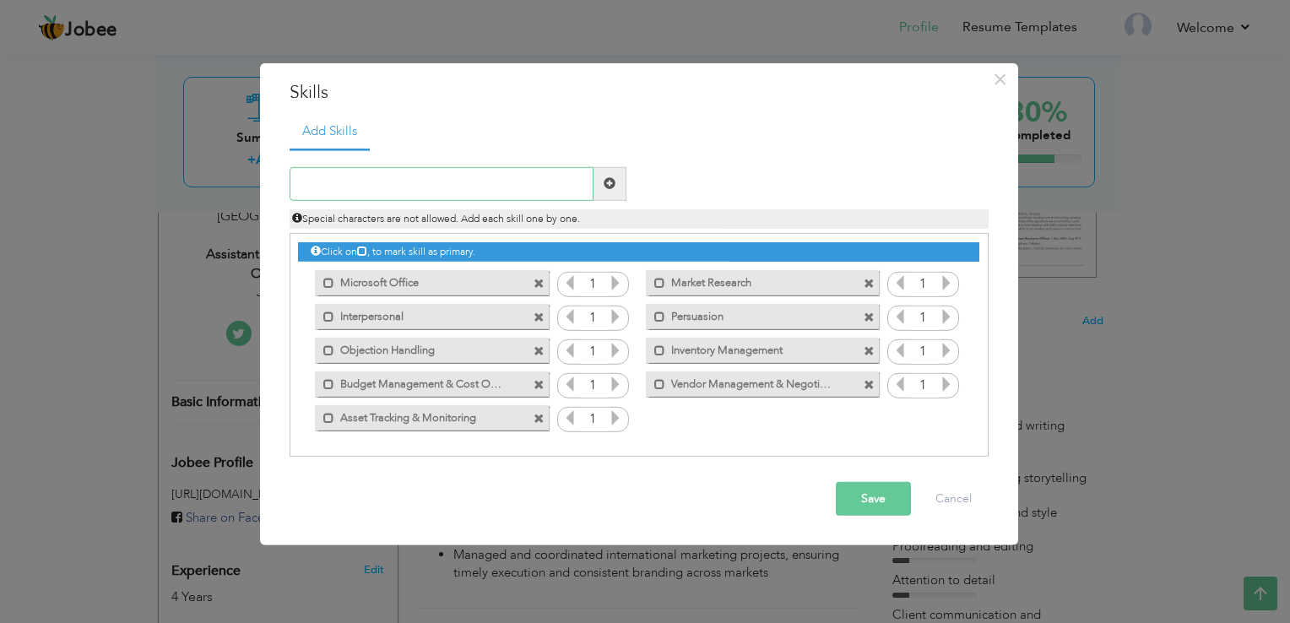
paste input "Team Leadership & Coordination"
type input "Team Leadership & Coordination"
paste input "Risk Assessment & Compliance"
type input "Risk Assessment & Compliance"
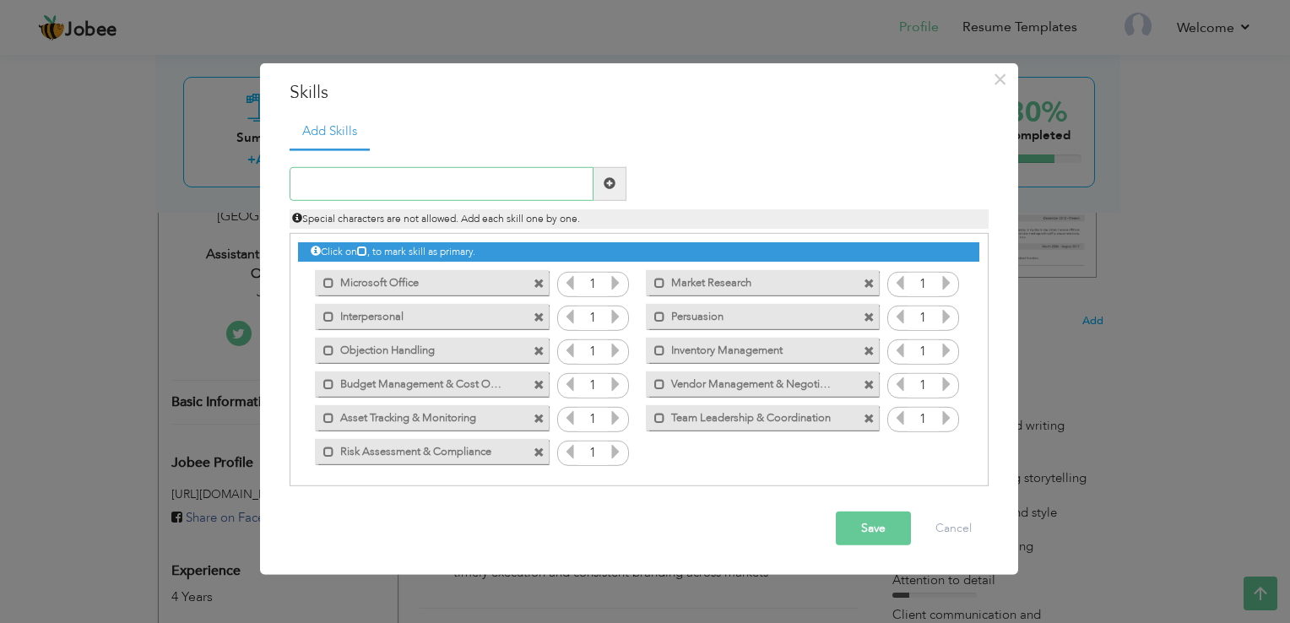
paste input "Asset Lifecycle Management"
type input "Asset Lifecycle Management"
click at [859, 526] on button "Save" at bounding box center [873, 528] width 75 height 34
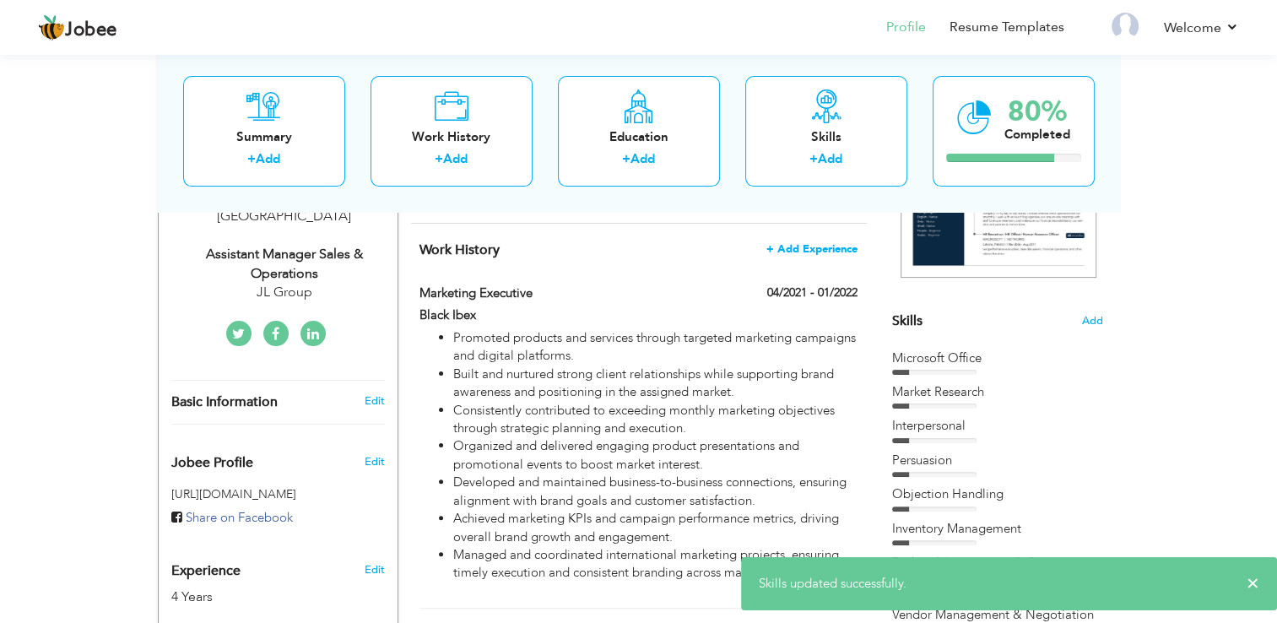
click at [811, 255] on span "+ Add Experience" at bounding box center [811, 249] width 91 height 12
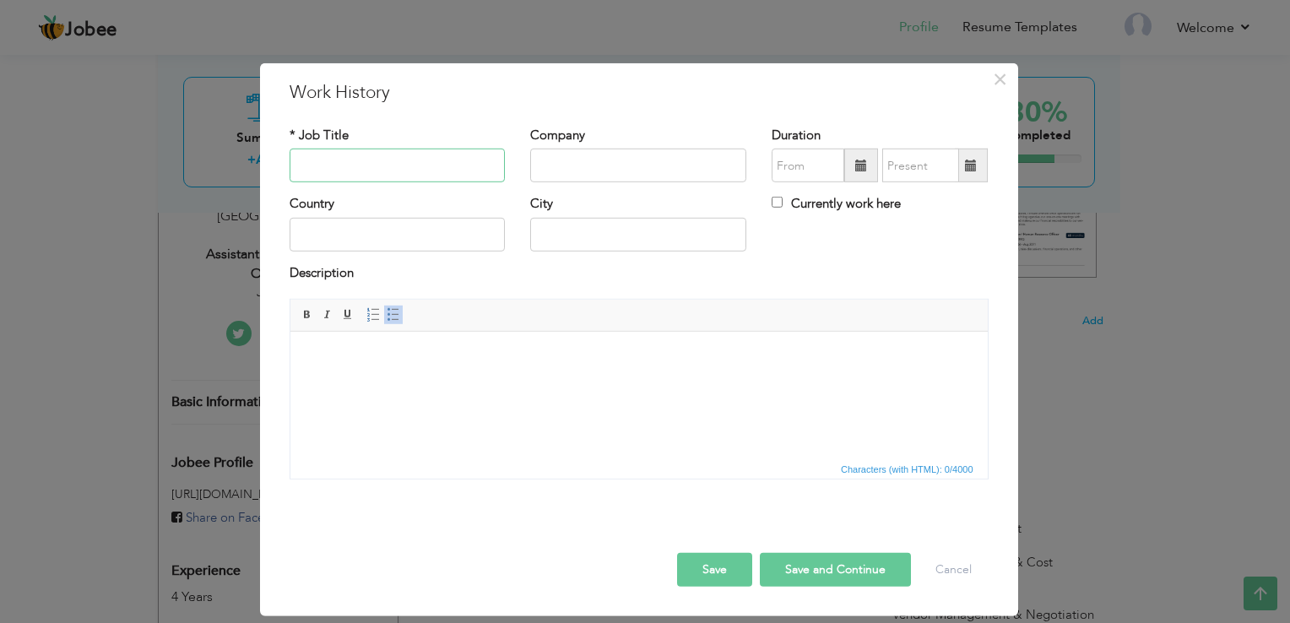
paste input "Gifto Plastics (Subsidiary of Continental Plastics Industries)"
type input "Gifto Plastics (Subsidiary of Continental Plastics Industries)"
click at [538, 174] on input "text" at bounding box center [638, 166] width 216 height 34
paste input "Gifto Plastics (Subsidiary of Continental Plastics Industries)"
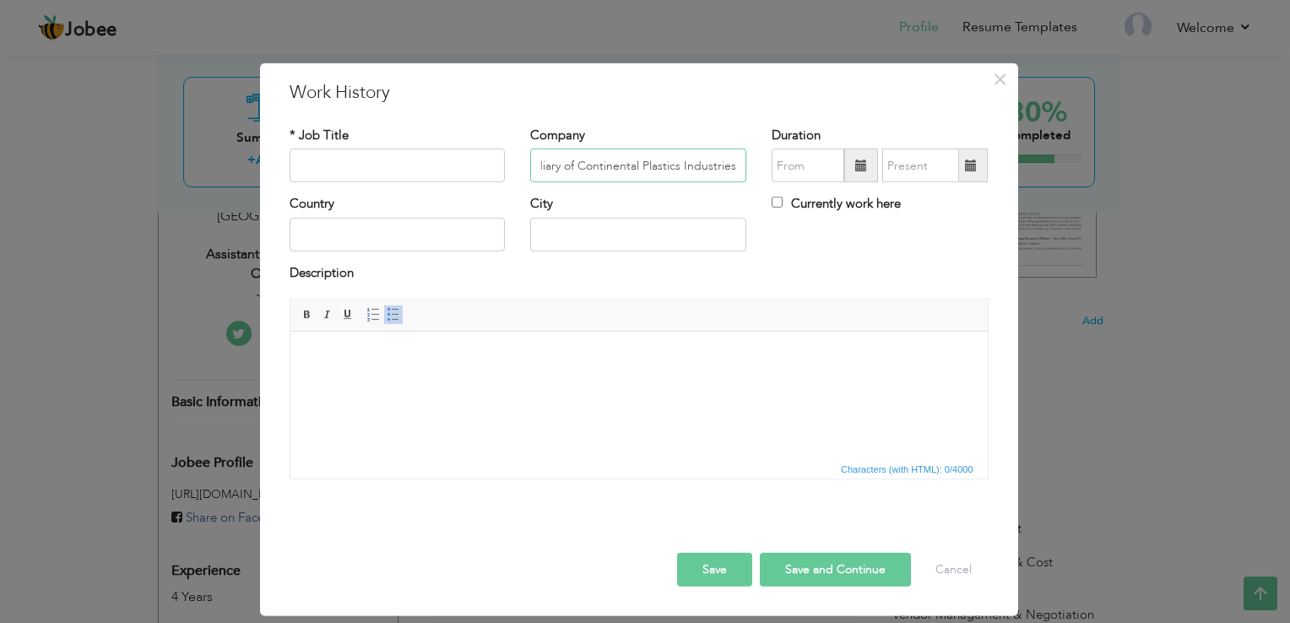
type input "Gifto Plastics (Subsidiary of Continental Plastics Industries)"
click at [384, 383] on html at bounding box center [637, 357] width 697 height 51
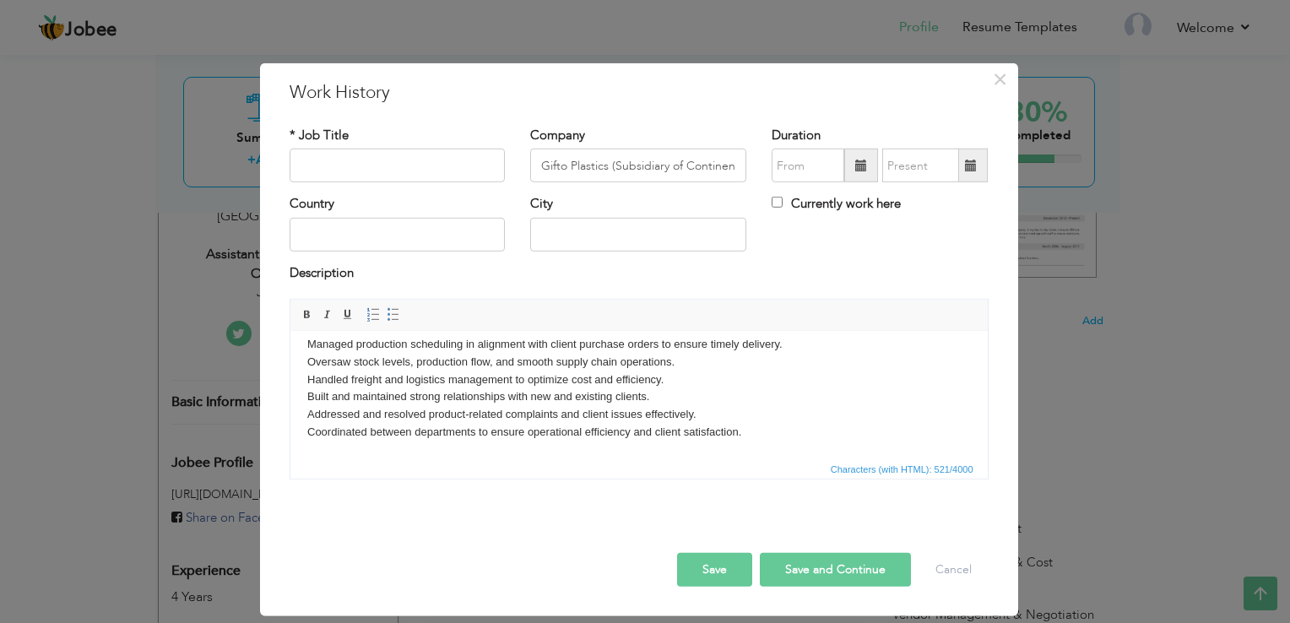
scroll to position [12, 0]
click at [744, 430] on body "Managed production scheduling in alignment with client purchase orders to ensur…" at bounding box center [637, 389] width 663 height 105
click at [483, 175] on input "text" at bounding box center [397, 166] width 216 height 34
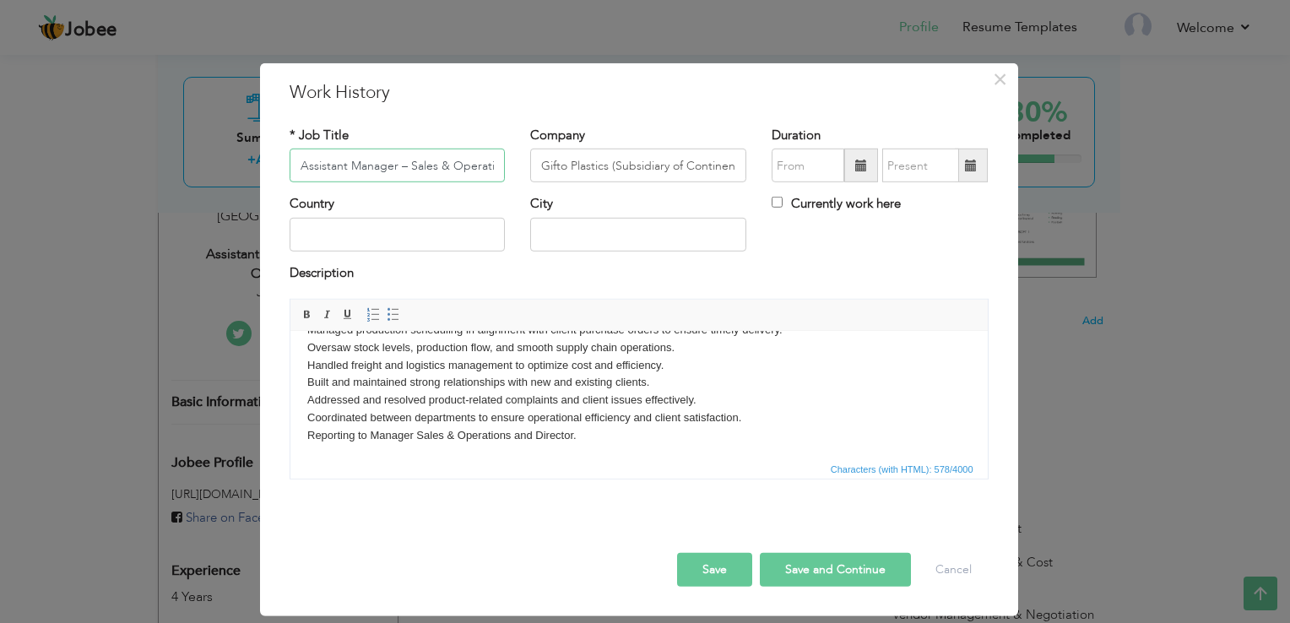
scroll to position [0, 14]
type input "Assistant Manager – Sales & Operations"
click at [852, 170] on span at bounding box center [861, 166] width 34 height 34
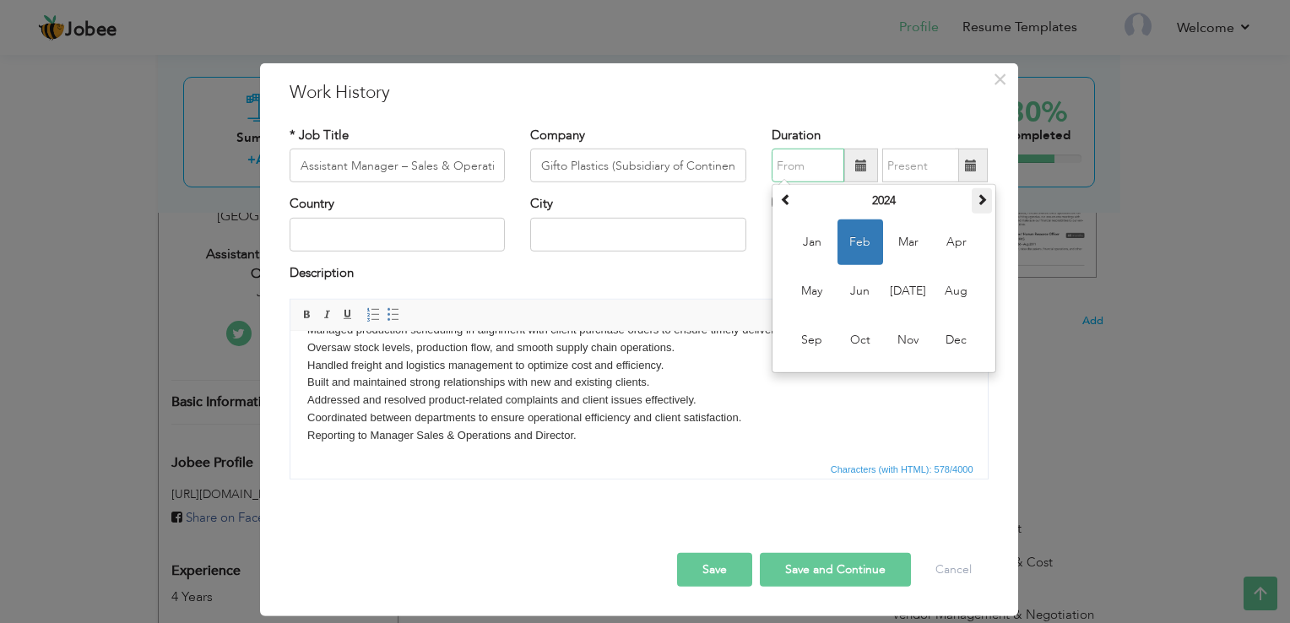
click at [972, 199] on th at bounding box center [981, 200] width 20 height 25
click at [903, 295] on span "Jul" at bounding box center [908, 291] width 46 height 46
type input "07/2025"
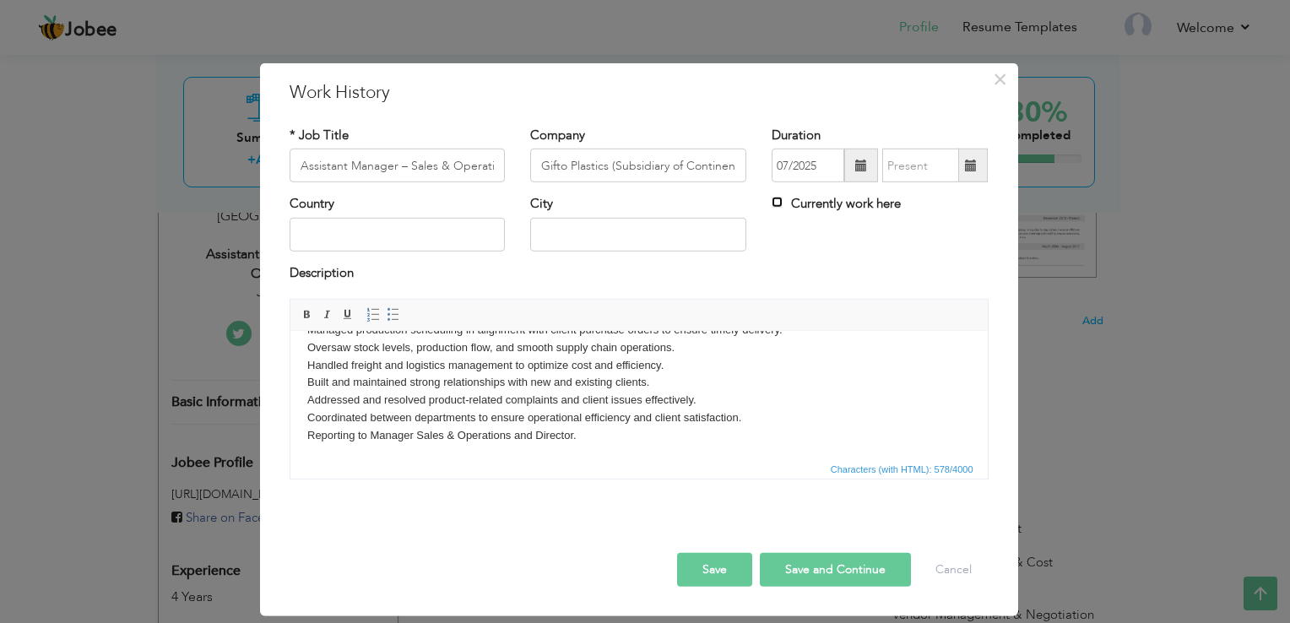
click at [775, 201] on input "Currently work here" at bounding box center [776, 202] width 11 height 11
checkbox input "true"
click at [460, 230] on input "text" at bounding box center [397, 235] width 216 height 34
type input "[GEOGRAPHIC_DATA]"
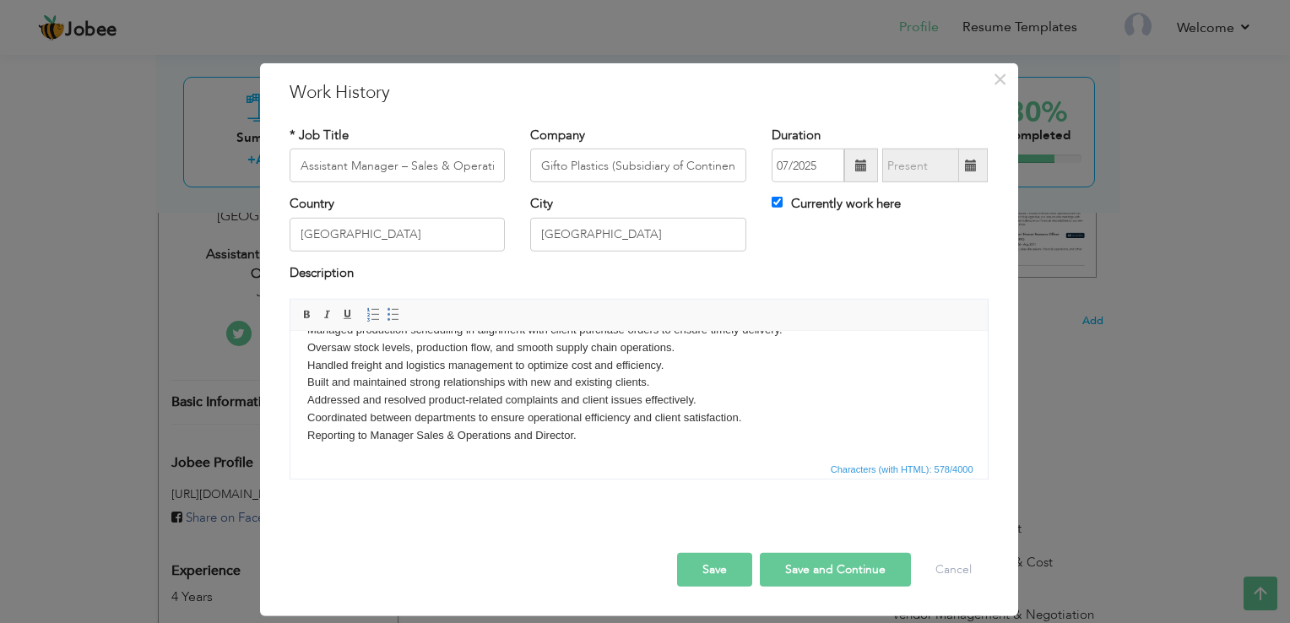
click at [721, 570] on button "Save" at bounding box center [714, 570] width 75 height 34
click at [619, 174] on input "Gifto Plastics (Subsidiary of Continental Plastics Industries)" at bounding box center [638, 166] width 216 height 34
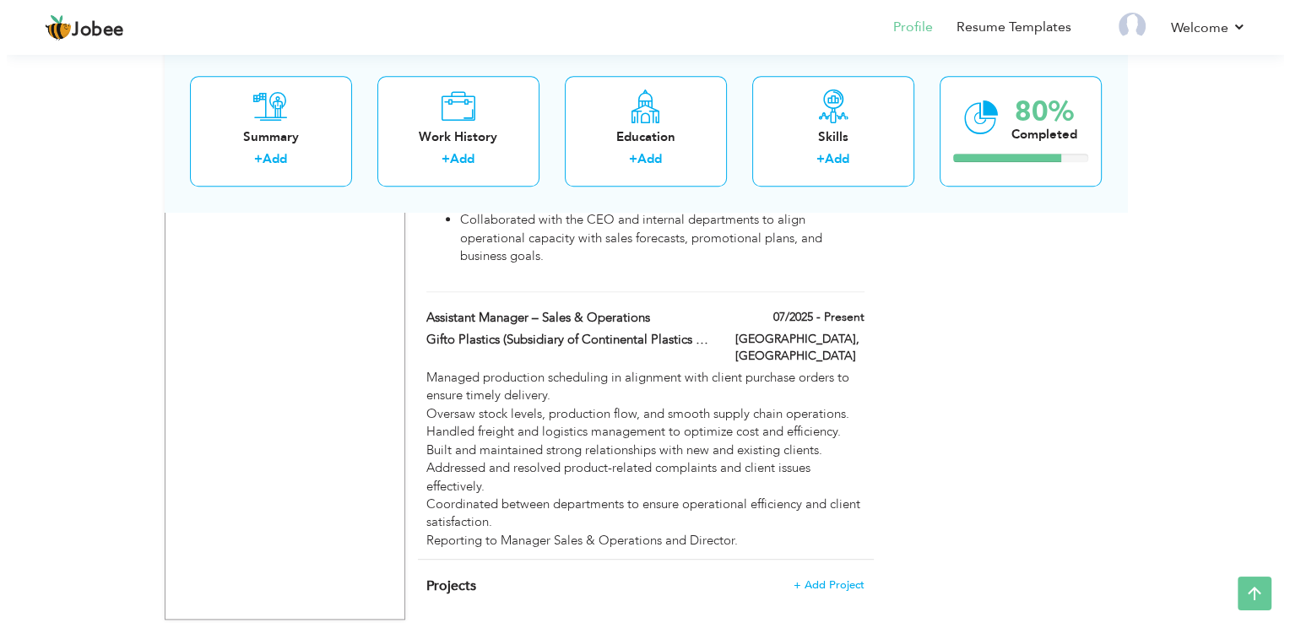
scroll to position [1716, 0]
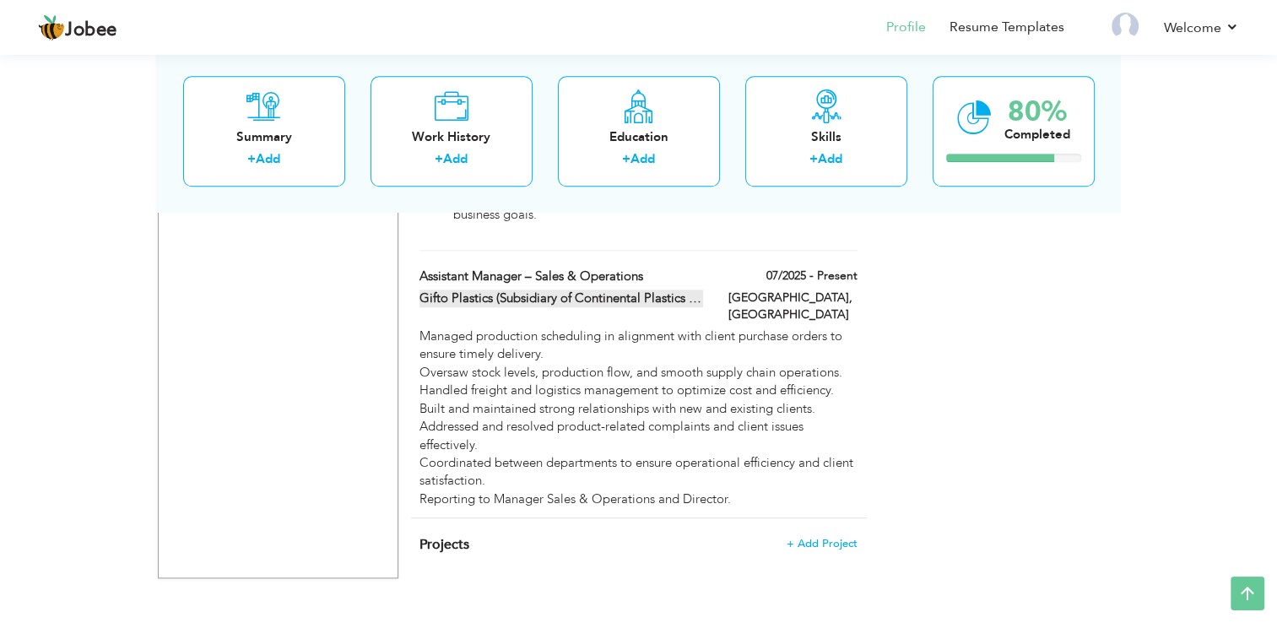
click at [491, 289] on label "Gifto Plastics (Subsidiary of Continental Plastics Industries)" at bounding box center [561, 298] width 284 height 18
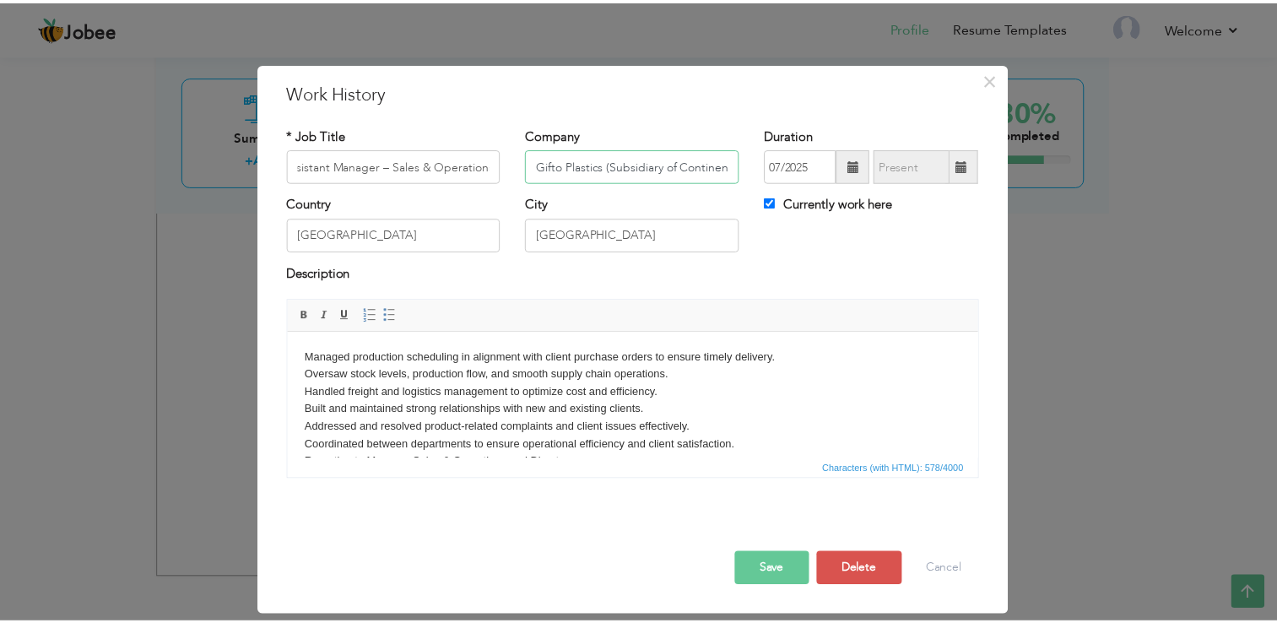
scroll to position [0, 0]
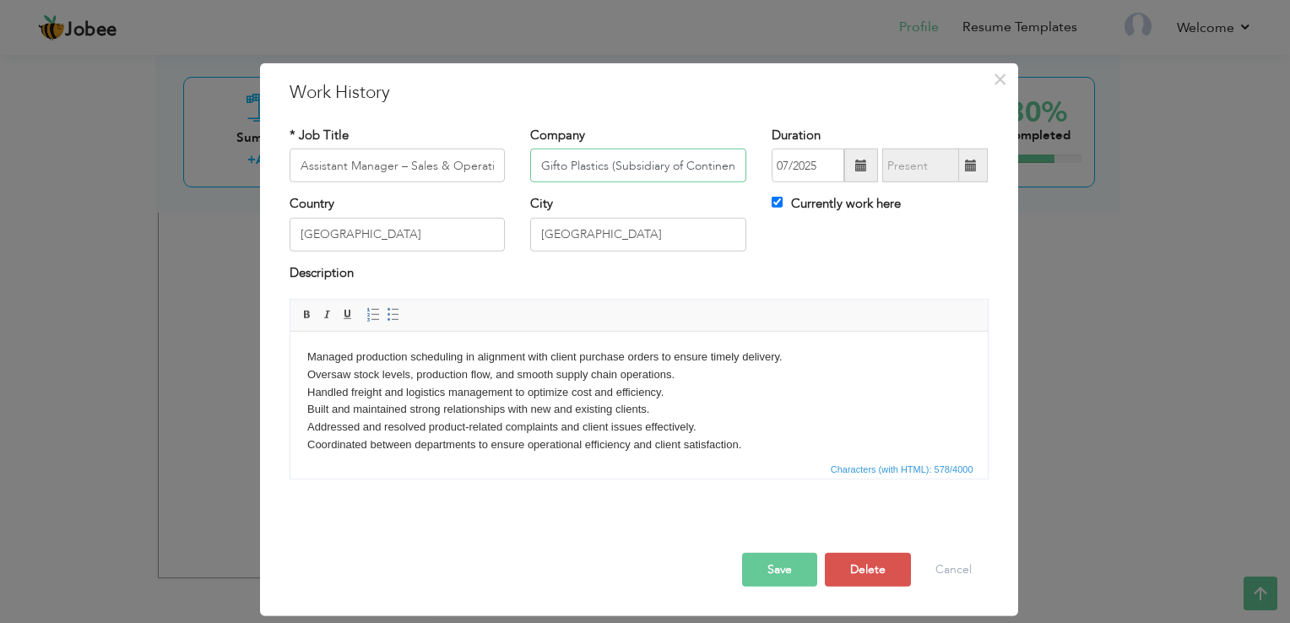
click at [611, 164] on input "Gifto Plastics (Subsidiary of Continental Plastics Industries)" at bounding box center [638, 166] width 216 height 34
click at [760, 565] on button "Save" at bounding box center [779, 570] width 75 height 34
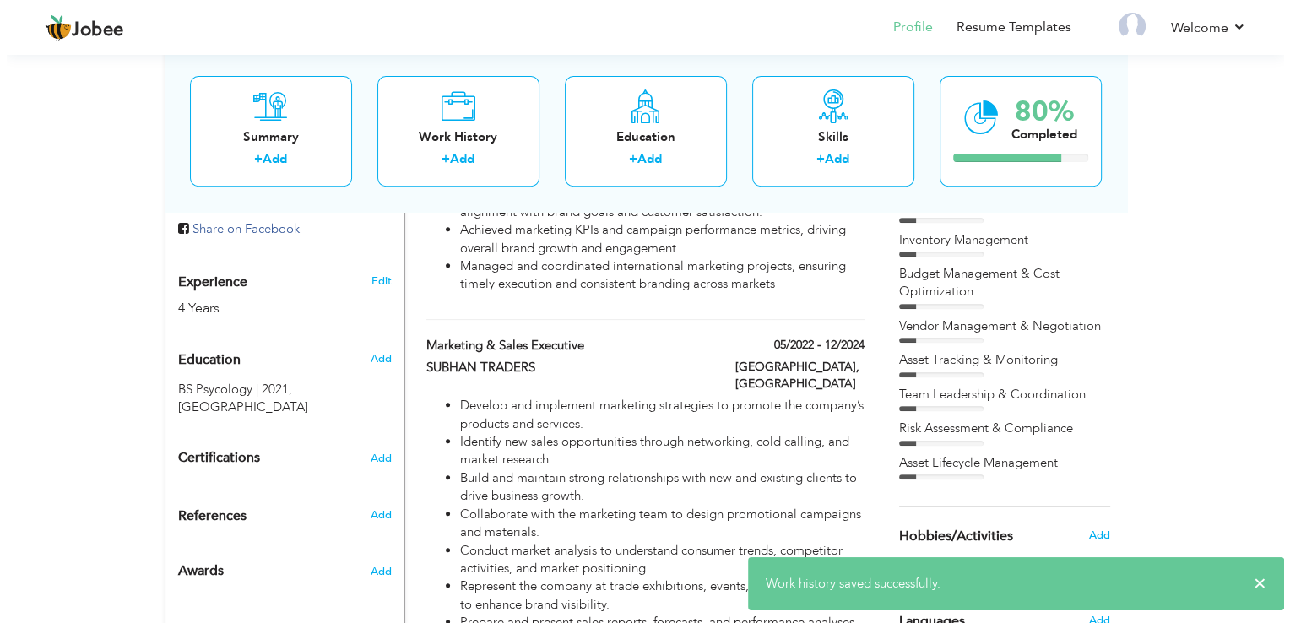
scroll to position [81, 0]
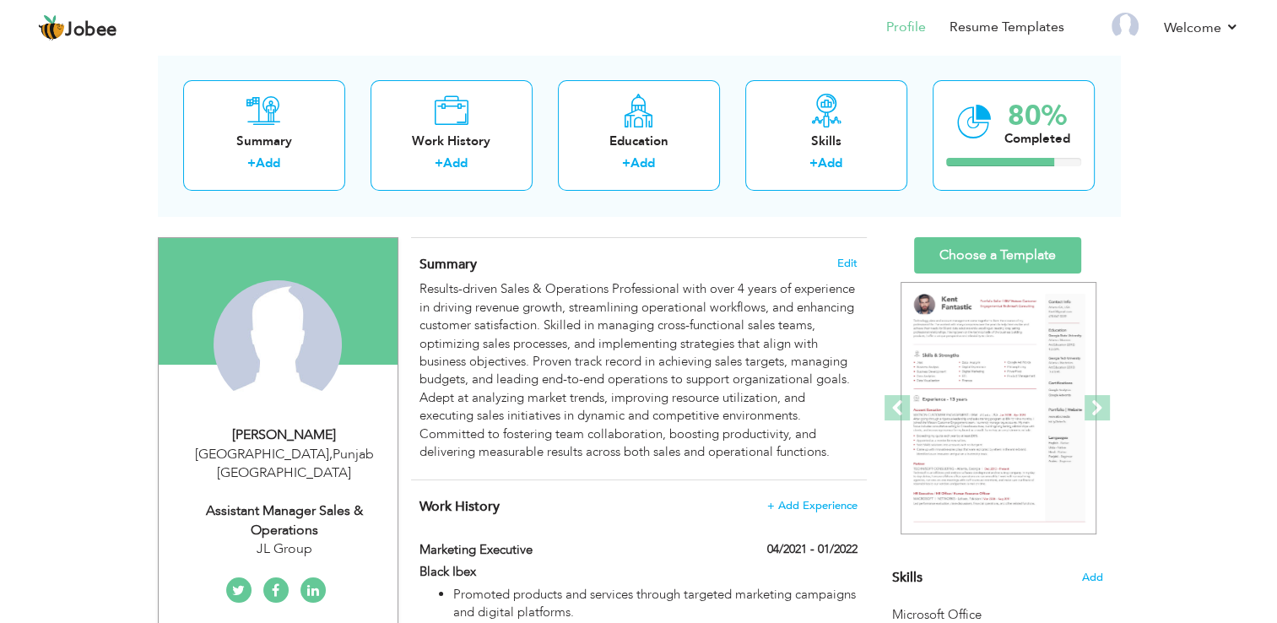
click at [285, 539] on div "JL Group" at bounding box center [284, 548] width 226 height 19
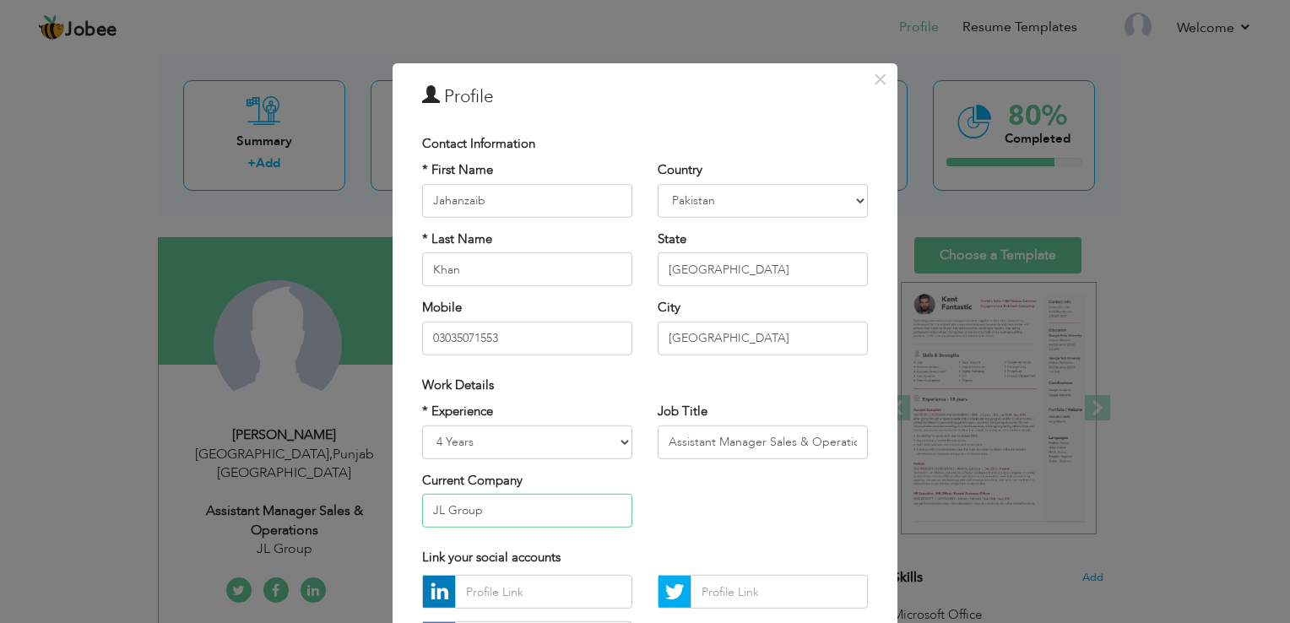
click at [533, 508] on input "JL Group" at bounding box center [527, 511] width 210 height 34
type input "J"
paste input "Gifto Plastics (Subsidiary of Continental Plastics Industries)"
type input "Gifto Plastics (Subsidiary of Continental Plastics Industries)"
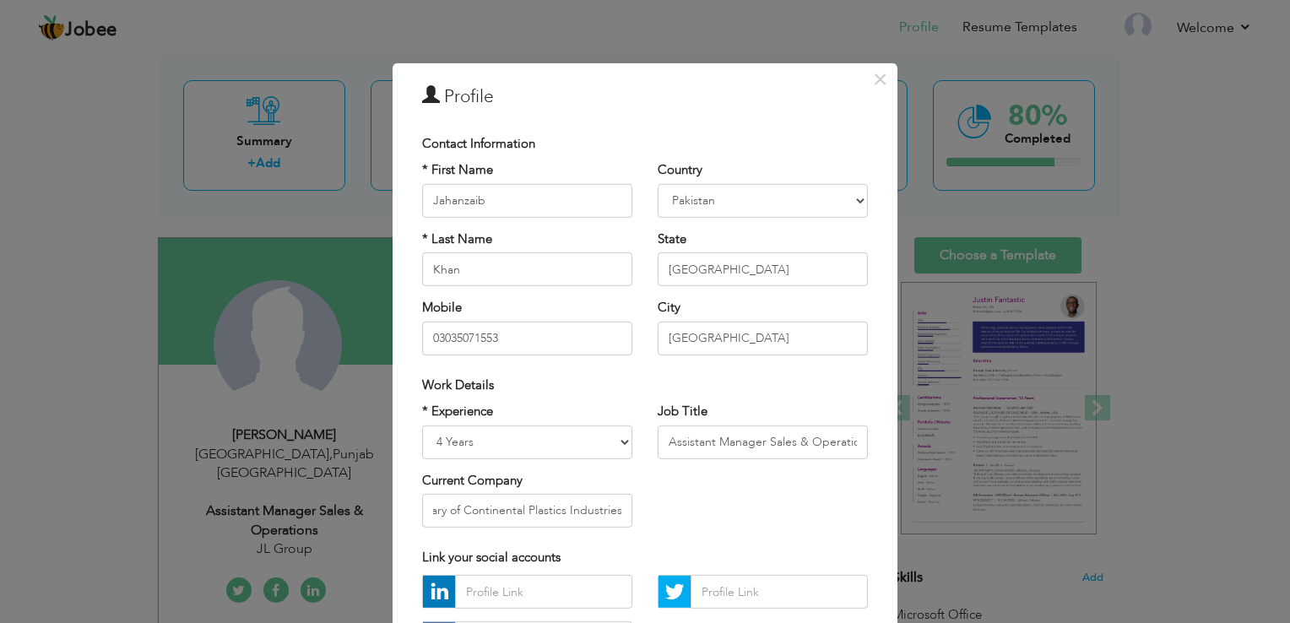
scroll to position [0, 0]
click at [673, 511] on div "* Experience Entry Level Less than 1 Year 1 Year 2 Years 3 Years 4 Years 5 Year…" at bounding box center [644, 472] width 471 height 138
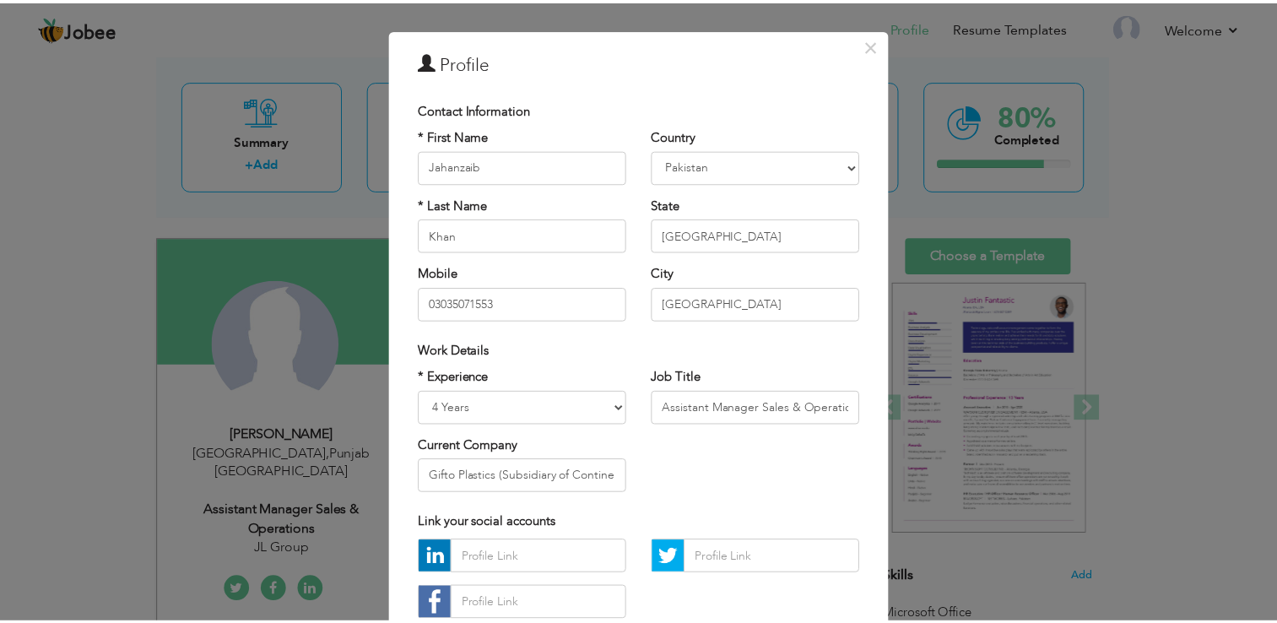
scroll to position [146, 0]
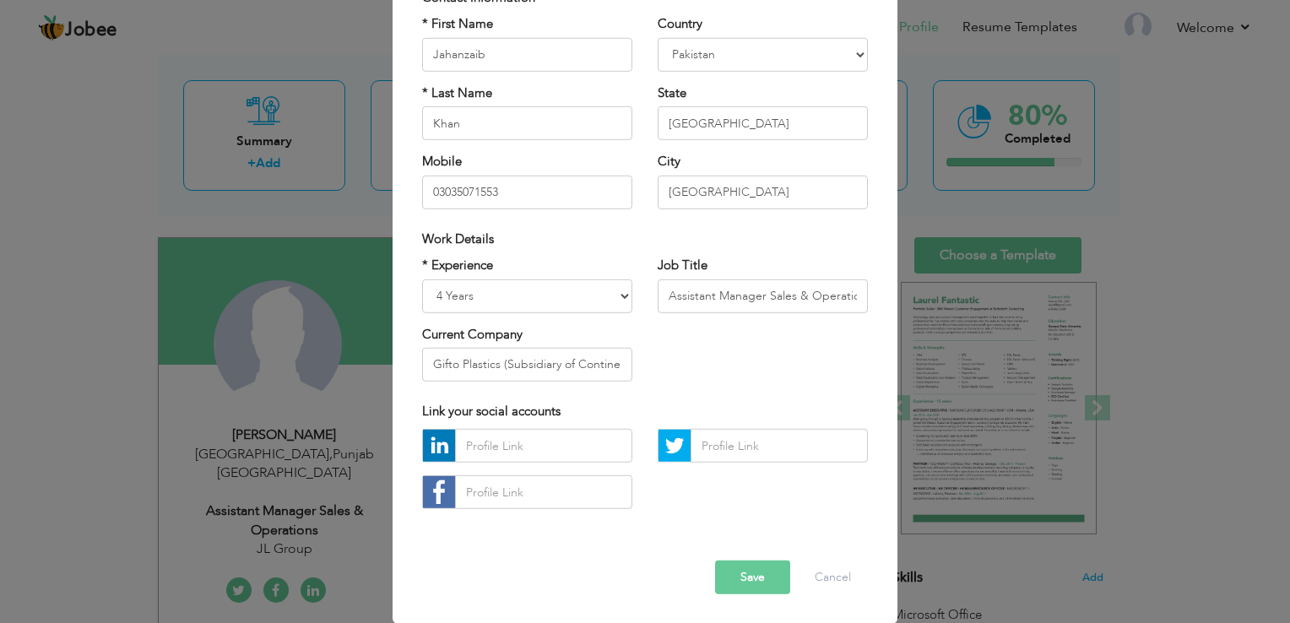
click at [742, 579] on button "Save" at bounding box center [752, 577] width 75 height 34
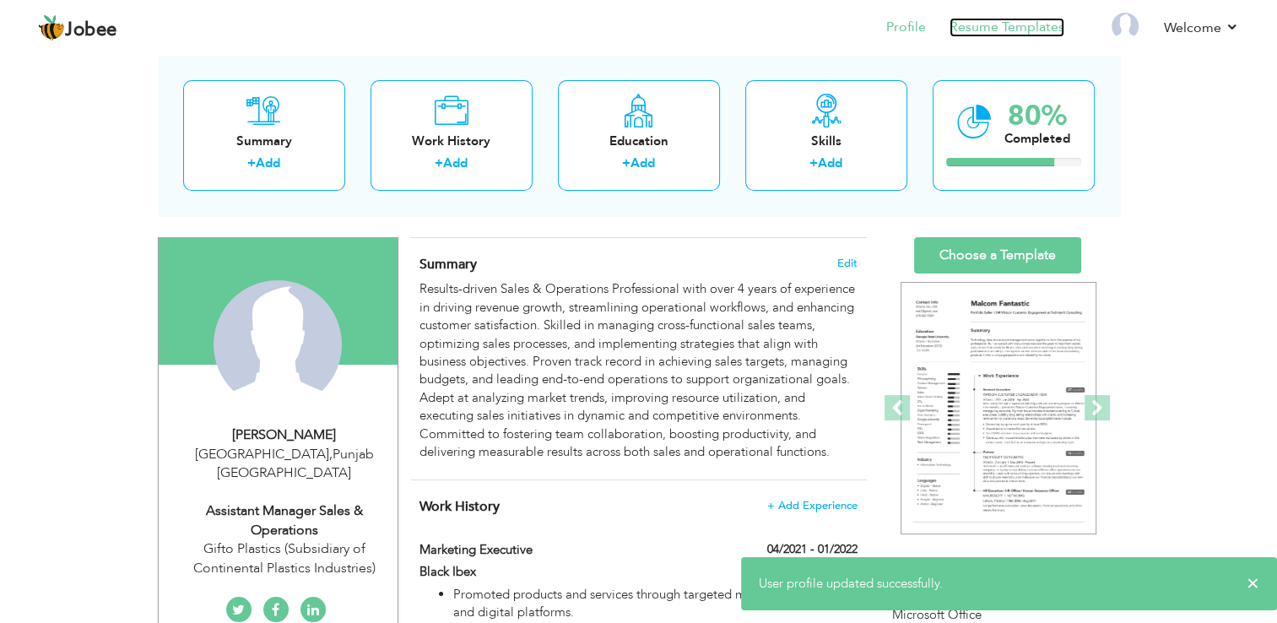
click at [989, 25] on link "Resume Templates" at bounding box center [1006, 27] width 115 height 19
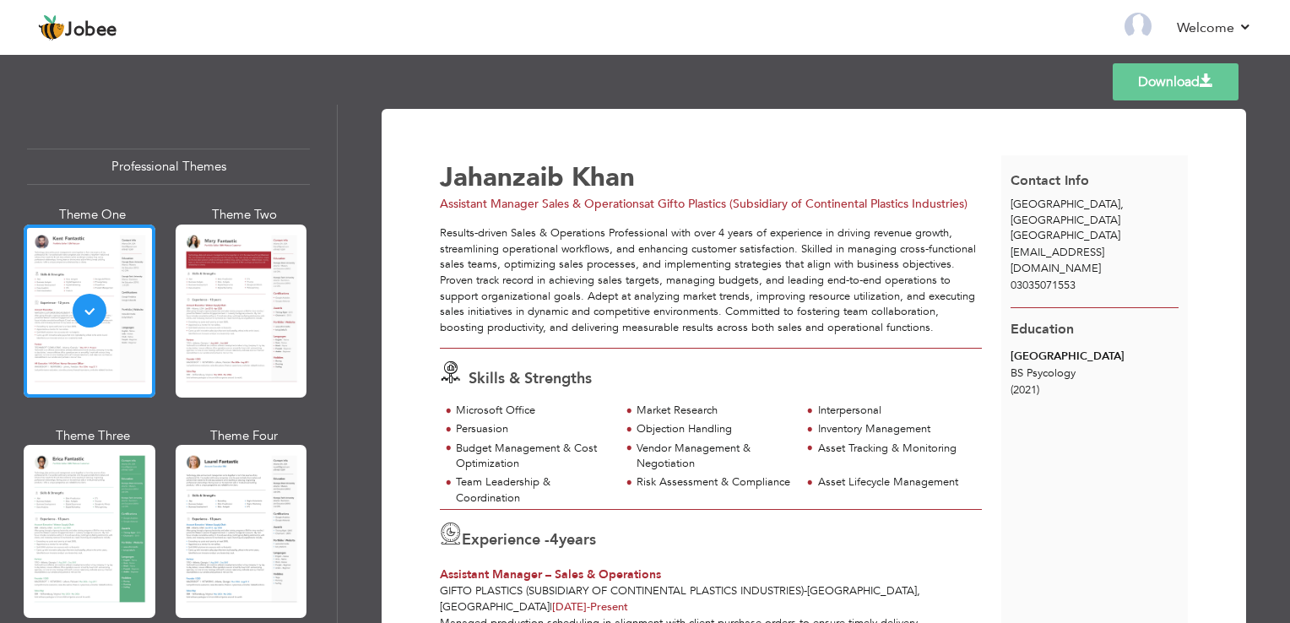
click at [452, 435] on div "Persuasion" at bounding box center [530, 430] width 181 height 19
click at [1171, 79] on link "Download" at bounding box center [1175, 81] width 126 height 37
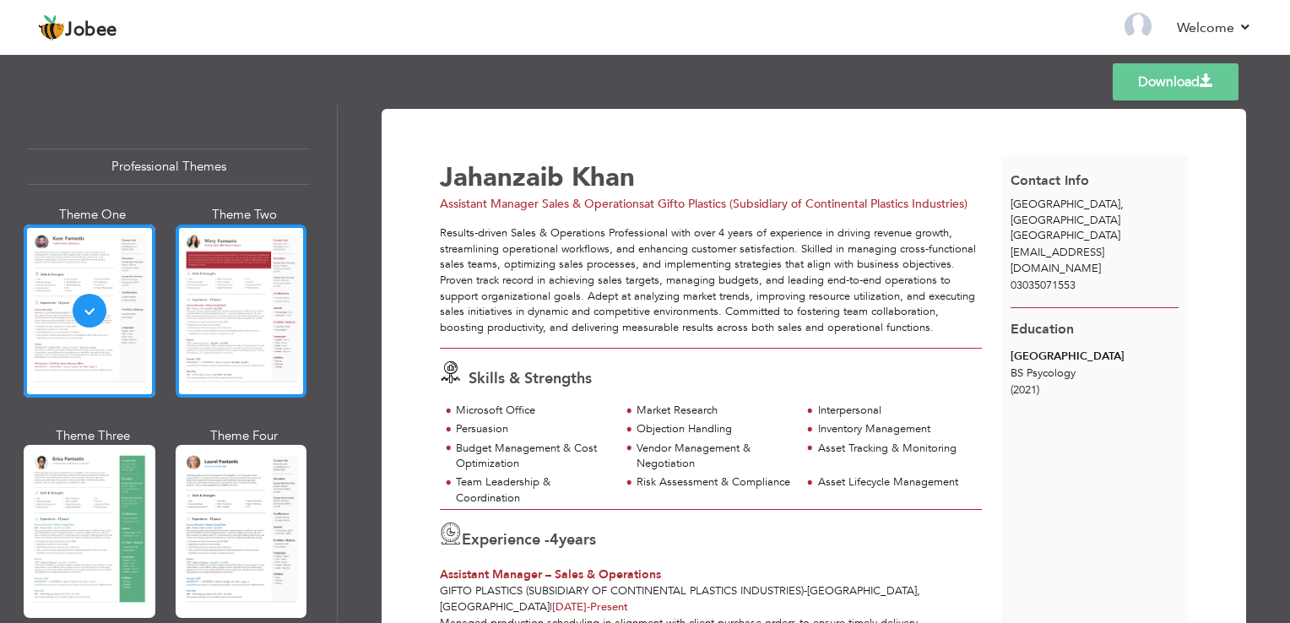
click at [217, 288] on div at bounding box center [242, 310] width 132 height 173
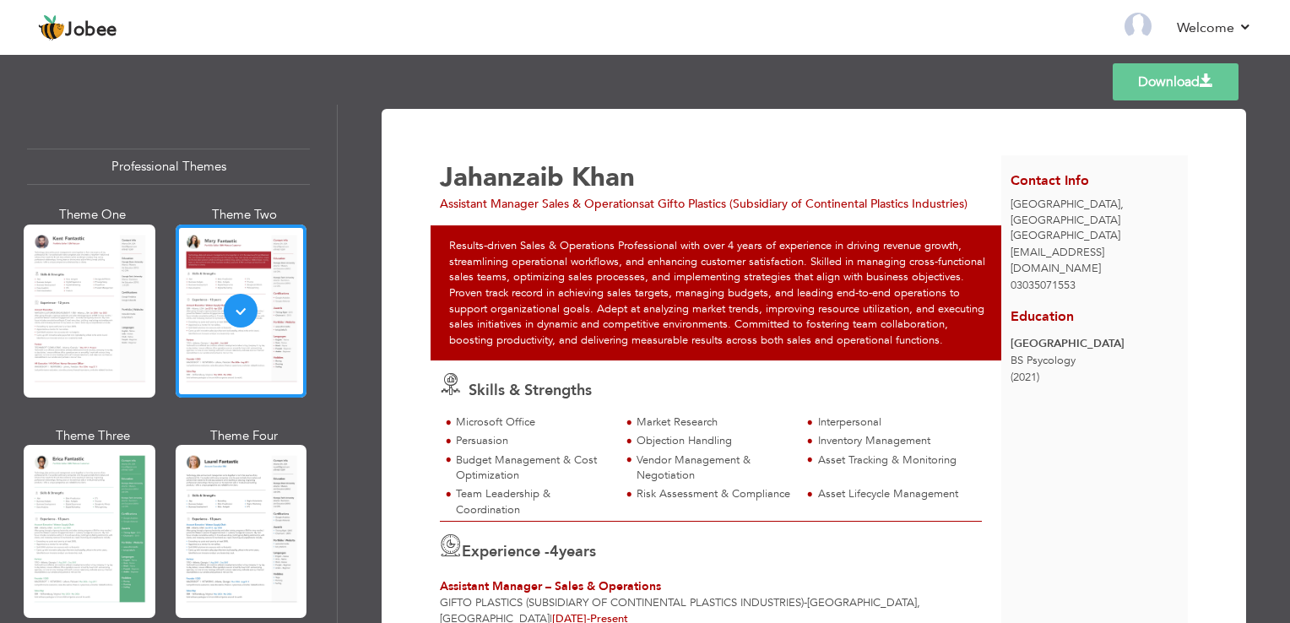
click at [712, 538] on div "Experience - 4 years" at bounding box center [711, 549] width 542 height 31
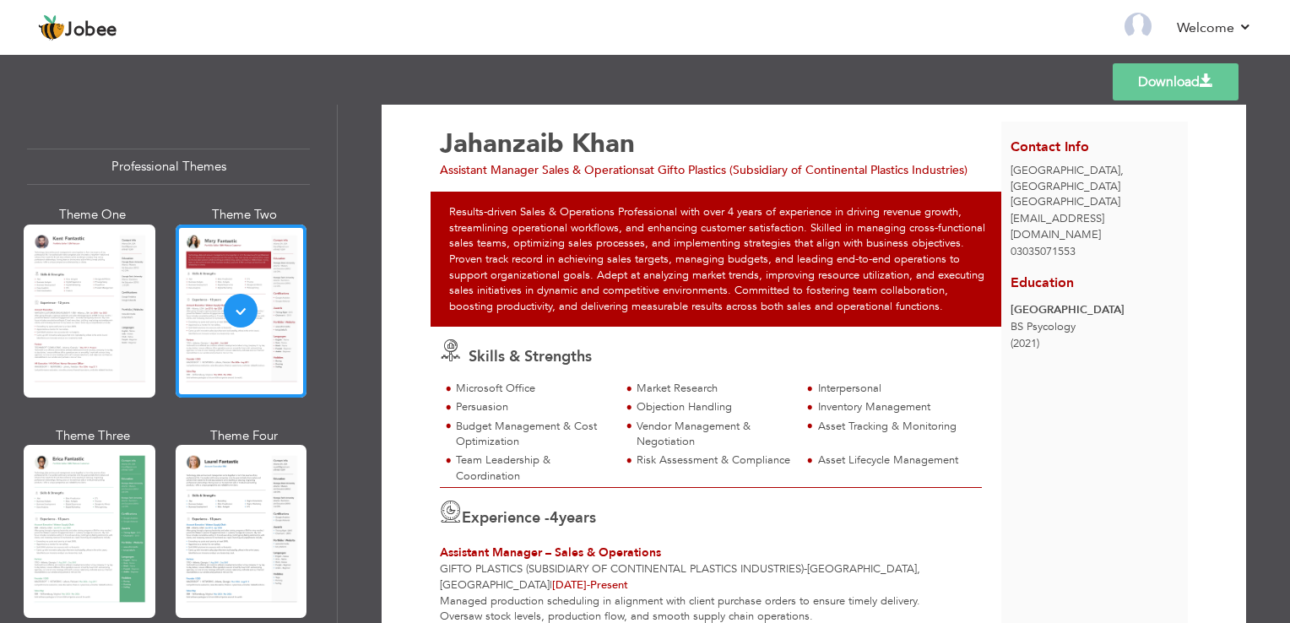
drag, startPoint x: 739, startPoint y: 527, endPoint x: 730, endPoint y: 524, distance: 9.6
click at [730, 524] on div "Experience - 4 years" at bounding box center [711, 515] width 542 height 31
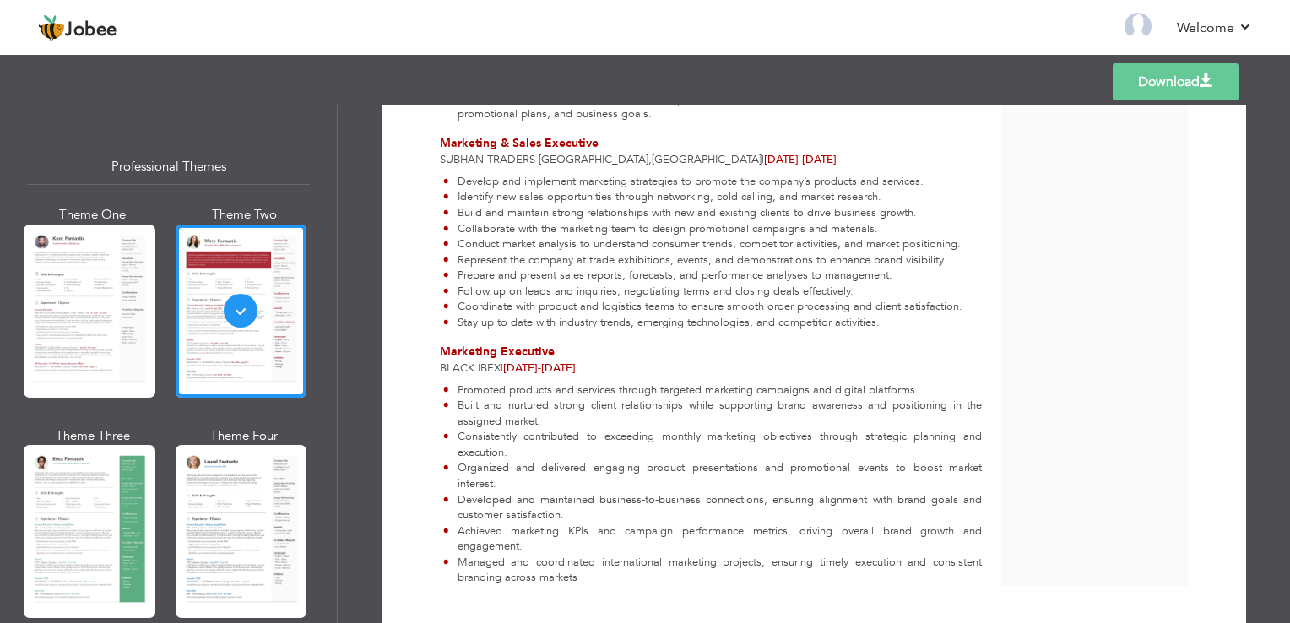
scroll to position [1004, 0]
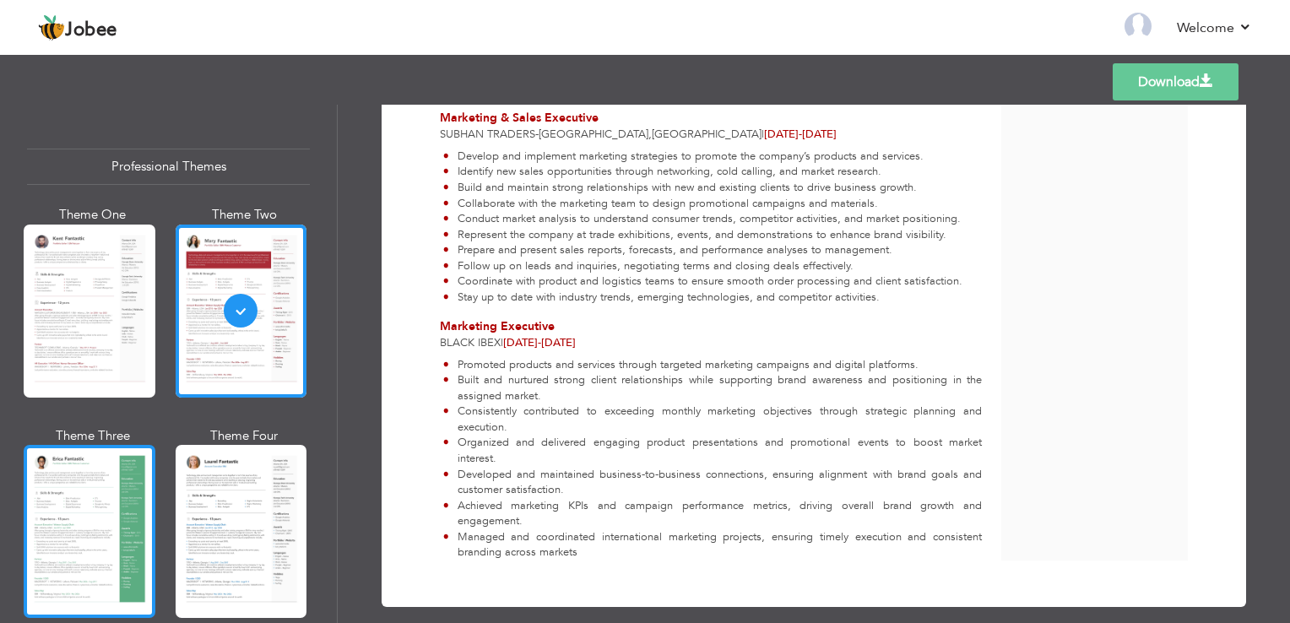
click at [68, 528] on div at bounding box center [90, 531] width 132 height 173
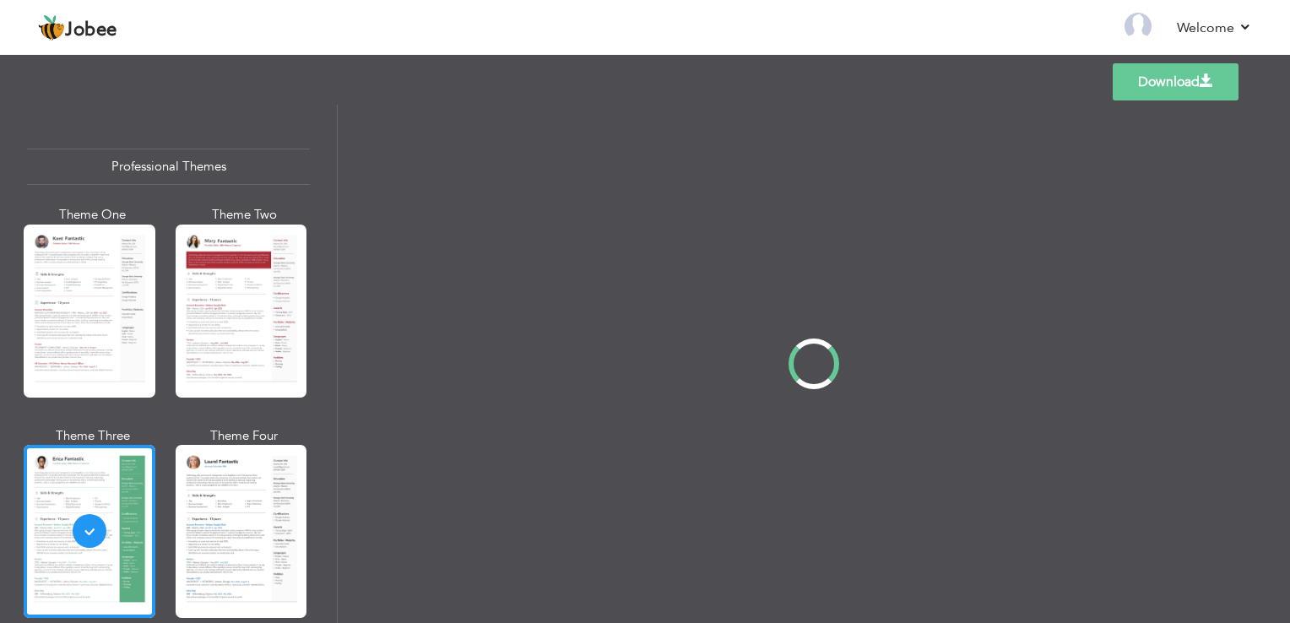
scroll to position [0, 0]
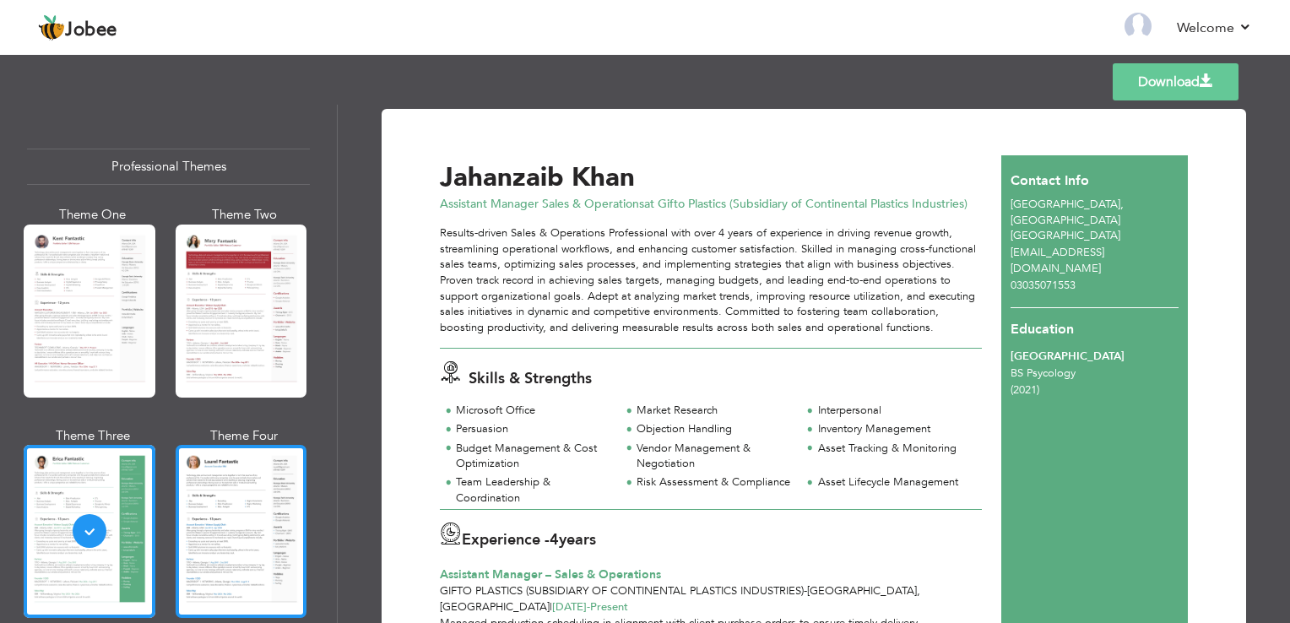
click at [260, 511] on div at bounding box center [242, 531] width 132 height 173
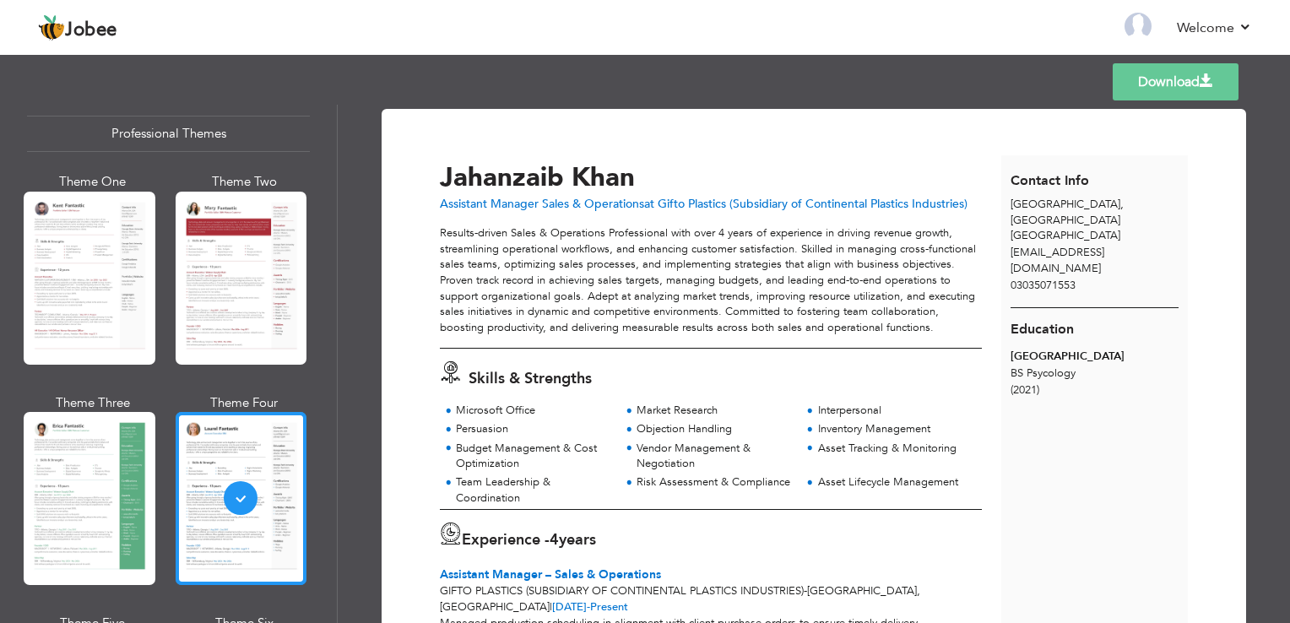
scroll to position [34, 0]
click at [476, 464] on div "Budget Management & Cost Optimization" at bounding box center [533, 456] width 154 height 31
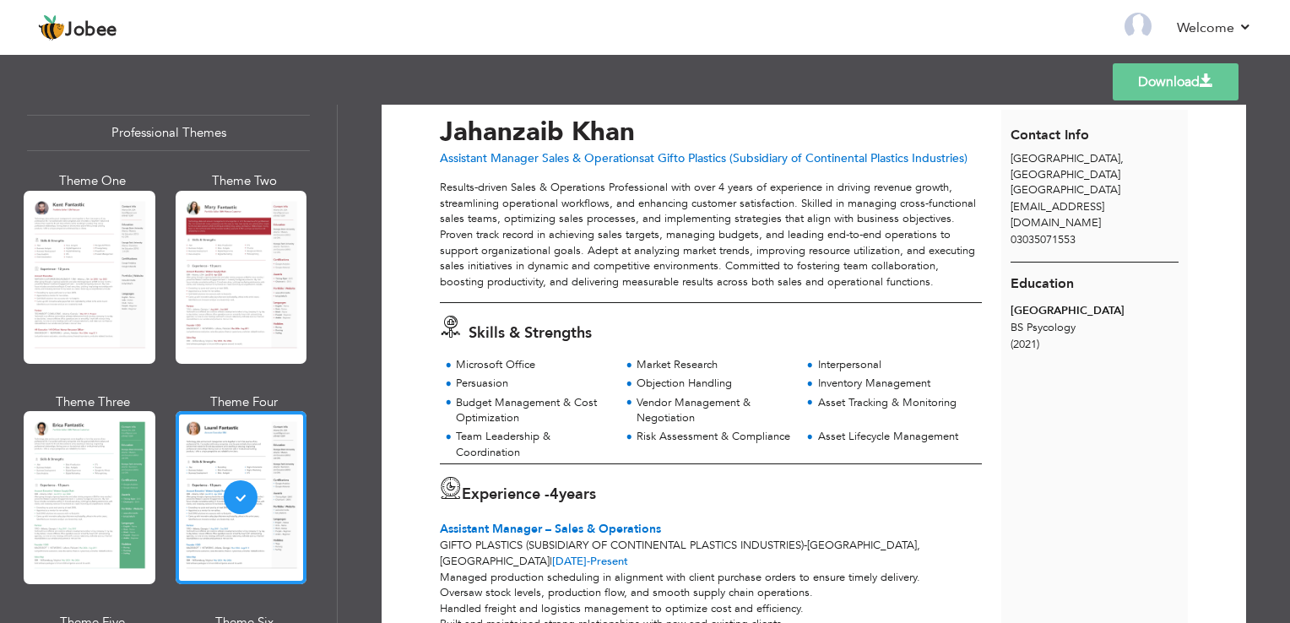
scroll to position [0, 0]
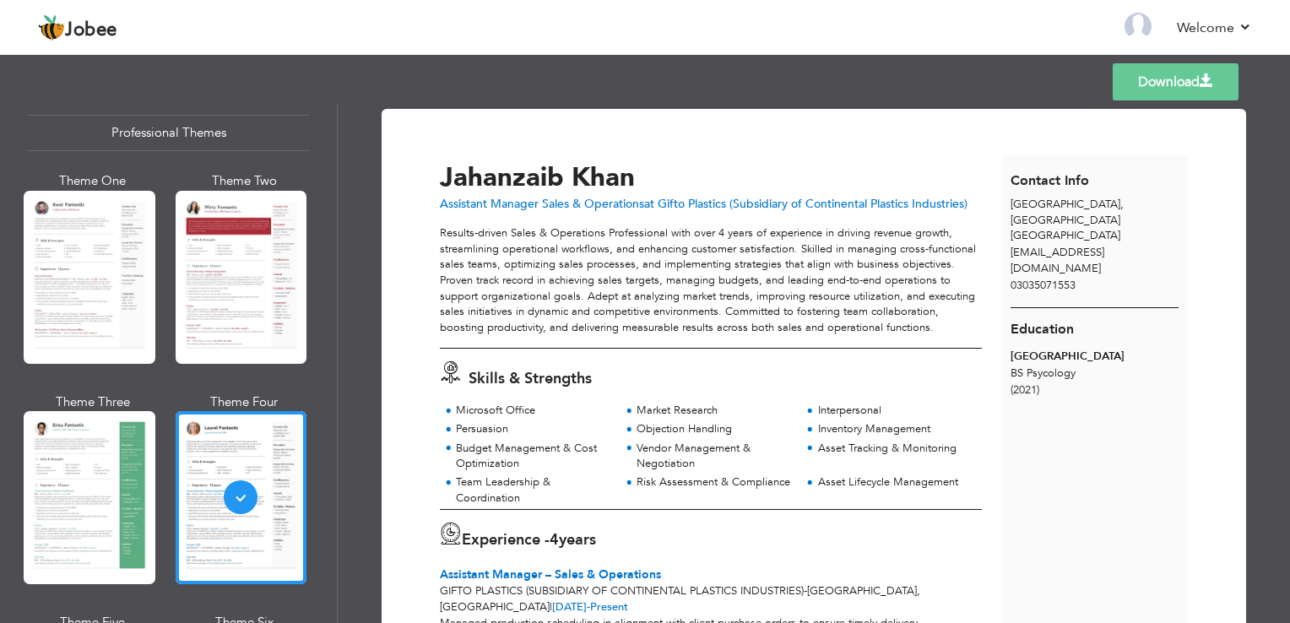
click at [1155, 82] on link "Download" at bounding box center [1175, 81] width 126 height 37
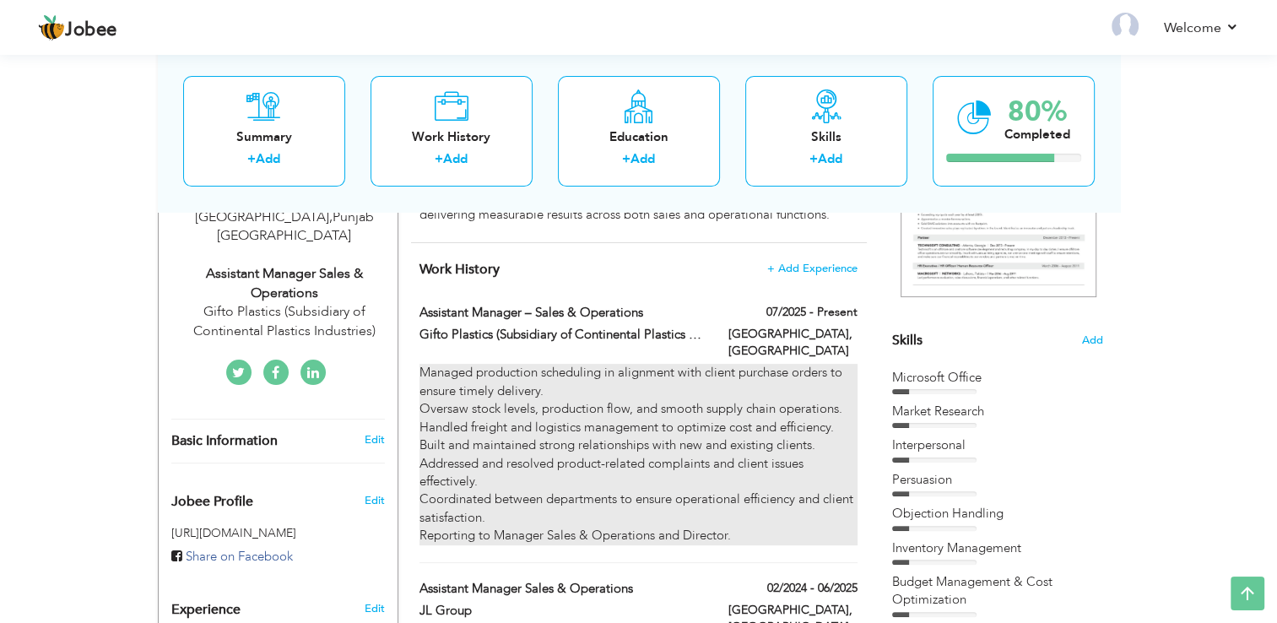
click at [441, 407] on div "Managed production scheduling in alignment with client purchase orders to ensur…" at bounding box center [637, 454] width 437 height 181
type input "Assistant Manager – Sales & Operations"
type input "Gifto Plastics (Subsidiary of Continental Plastics Industries)"
type input "07/2025"
type input "[GEOGRAPHIC_DATA]"
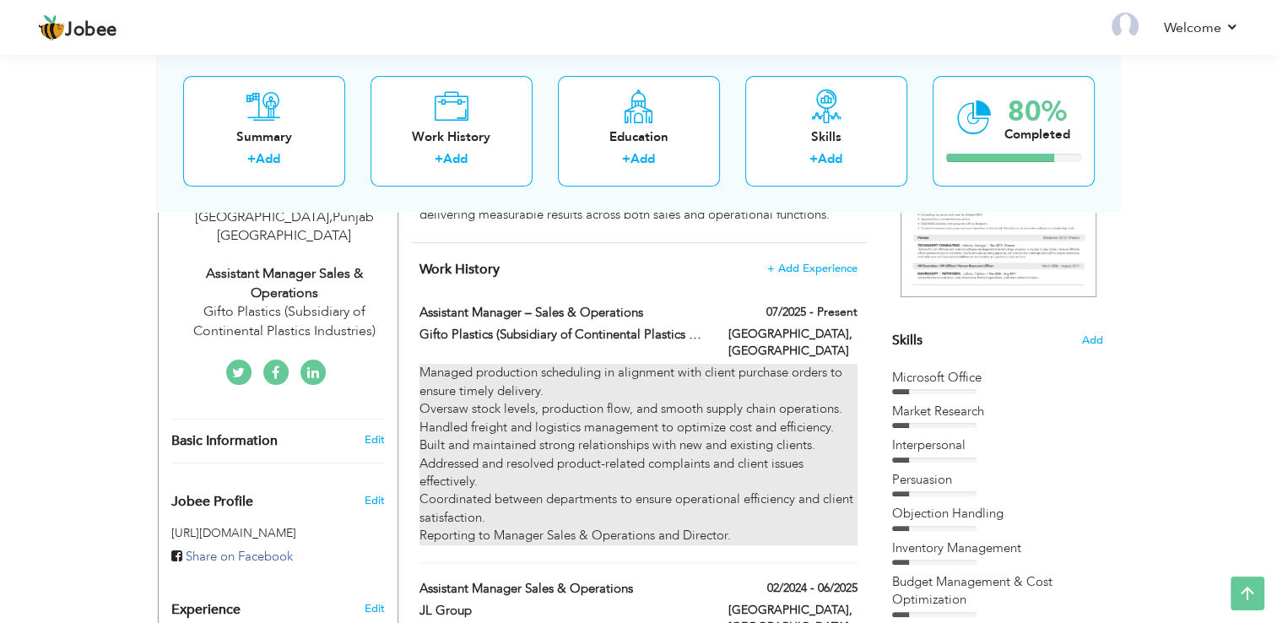
type input "[GEOGRAPHIC_DATA]"
checkbox input "true"
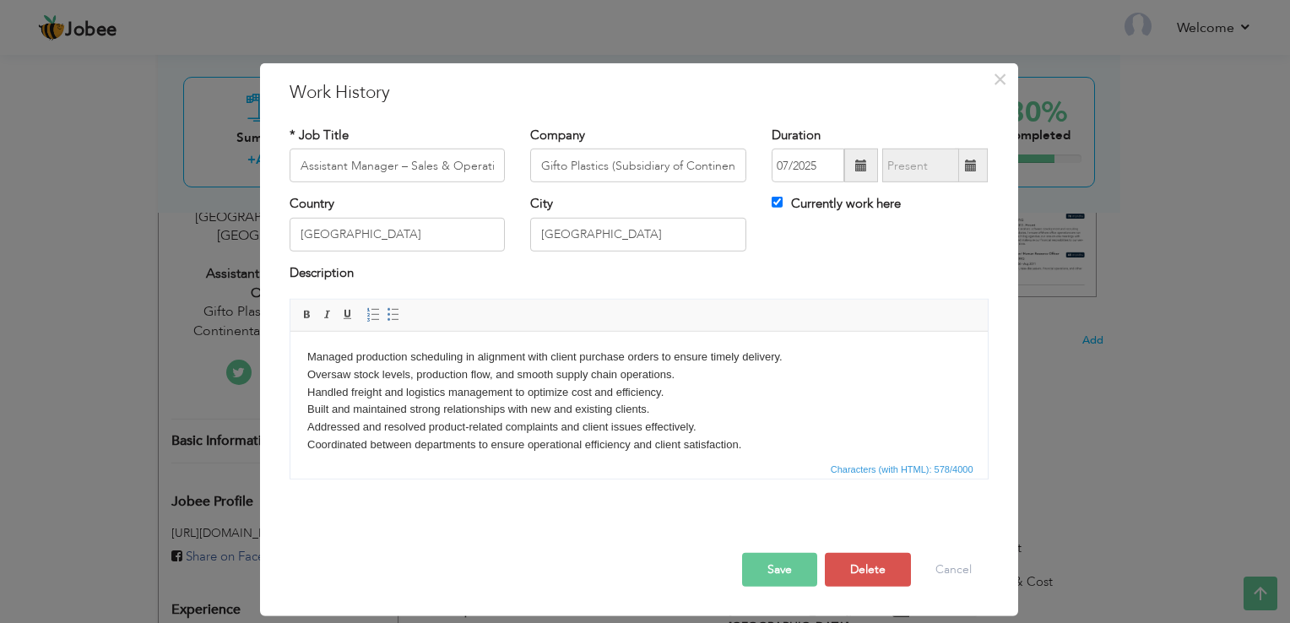
click at [415, 392] on body "Managed production scheduling in alignment with client purchase orders to ensur…" at bounding box center [637, 410] width 663 height 123
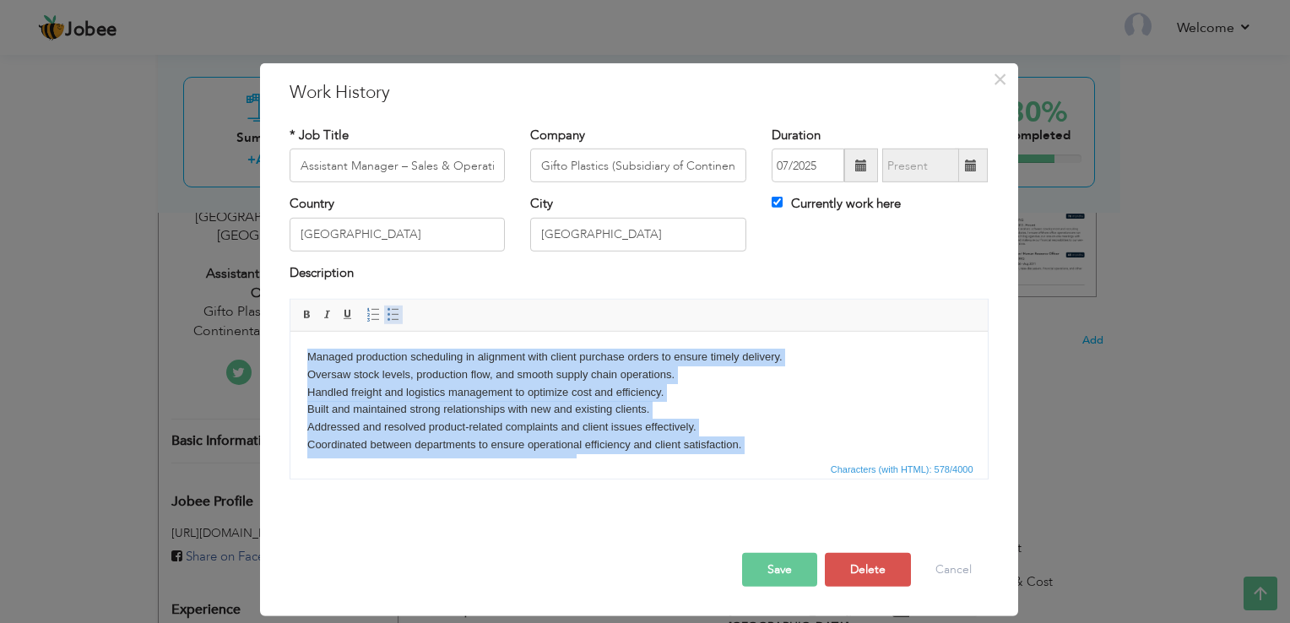
click at [390, 316] on span at bounding box center [394, 315] width 14 height 14
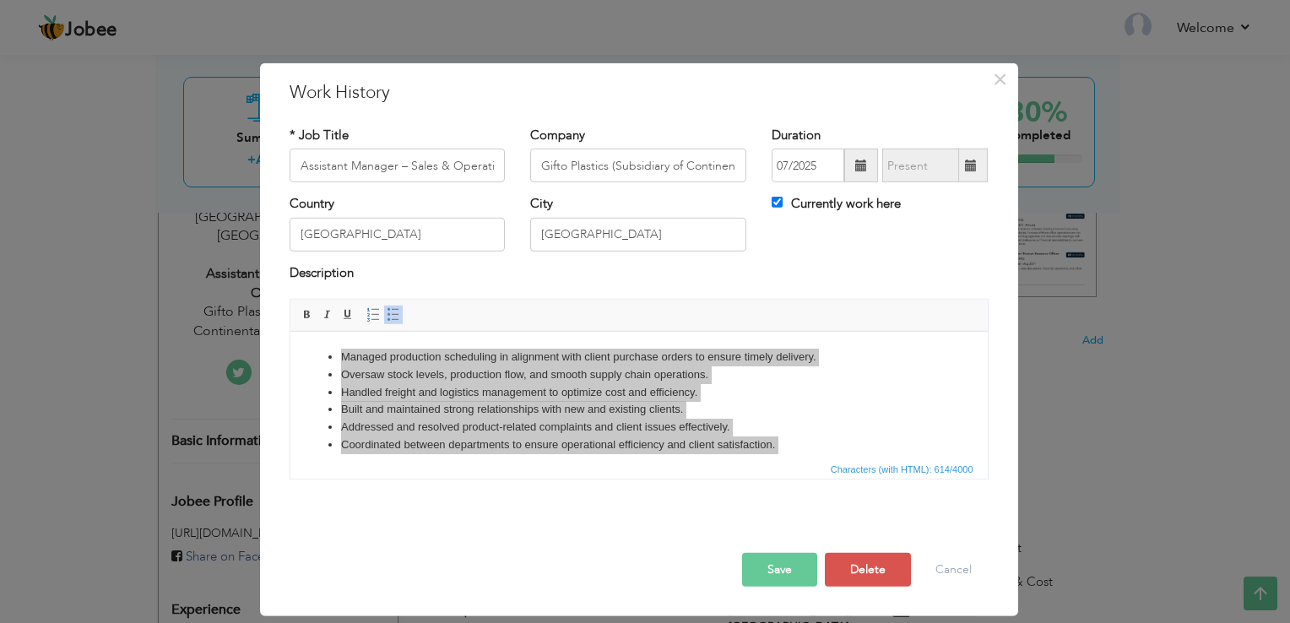
click at [772, 576] on button "Save" at bounding box center [779, 570] width 75 height 34
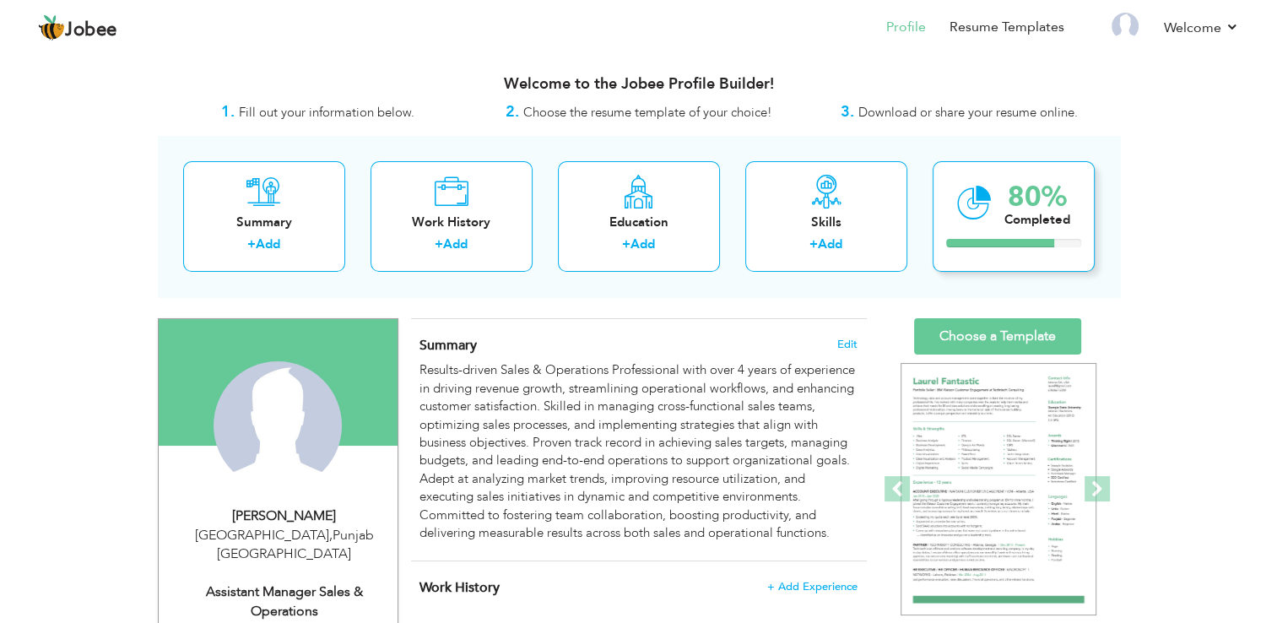
click at [994, 194] on div "80% Completed" at bounding box center [1014, 216] width 162 height 111
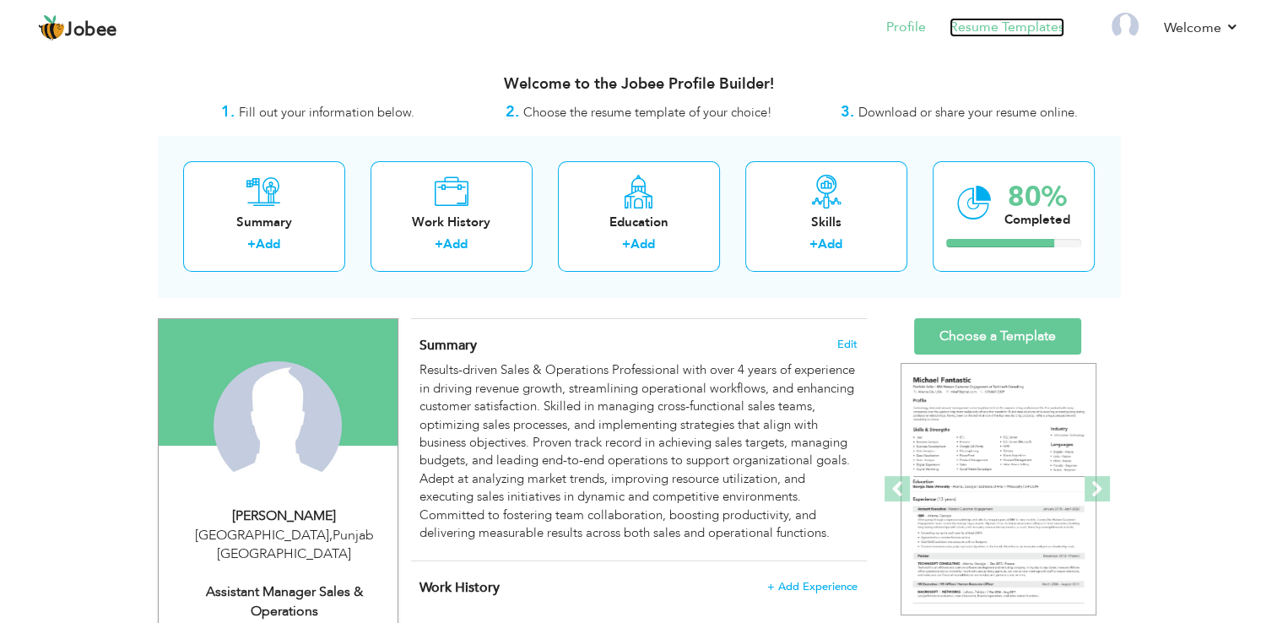
click at [1001, 29] on link "Resume Templates" at bounding box center [1006, 27] width 115 height 19
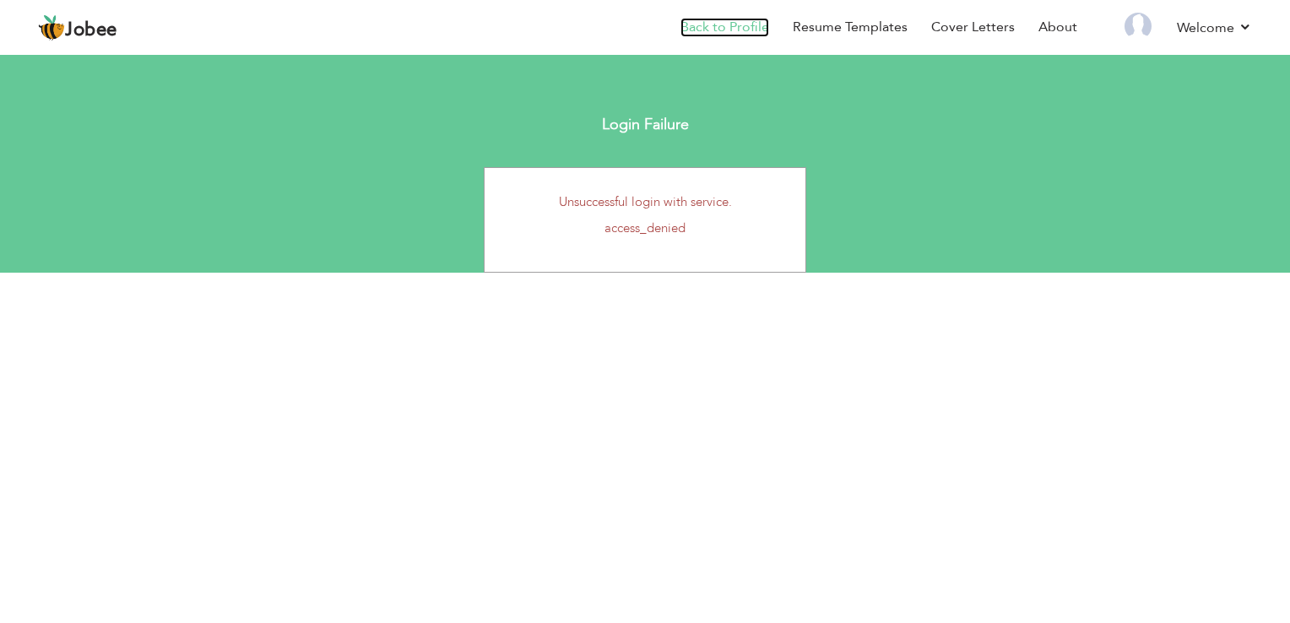
click at [746, 27] on link "Back to Profile" at bounding box center [724, 27] width 89 height 19
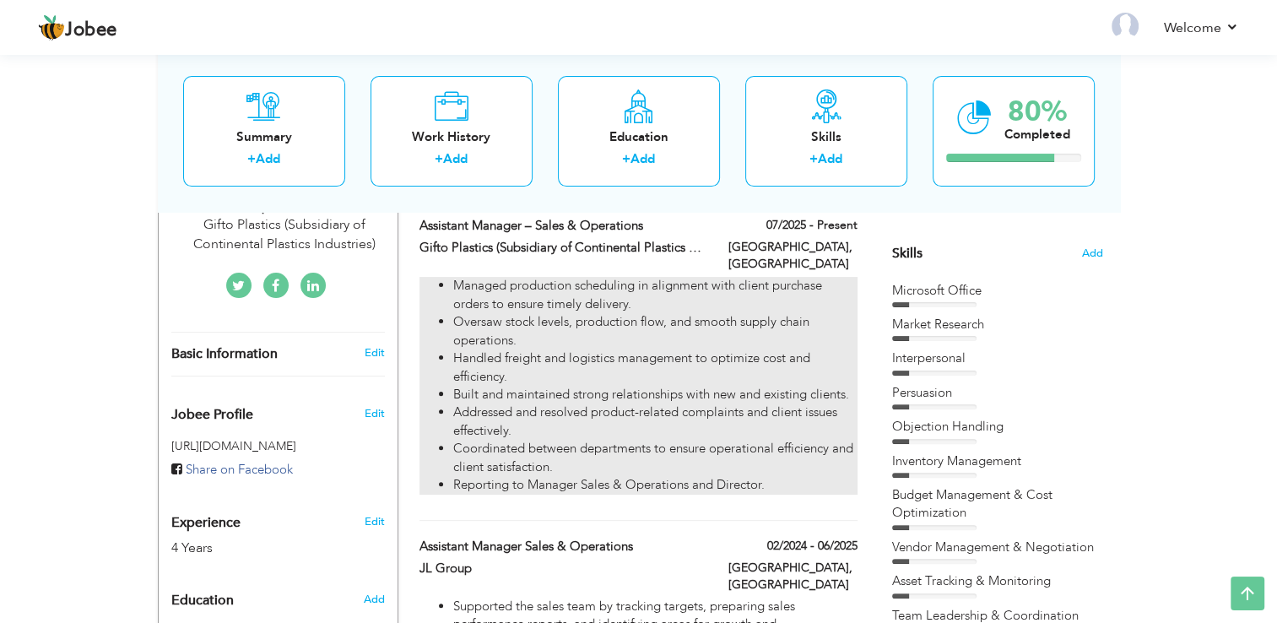
click at [653, 471] on li "Coordinated between departments to ensure operational efficiency and client sat…" at bounding box center [654, 458] width 403 height 36
type input "Assistant Manager – Sales & Operations"
type input "Gifto Plastics (Subsidiary of Continental Plastics Industries)"
type input "07/2025"
type input "[GEOGRAPHIC_DATA]"
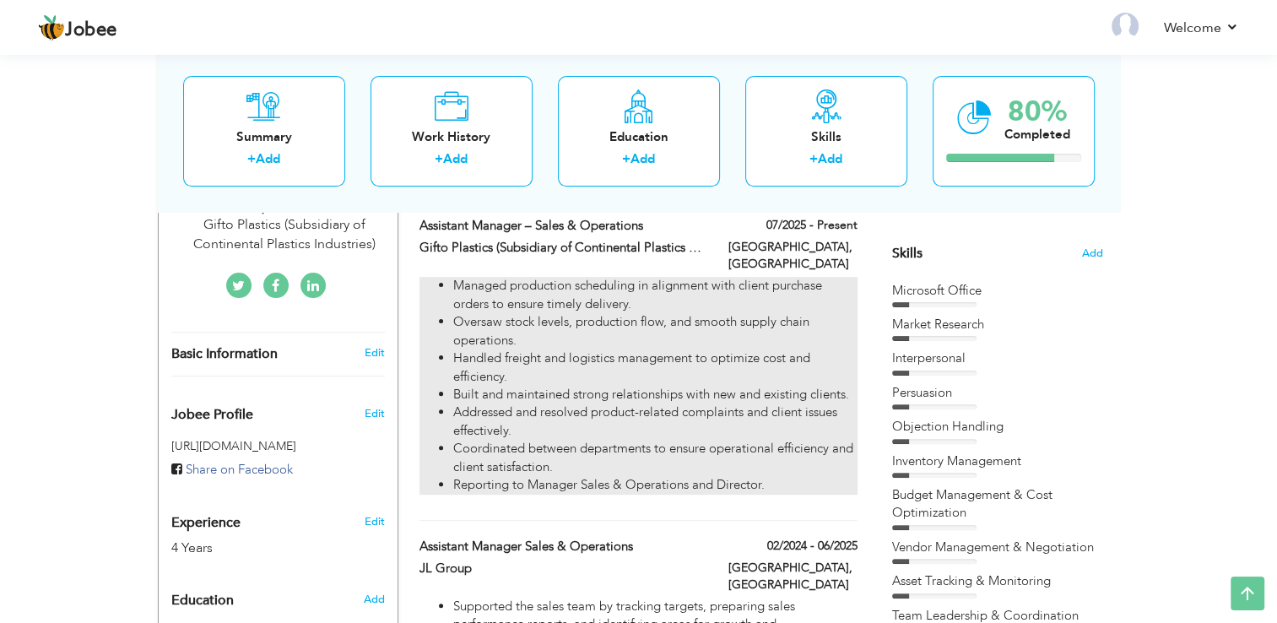
type input "[GEOGRAPHIC_DATA]"
checkbox input "true"
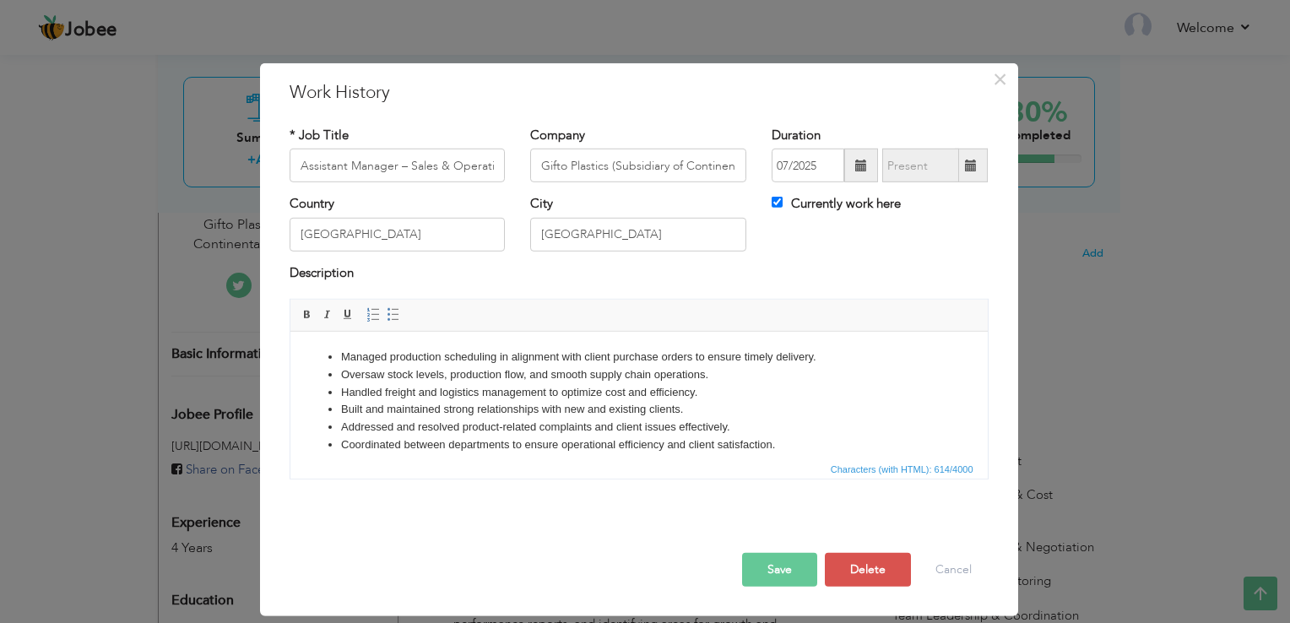
click at [802, 443] on li "Coordinated between departments to ensure operational efficiency and client sat…" at bounding box center [638, 445] width 596 height 18
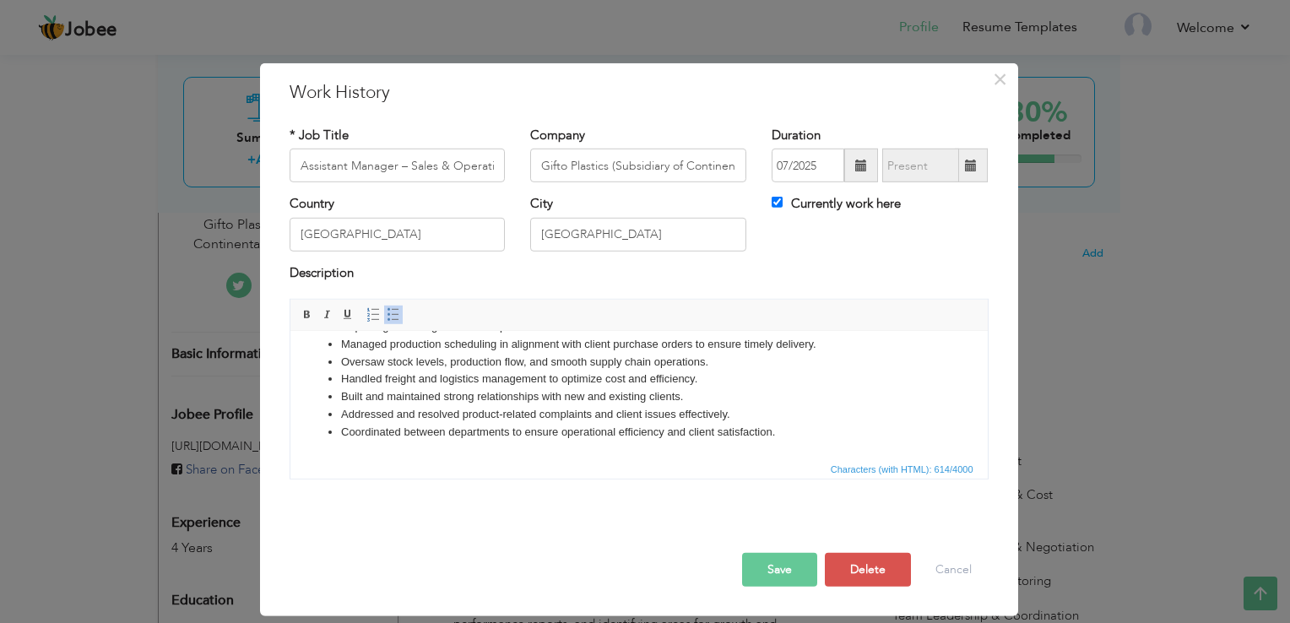
scroll to position [19, 0]
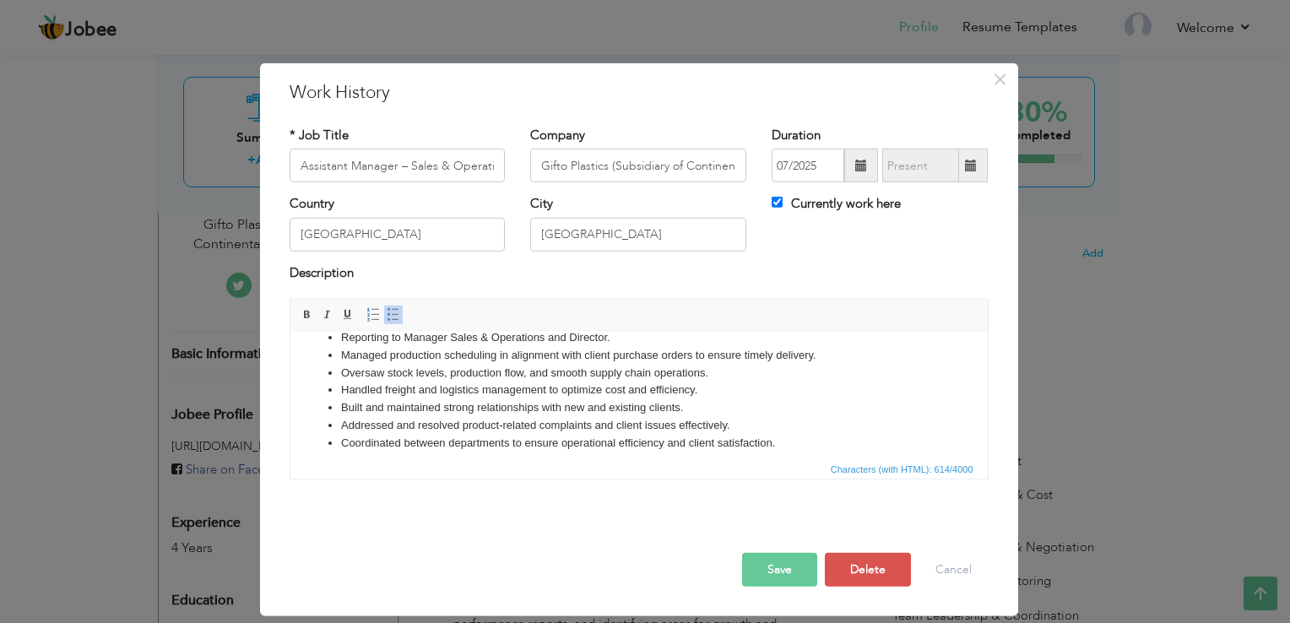
click at [794, 565] on button "Save" at bounding box center [779, 570] width 75 height 34
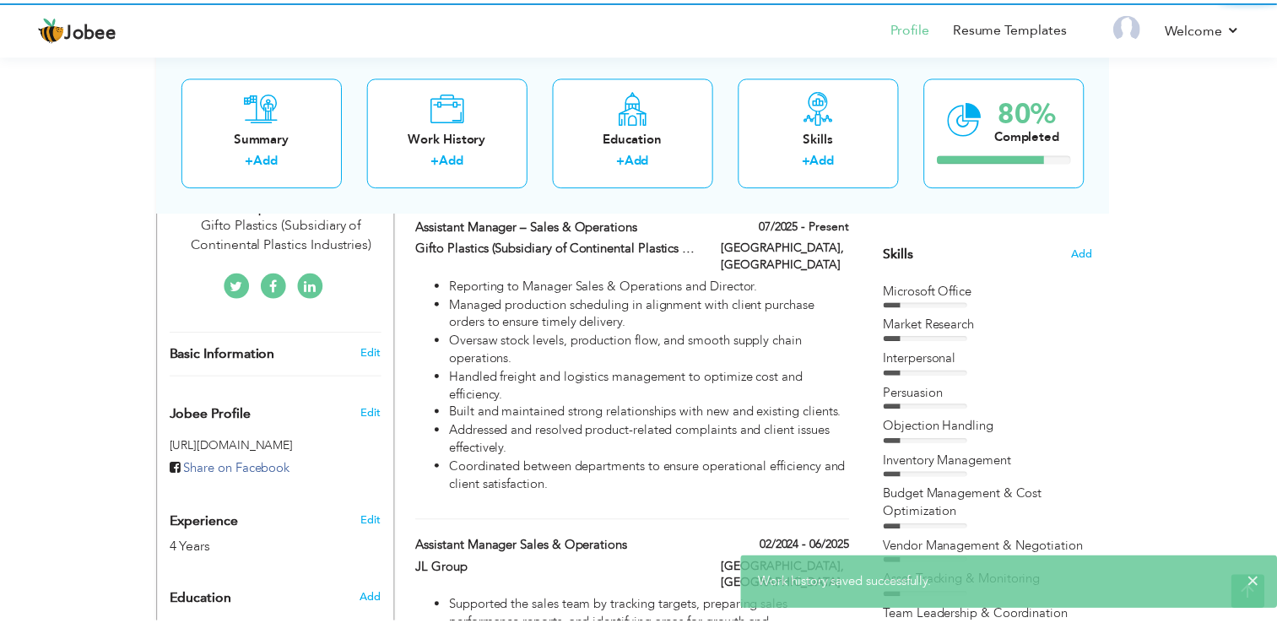
scroll to position [0, 0]
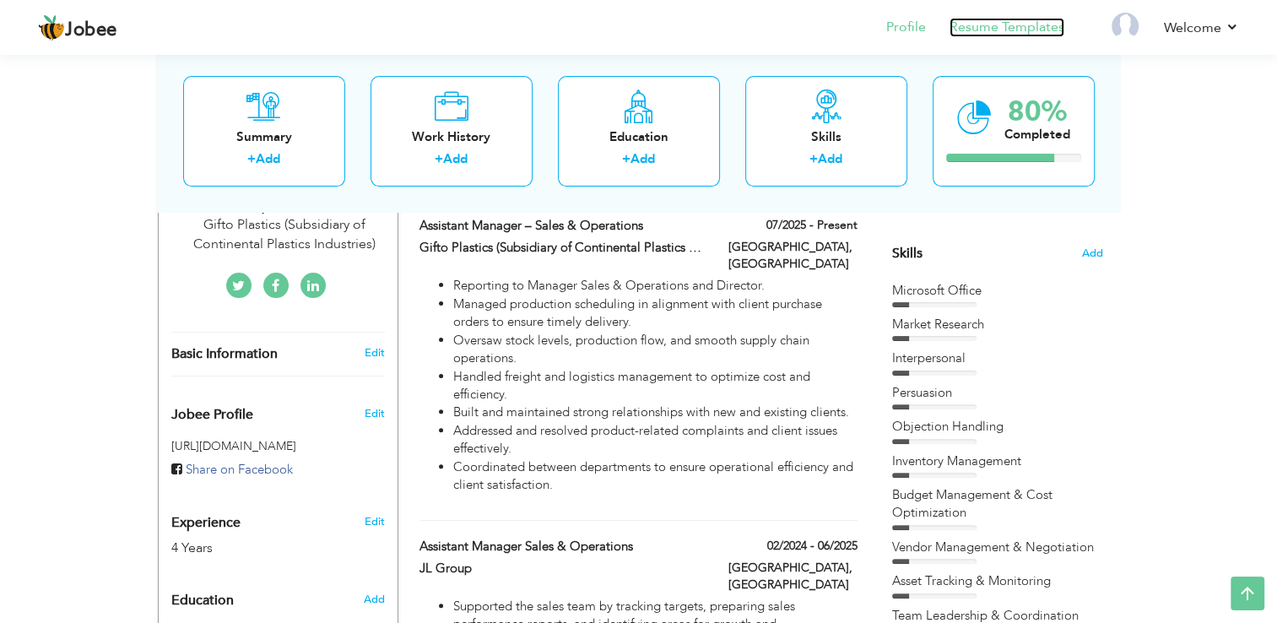
click at [1027, 25] on link "Resume Templates" at bounding box center [1006, 27] width 115 height 19
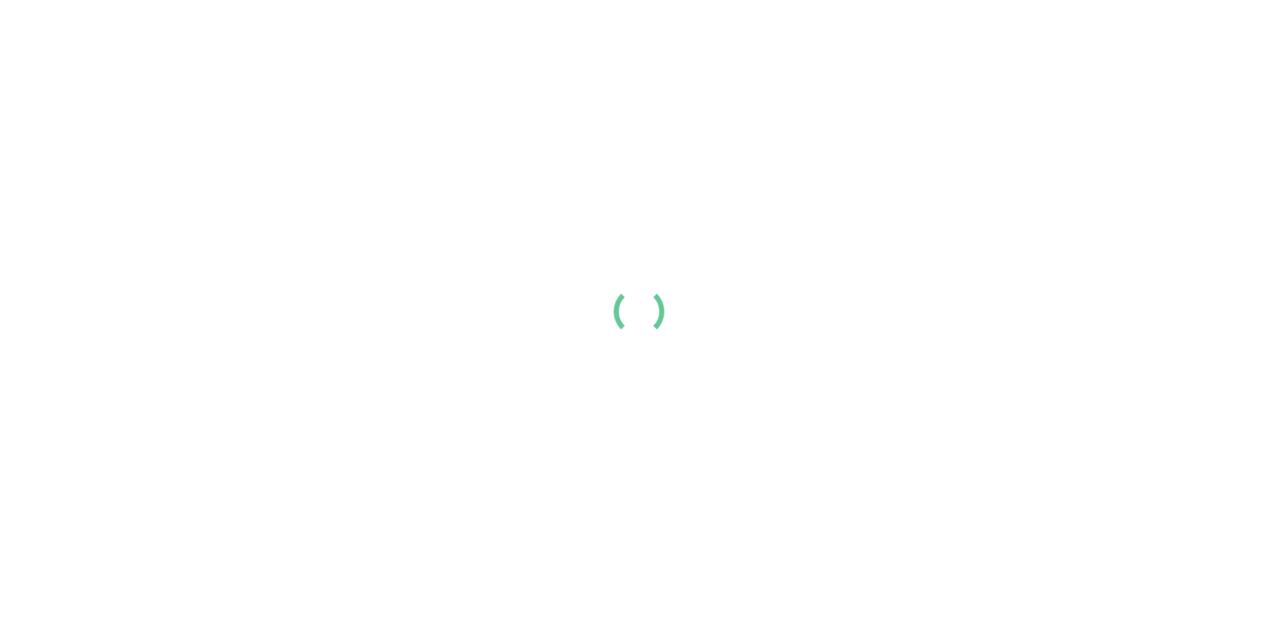
click at [1069, 238] on div at bounding box center [638, 311] width 1277 height 623
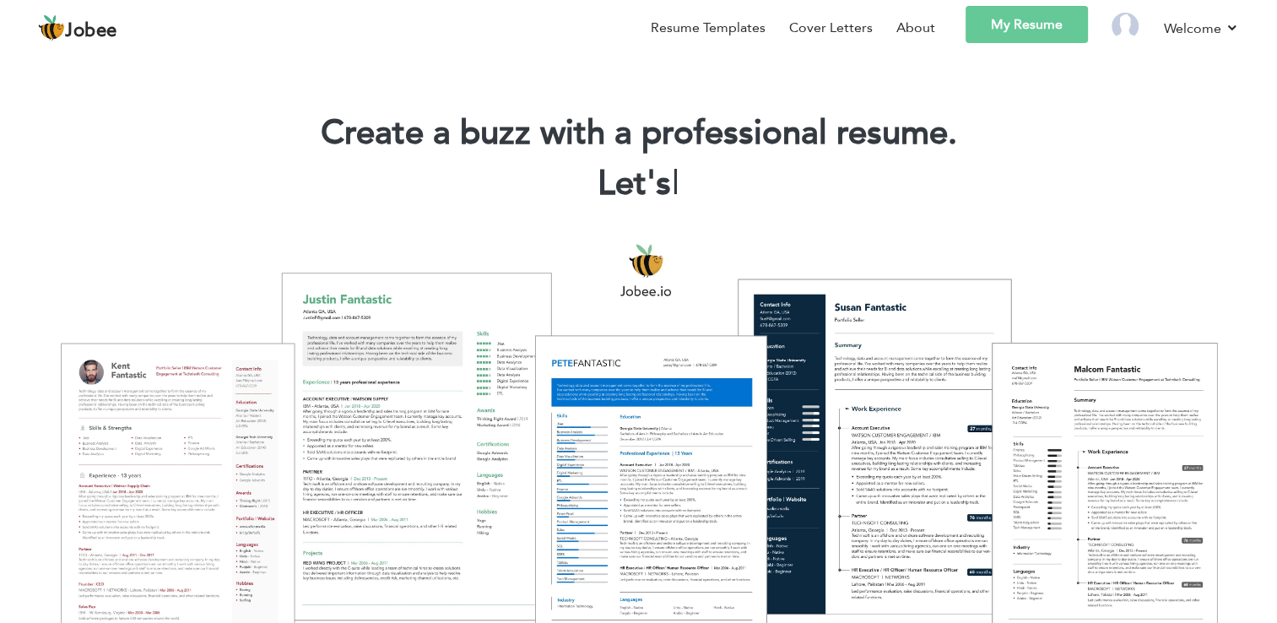
click at [1023, 35] on link "My Resume" at bounding box center [1027, 24] width 122 height 37
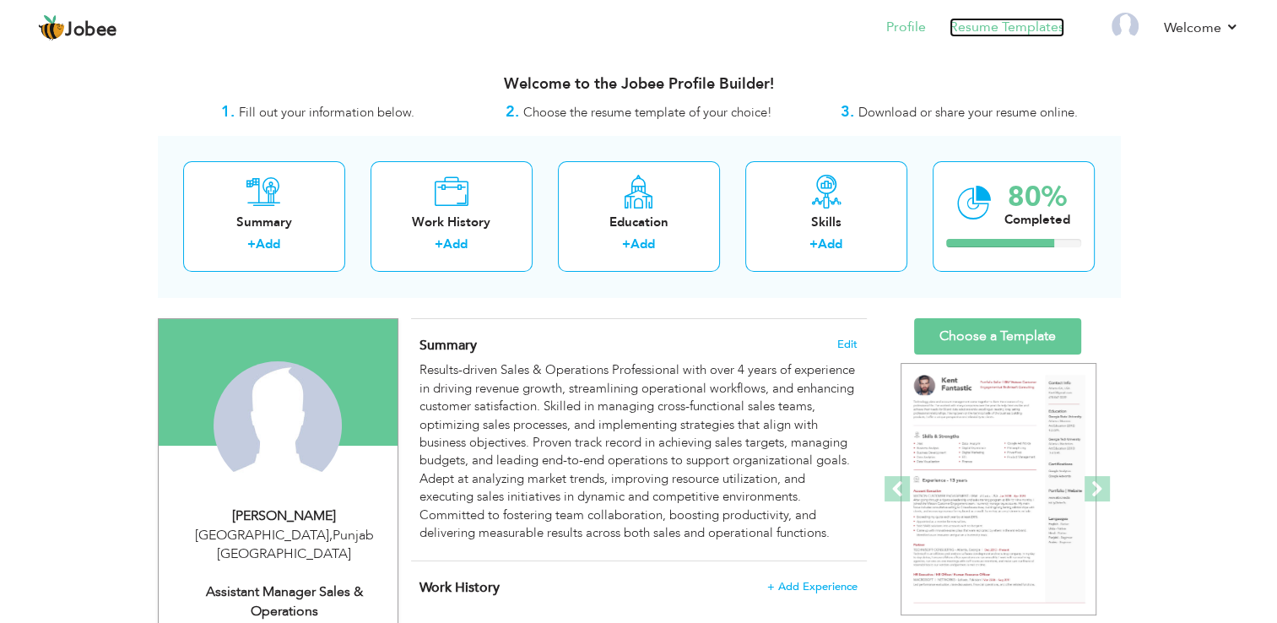
click at [1036, 28] on link "Resume Templates" at bounding box center [1006, 27] width 115 height 19
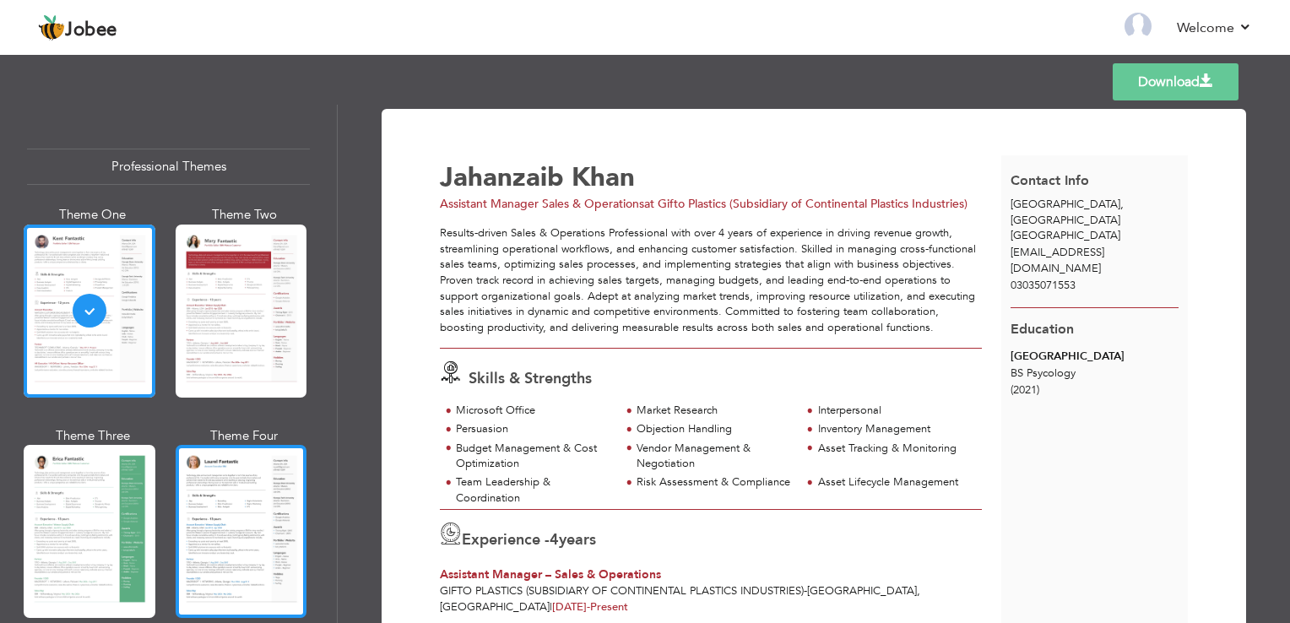
click at [222, 501] on div at bounding box center [242, 531] width 132 height 173
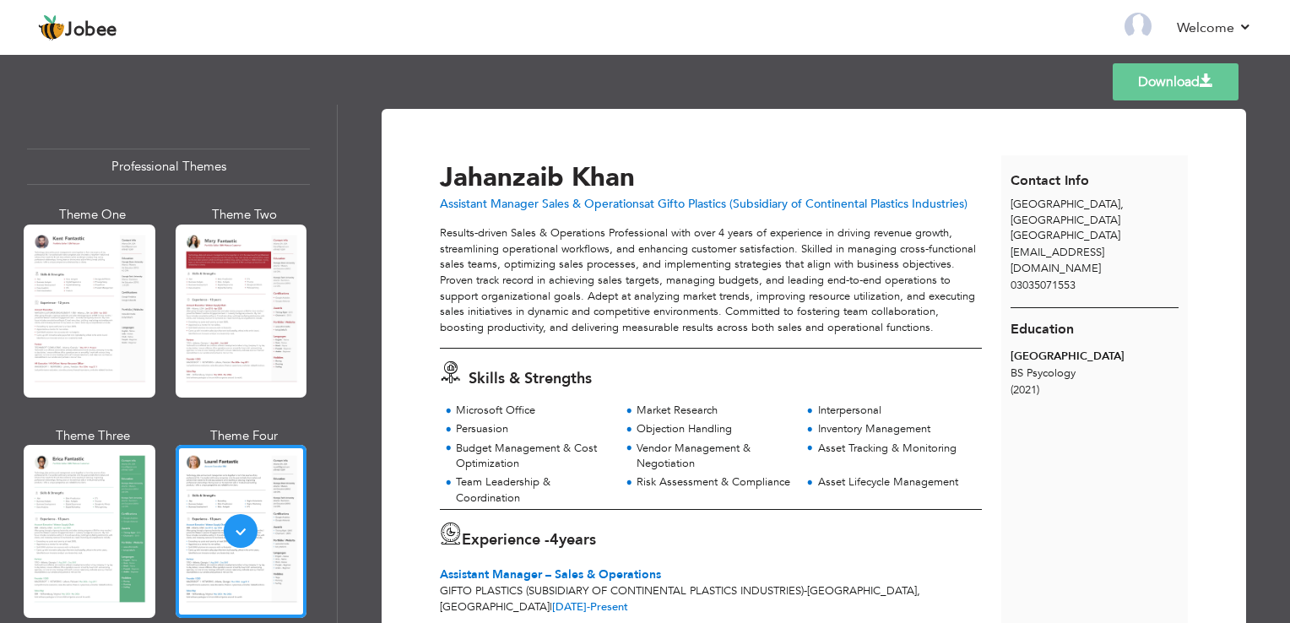
click at [1165, 89] on link "Download" at bounding box center [1175, 81] width 126 height 37
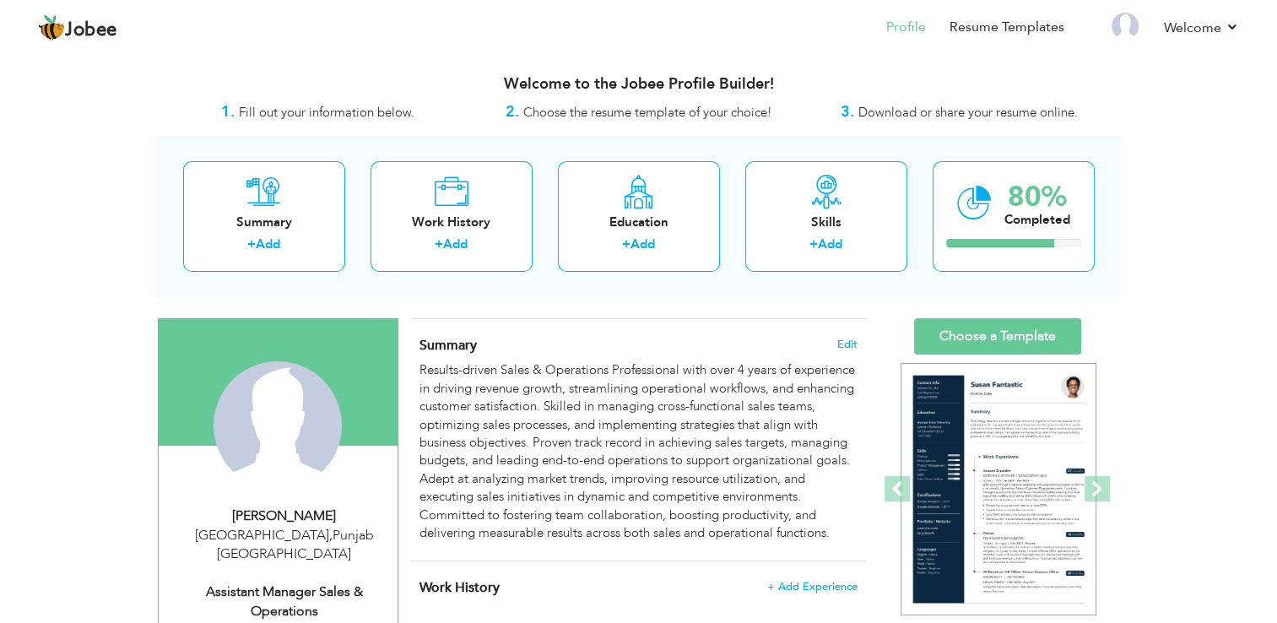
click at [300, 592] on div "Assistant Manager Sales & Operations" at bounding box center [284, 601] width 226 height 39
type input "Jahanzaib"
type input "Khan"
type input "03035071553"
select select "number:166"
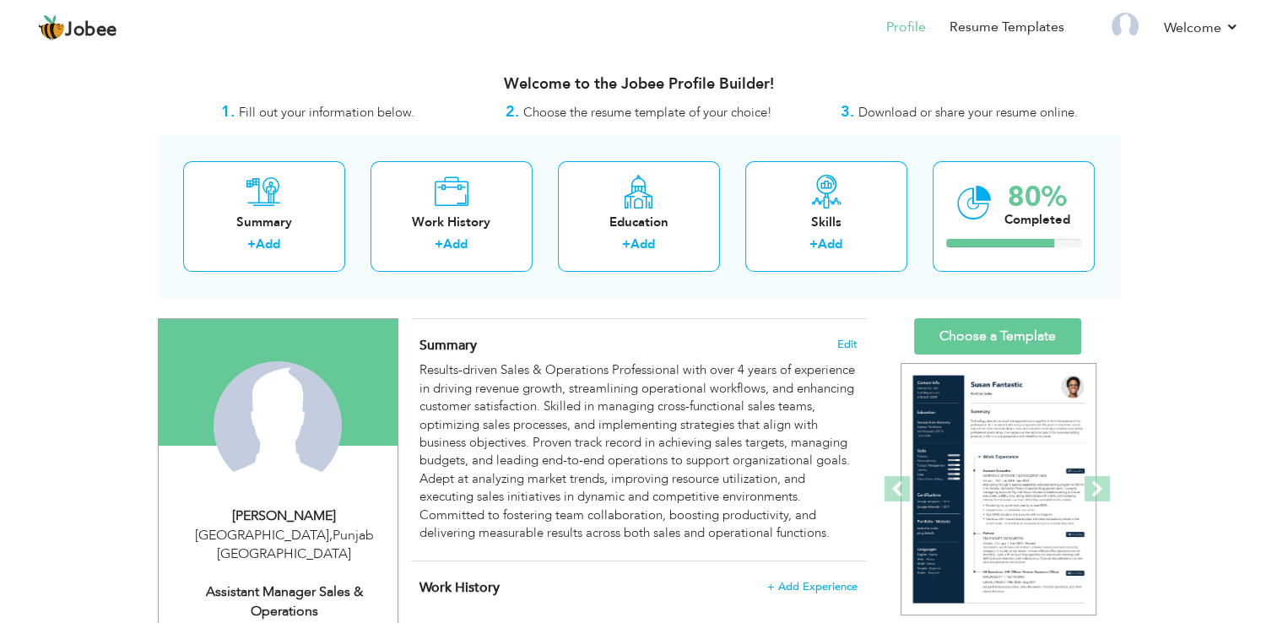
type input "[GEOGRAPHIC_DATA]"
select select "number:6"
type input "Gifto Plastics (Subsidiary of Continental Plastics Industries)"
type input "Assistant Manager Sales & Operations"
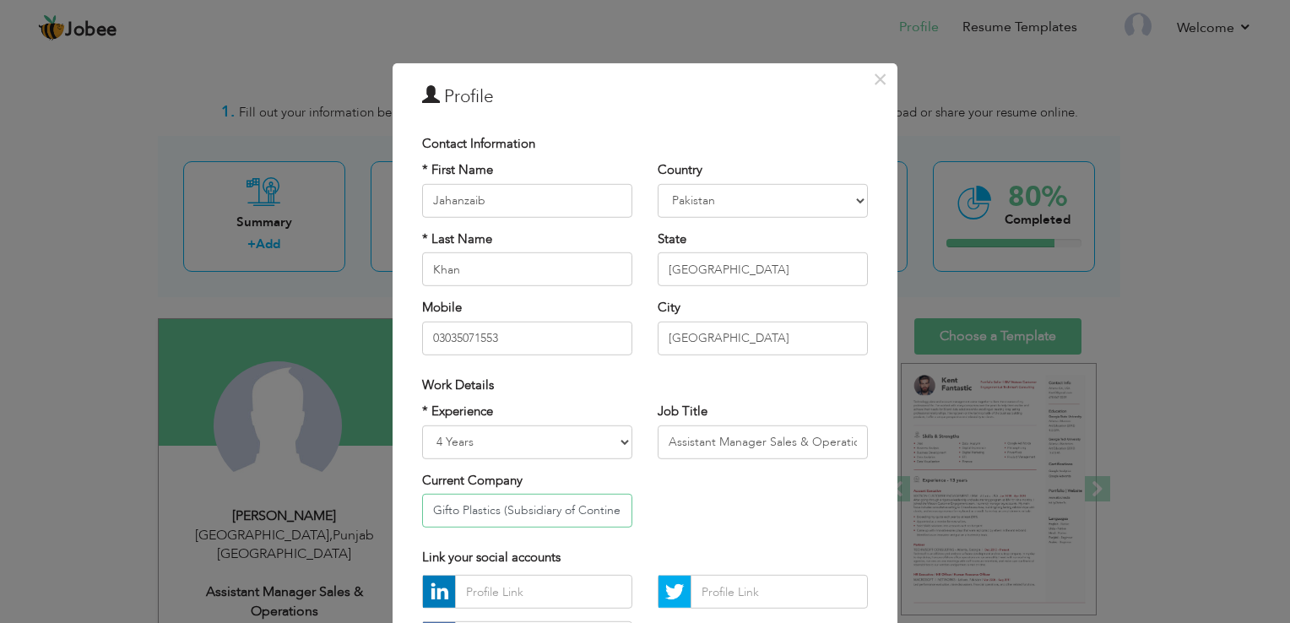
click at [494, 502] on input "Gifto Plastics (Subsidiary of Continental Plastics Industries)" at bounding box center [527, 511] width 210 height 34
type input "Gifto Plastics"
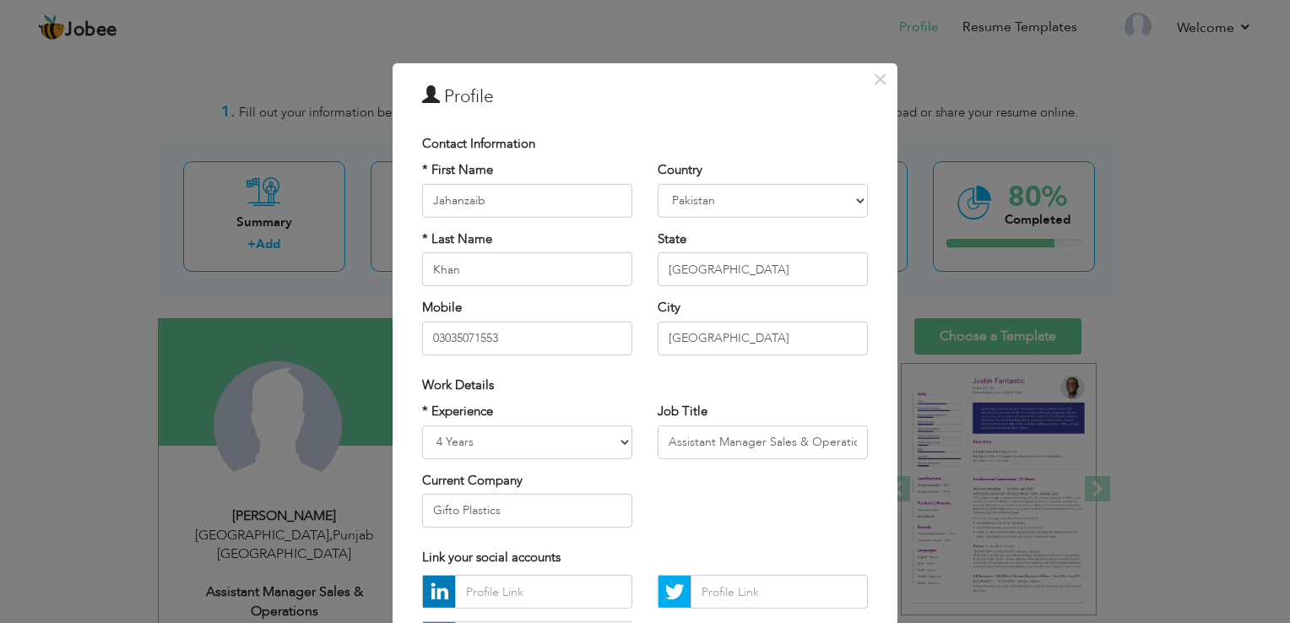
click at [706, 529] on div "* Experience Entry Level Less than 1 Year 1 Year 2 Years 3 Years 4 Years 5 Year…" at bounding box center [644, 472] width 471 height 138
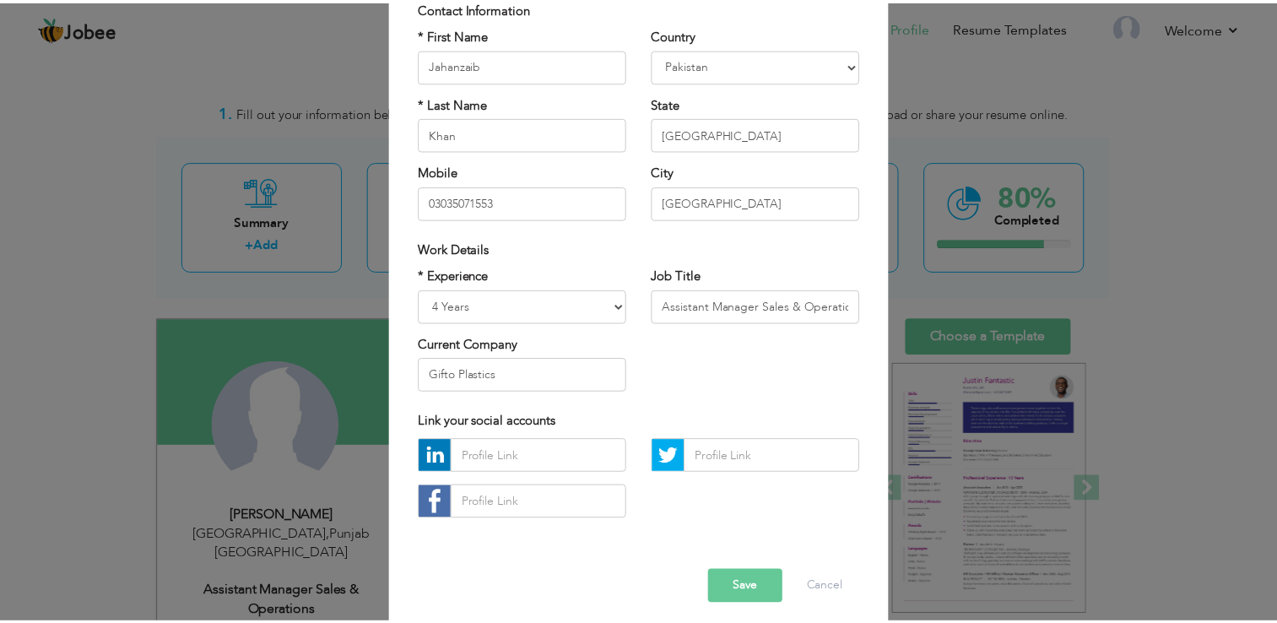
scroll to position [146, 0]
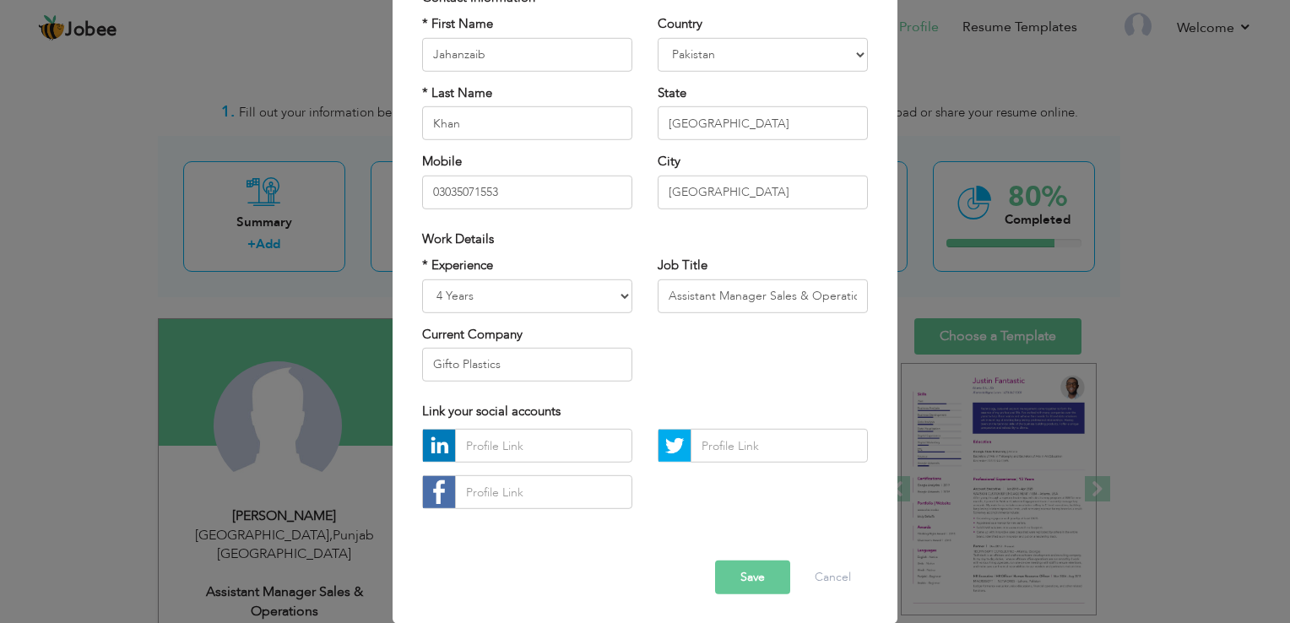
click at [751, 566] on button "Save" at bounding box center [752, 577] width 75 height 34
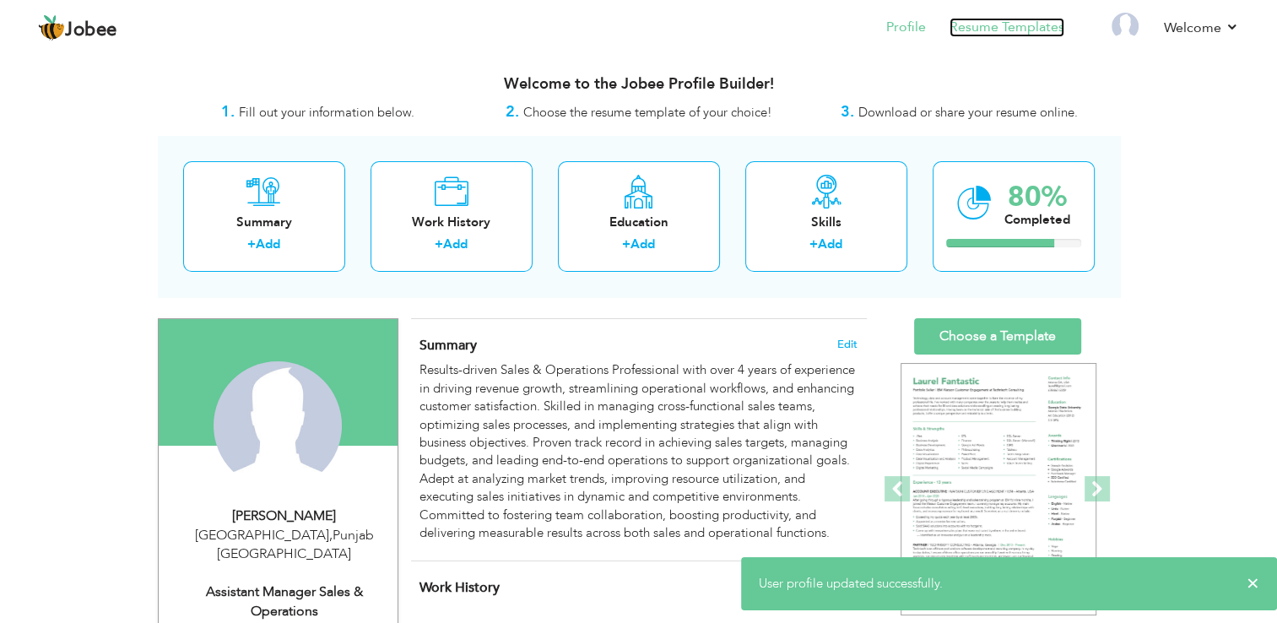
click at [1002, 25] on link "Resume Templates" at bounding box center [1006, 27] width 115 height 19
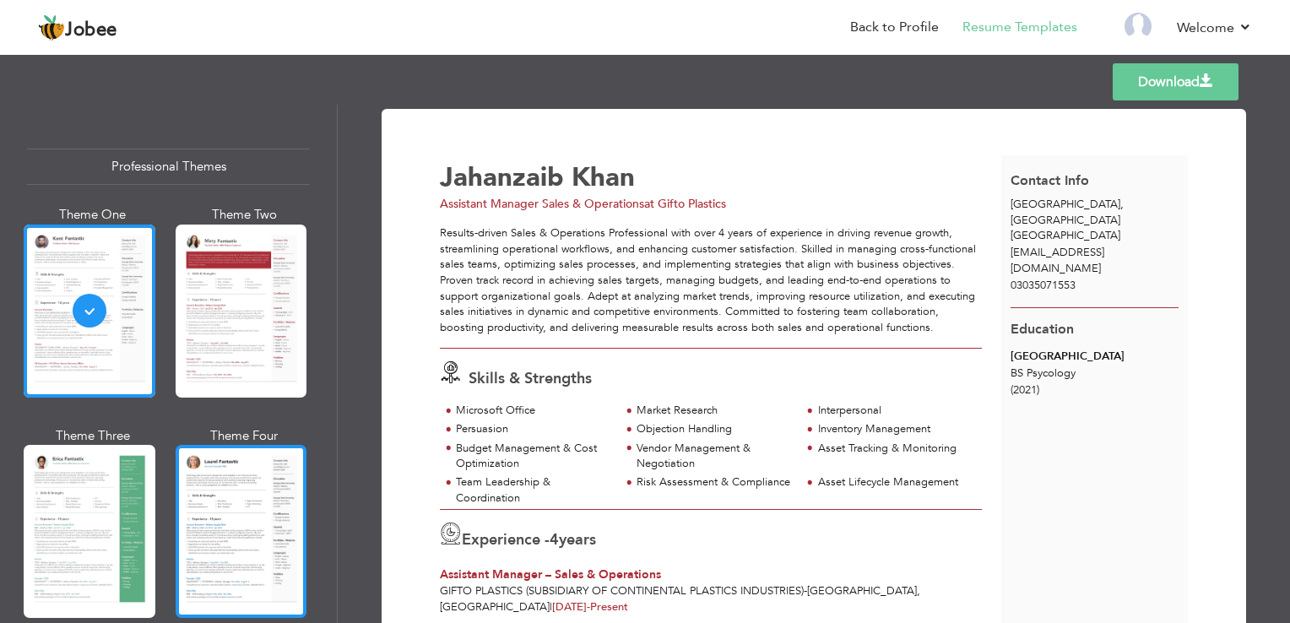
click at [262, 515] on div at bounding box center [242, 531] width 132 height 173
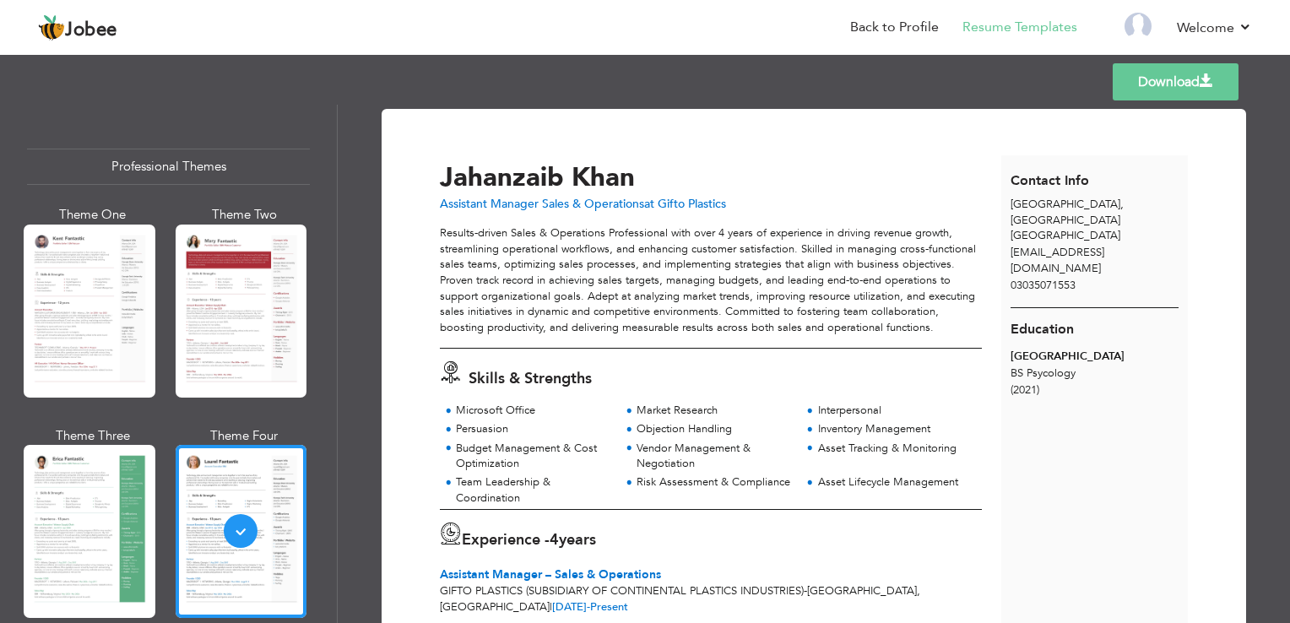
click at [1124, 86] on link "Download" at bounding box center [1175, 81] width 126 height 37
click at [1144, 86] on link "Download" at bounding box center [1175, 81] width 126 height 37
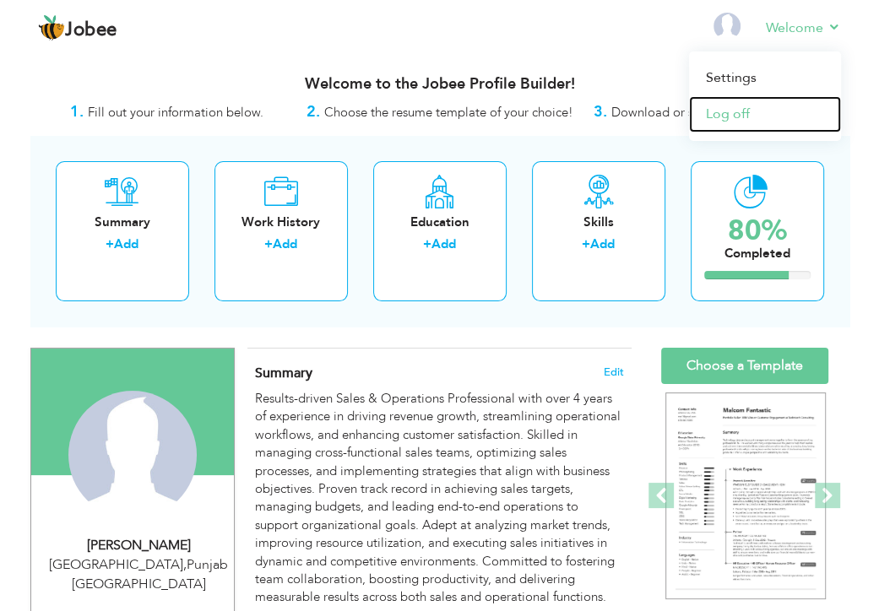
click at [715, 111] on link "Log off" at bounding box center [765, 114] width 152 height 36
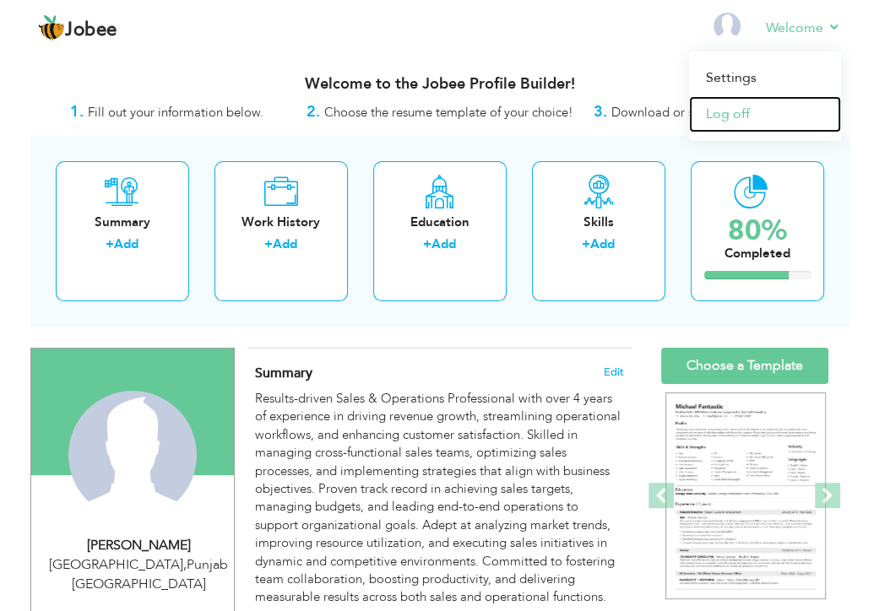
click at [725, 110] on link "Log off" at bounding box center [765, 114] width 152 height 36
